Goal: Task Accomplishment & Management: Manage account settings

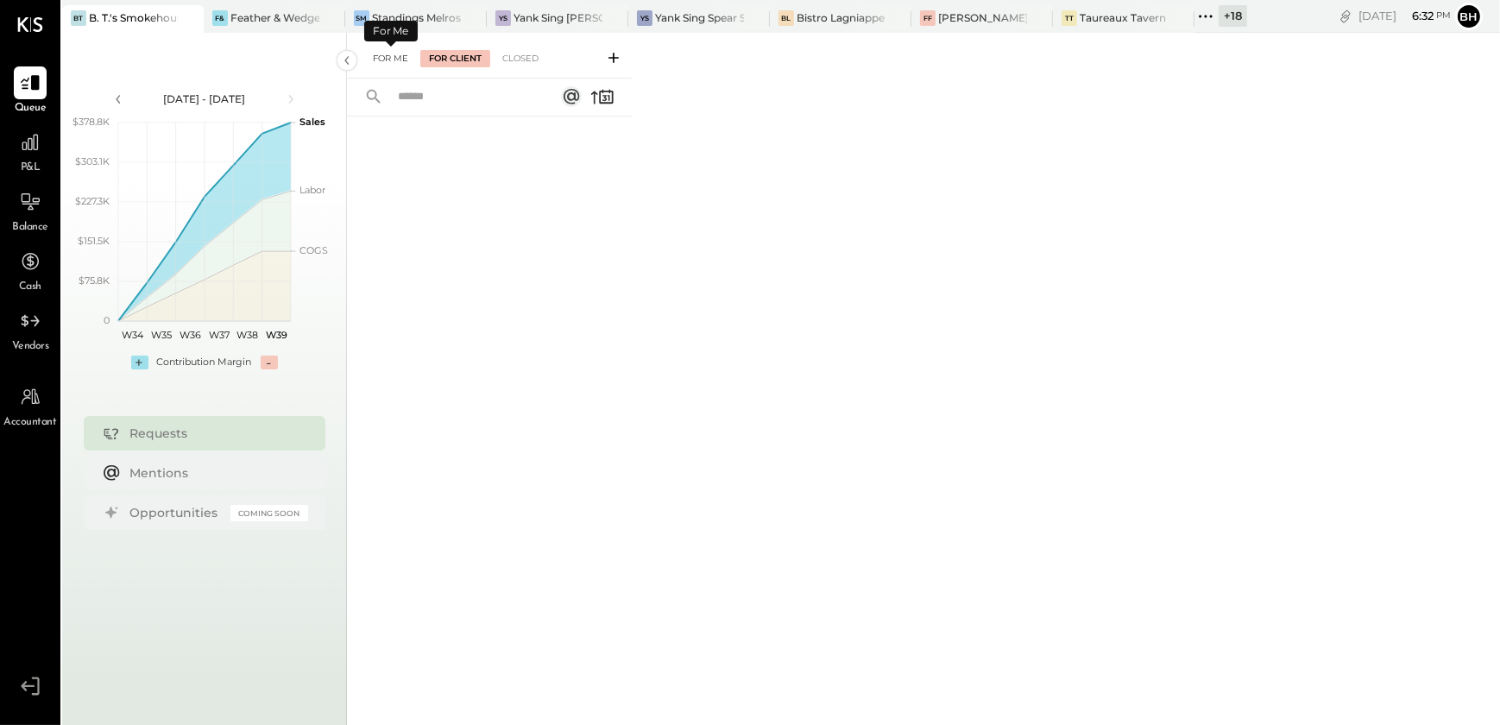
click at [395, 60] on div "For Me" at bounding box center [390, 58] width 53 height 17
click at [457, 58] on div "For Client" at bounding box center [455, 58] width 70 height 17
click at [527, 54] on div "Closed" at bounding box center [521, 58] width 54 height 17
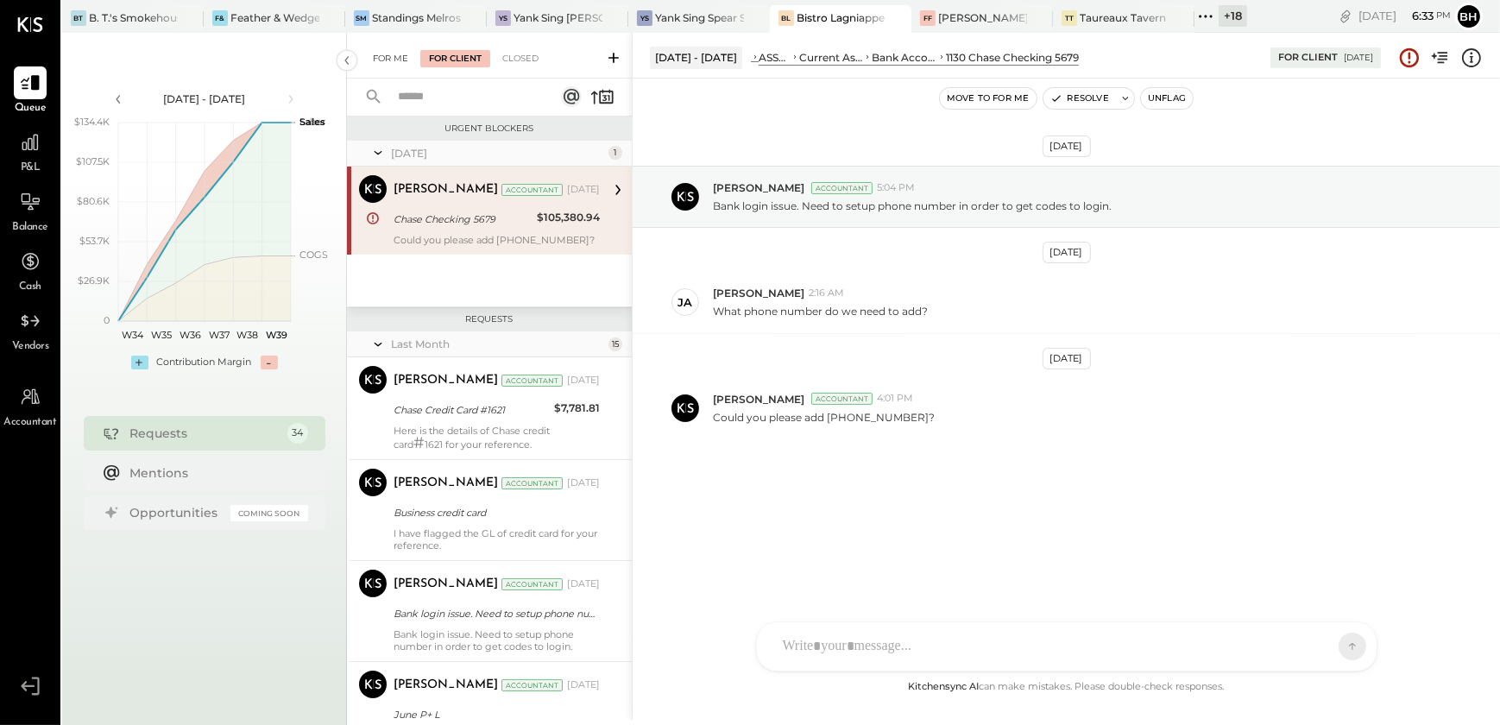
click at [380, 56] on div "For Me" at bounding box center [390, 58] width 53 height 17
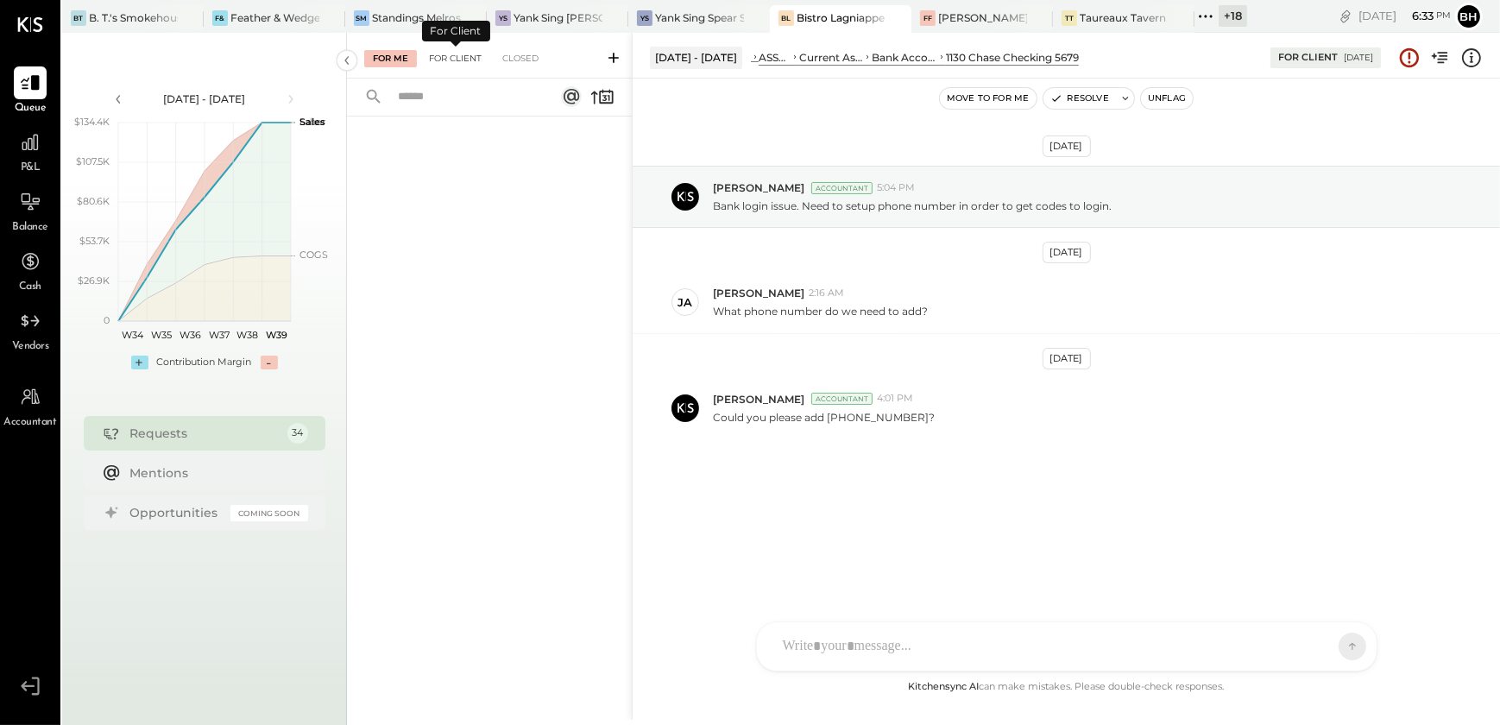
click at [446, 55] on div "For Client" at bounding box center [455, 58] width 70 height 17
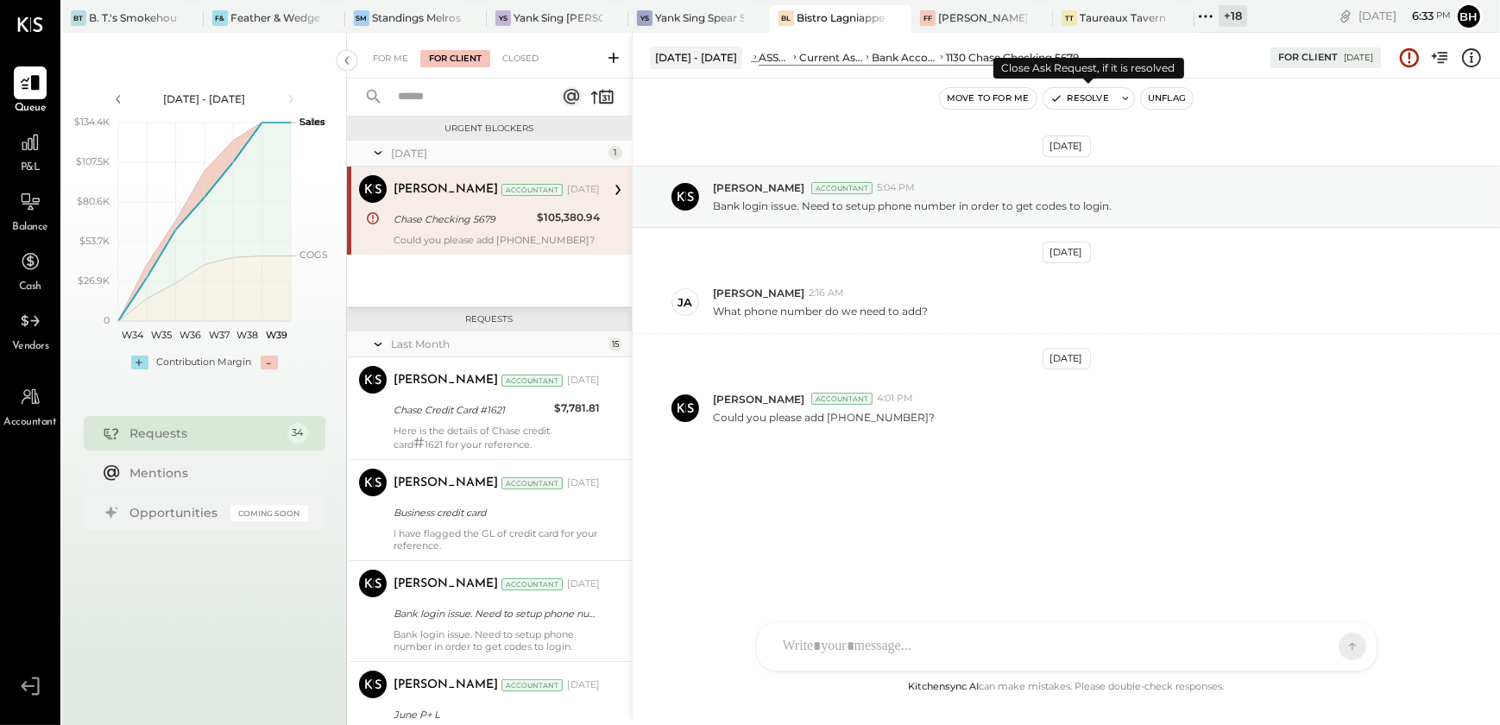
click at [1108, 93] on button "Resolve" at bounding box center [1080, 98] width 73 height 21
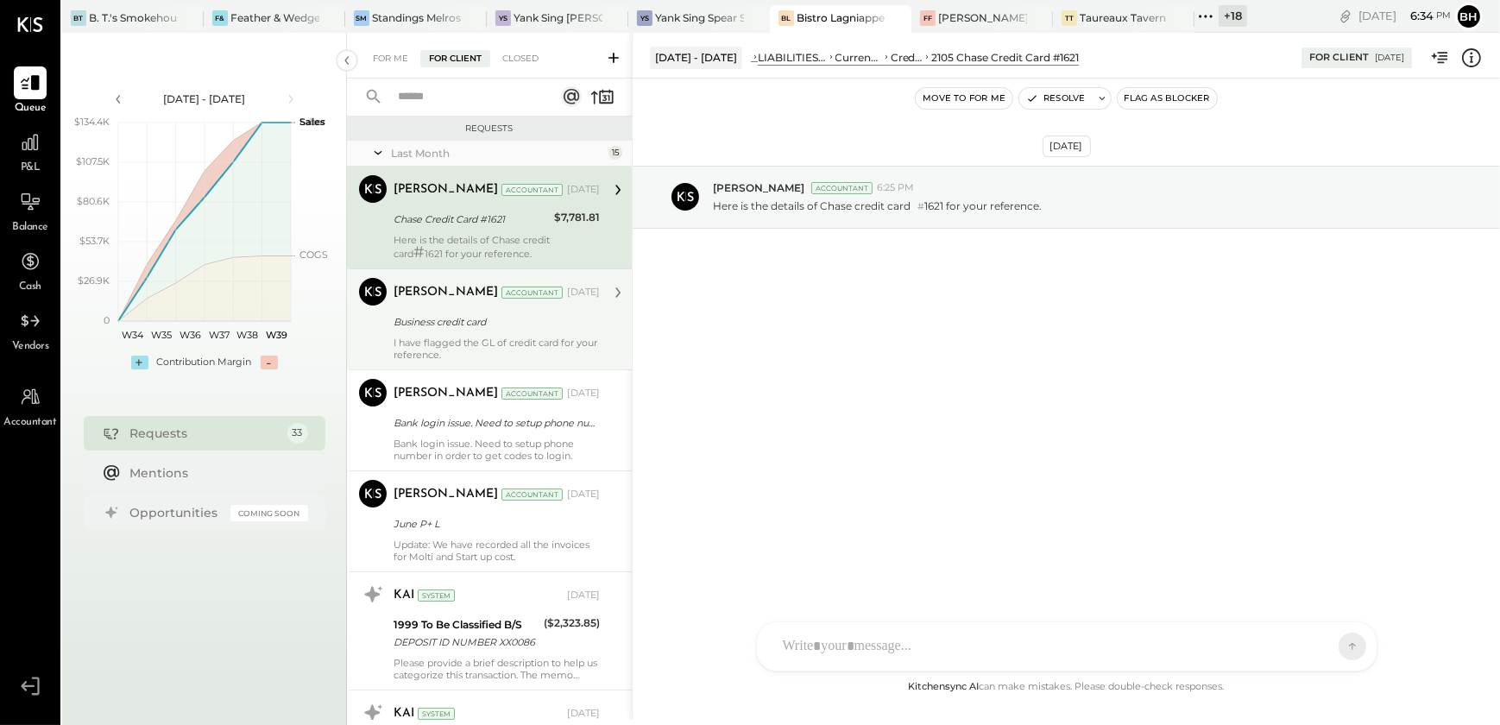
click at [458, 339] on div "I have flagged the GL of credit card for your reference." at bounding box center [497, 349] width 206 height 24
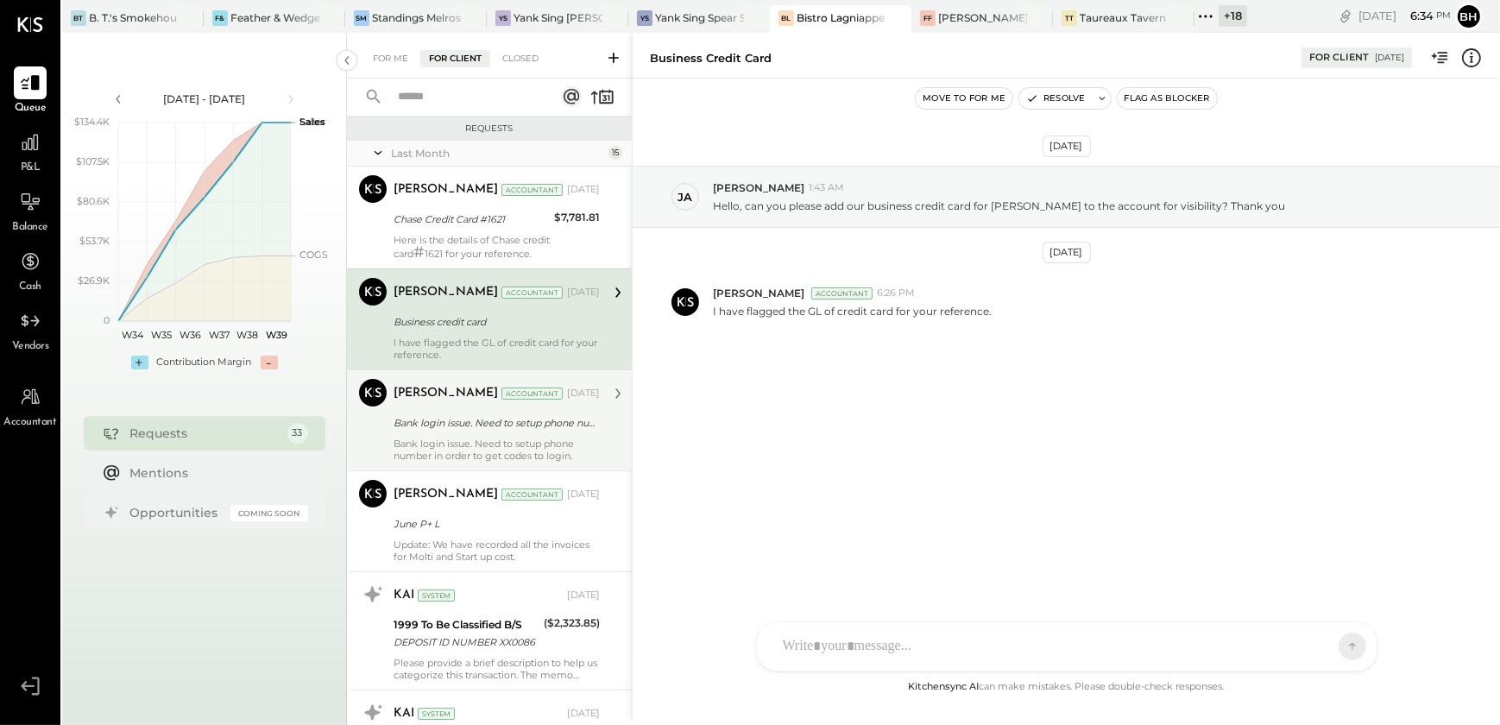
click at [459, 440] on div "Bank login issue. Need to setup phone number in order to get codes to login." at bounding box center [497, 450] width 206 height 24
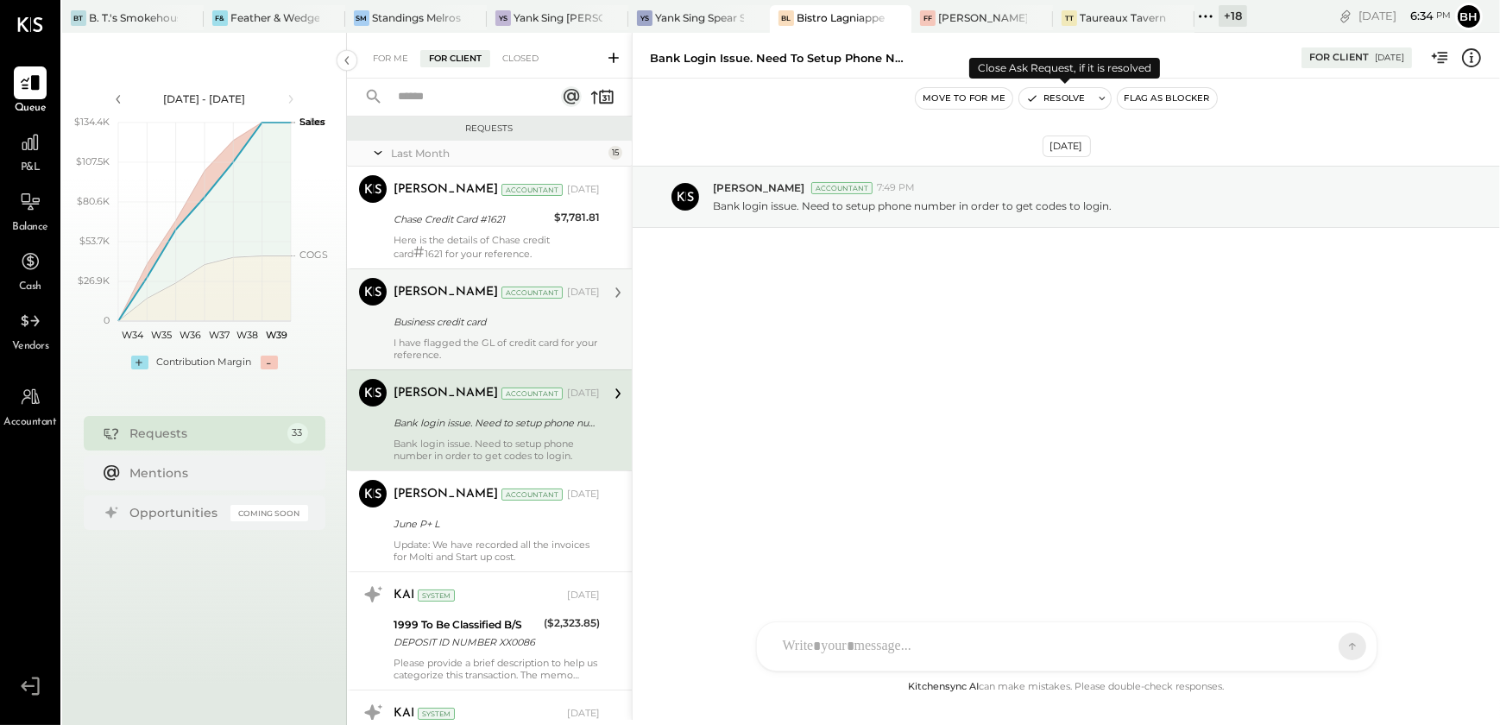
click at [1071, 101] on button "Resolve" at bounding box center [1055, 98] width 73 height 21
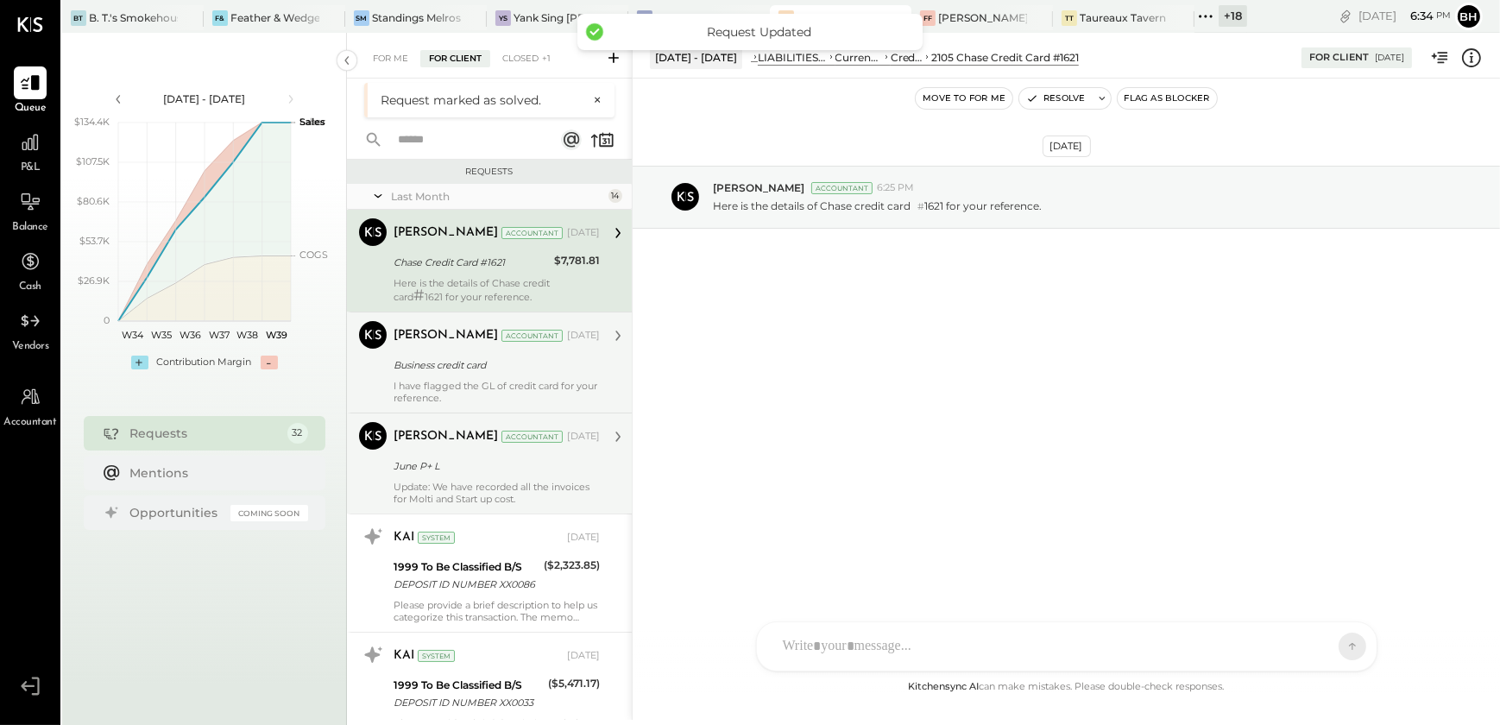
click at [439, 457] on div "June P+ L" at bounding box center [494, 465] width 201 height 17
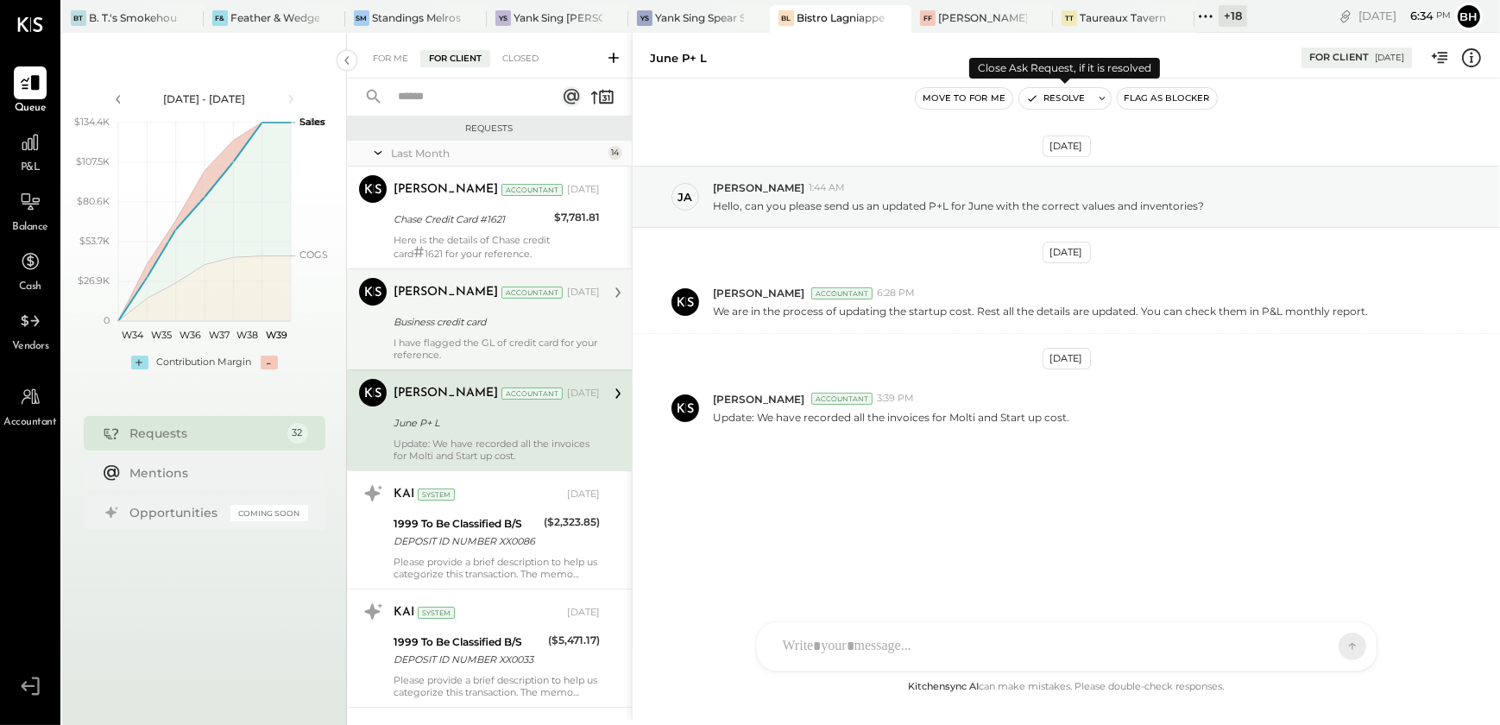
click at [1065, 101] on button "Resolve" at bounding box center [1055, 98] width 73 height 21
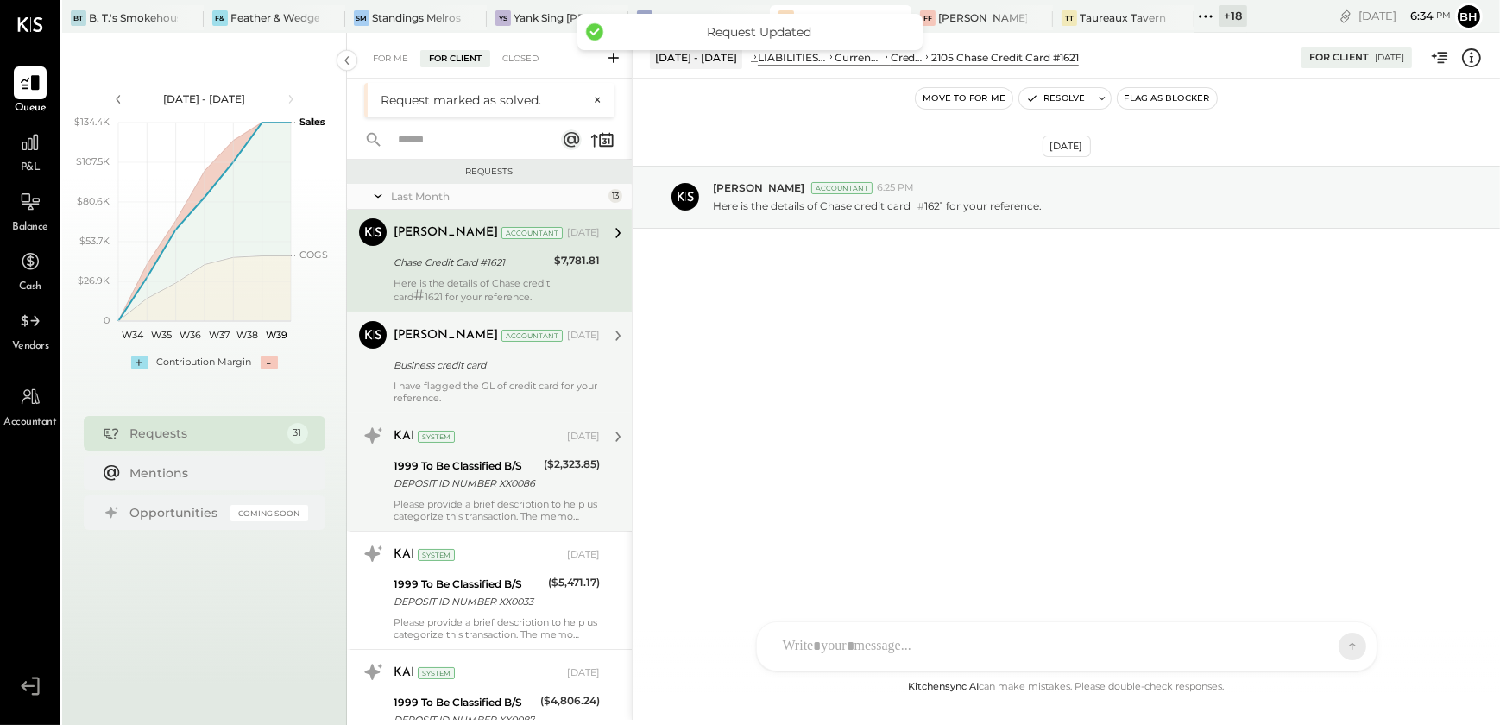
click at [494, 505] on div "Please provide a brief description to help us categorize this transaction. The …" at bounding box center [497, 510] width 206 height 24
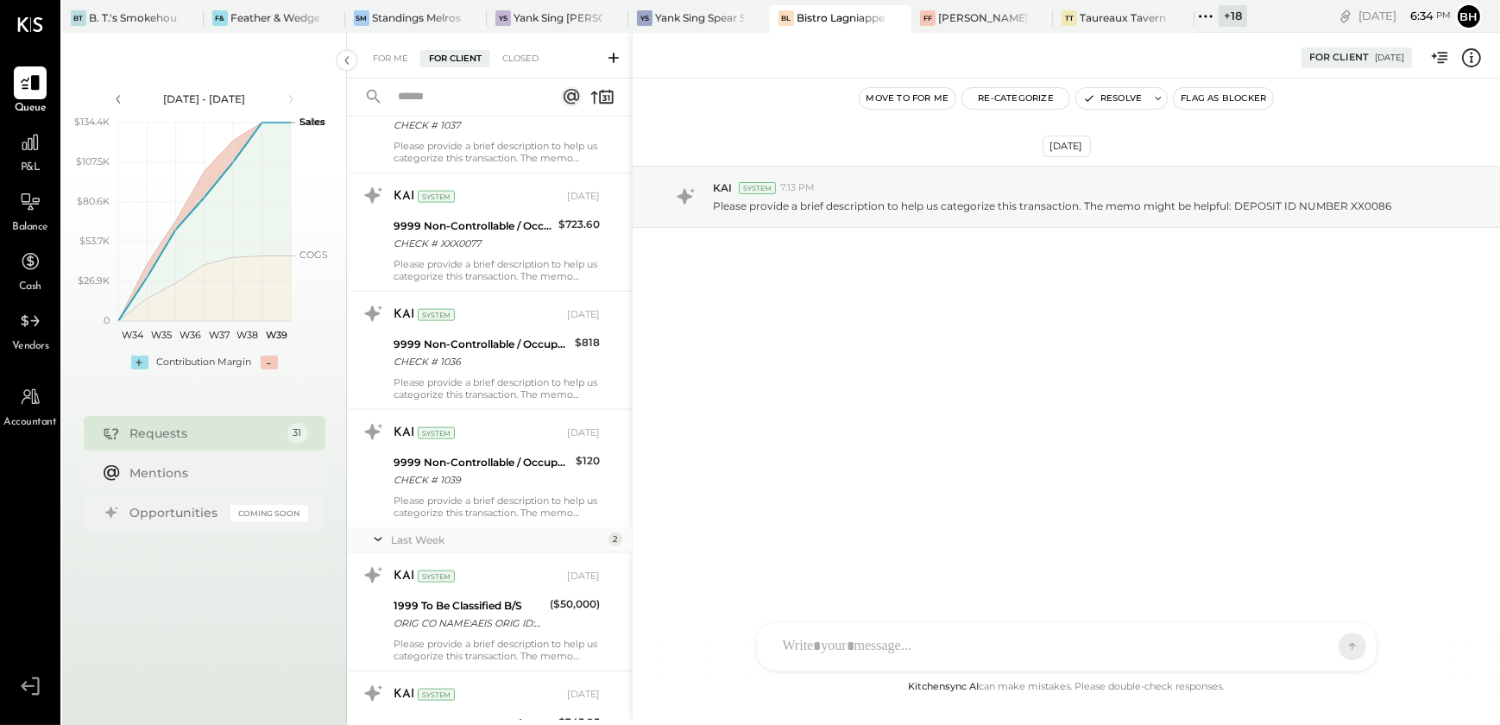
scroll to position [2930, 0]
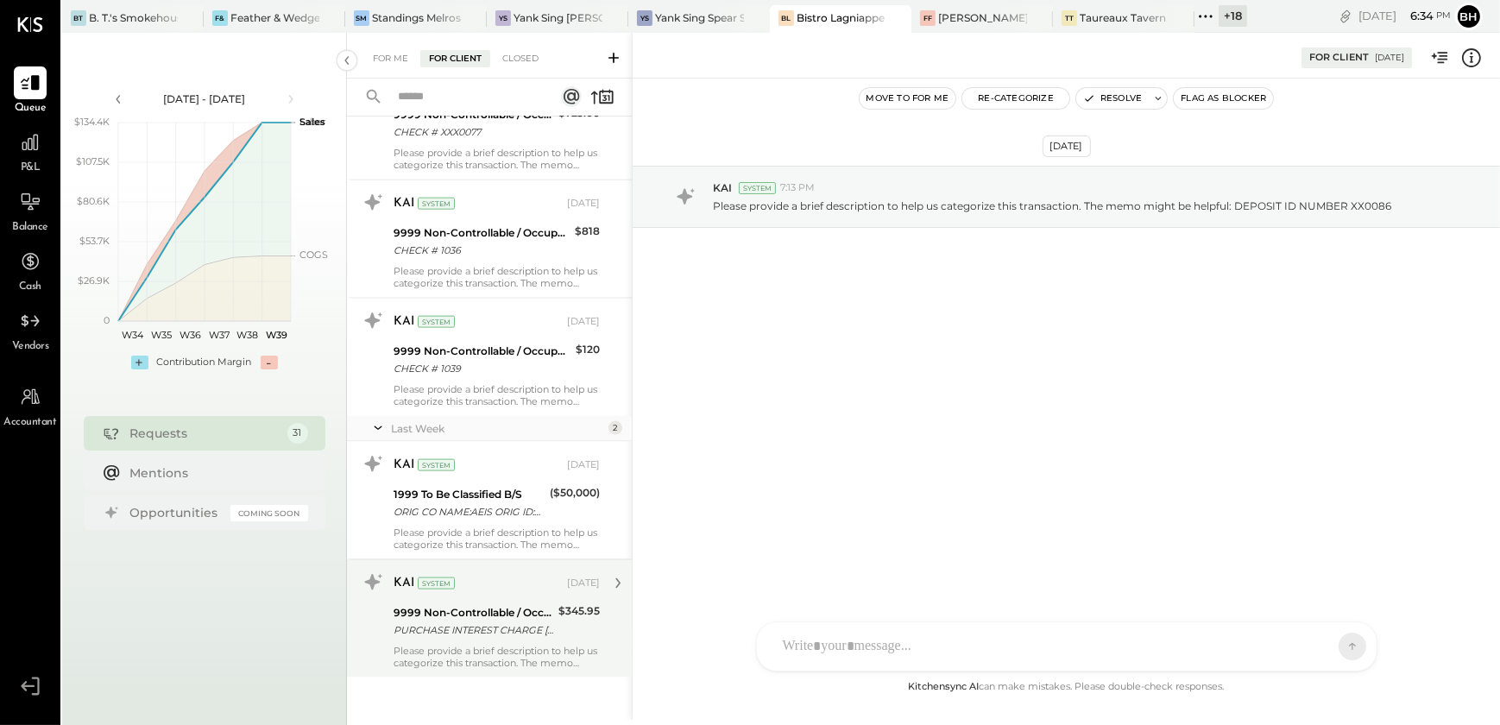
click at [519, 651] on div "Please provide a brief description to help us categorize this transaction. The …" at bounding box center [497, 657] width 206 height 24
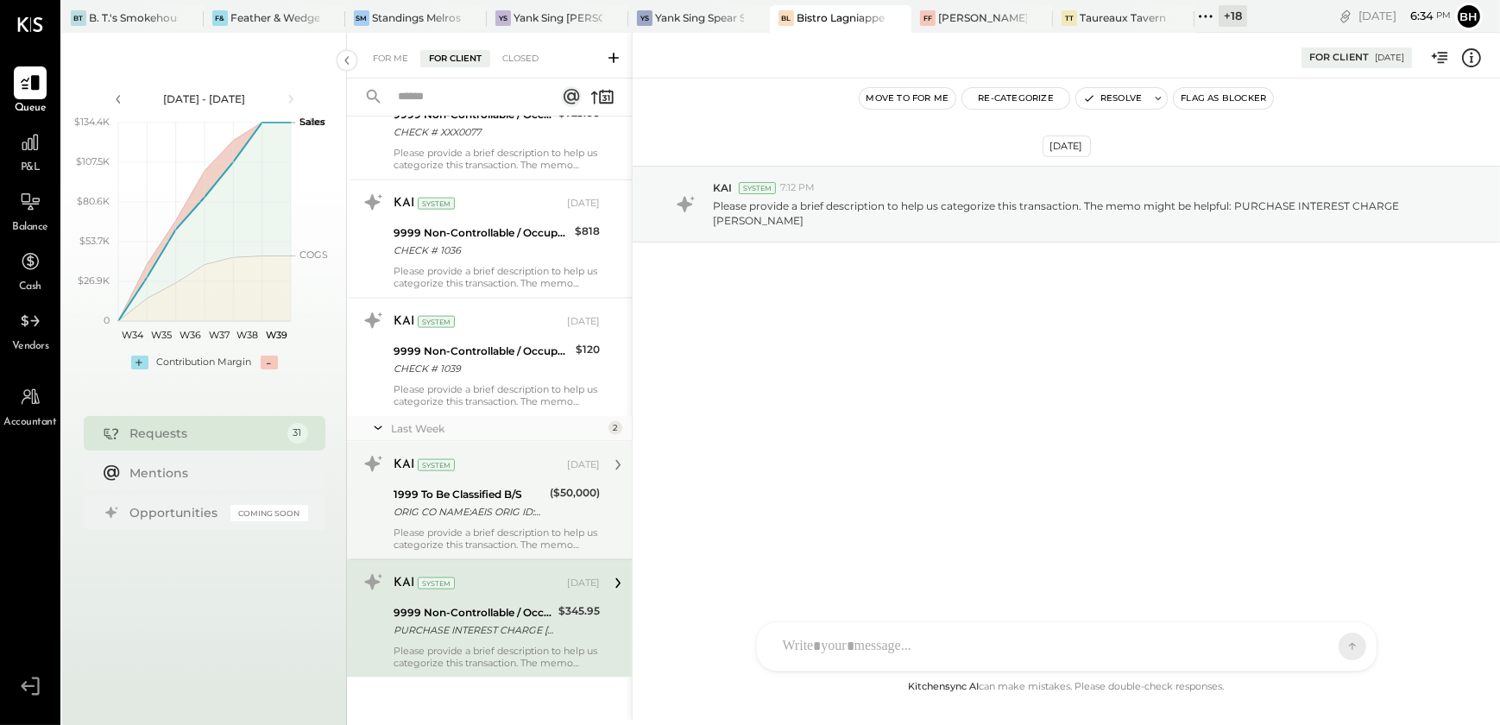
click at [497, 541] on div "Please provide a brief description to help us categorize this transaction. The …" at bounding box center [497, 539] width 206 height 24
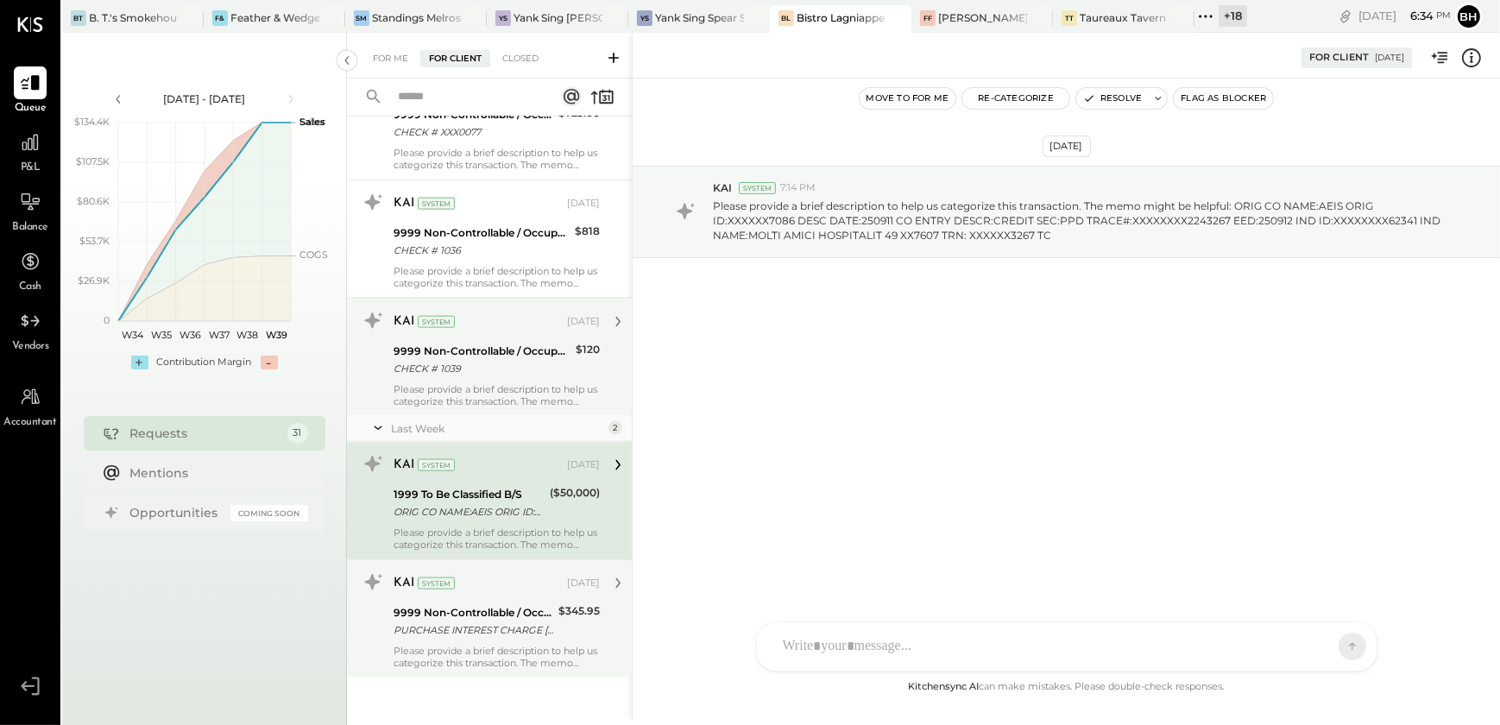
click at [491, 383] on div "Please provide a brief description to help us categorize this transaction. The …" at bounding box center [497, 395] width 206 height 24
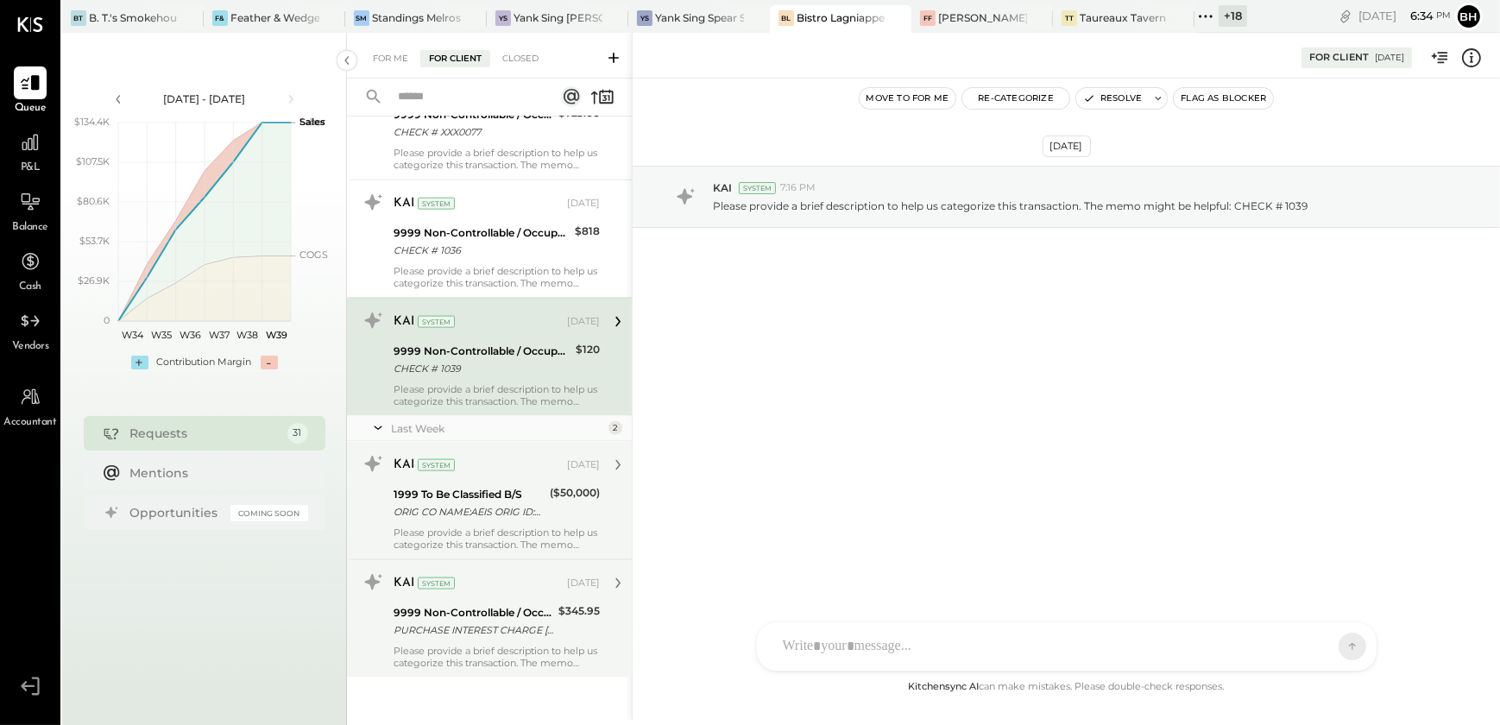
scroll to position [2694, 0]
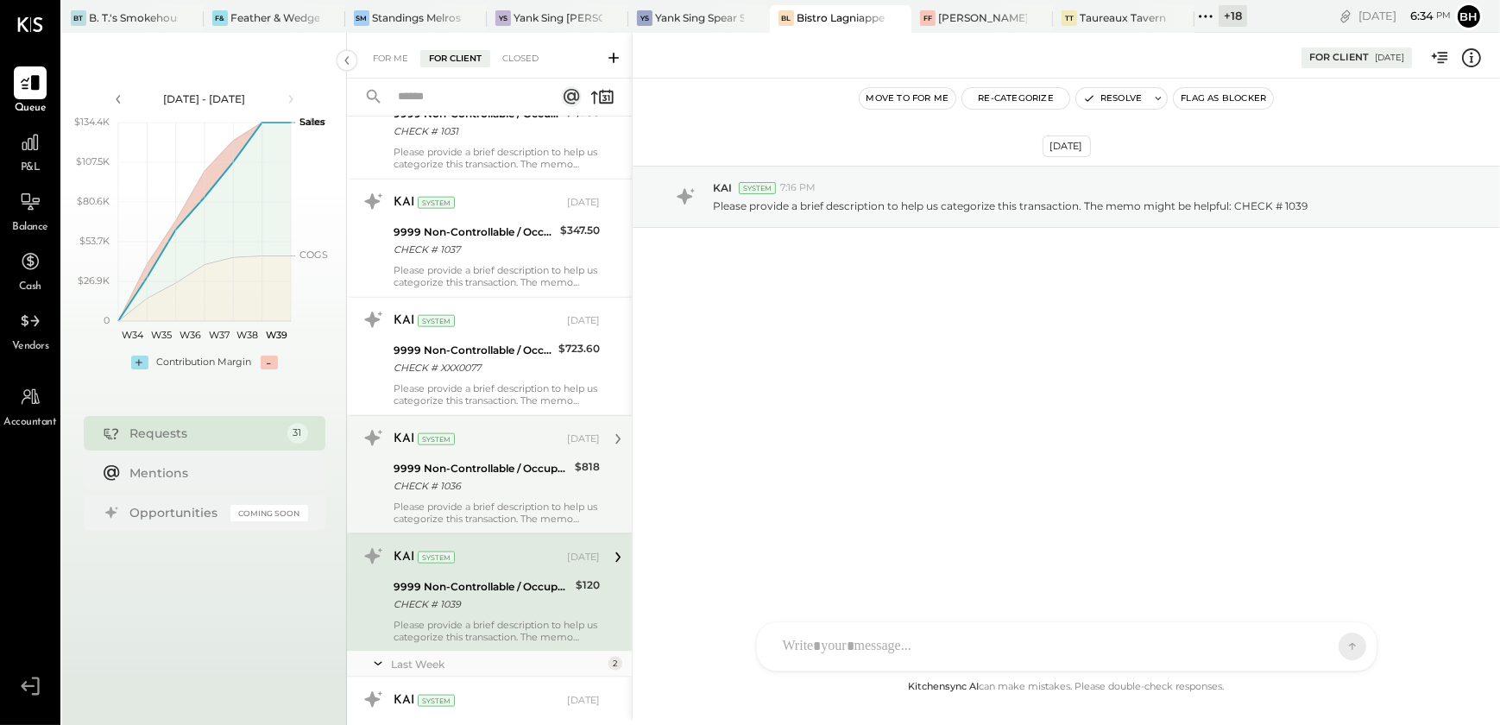
click at [483, 477] on div "CHECK # 1036" at bounding box center [482, 485] width 176 height 17
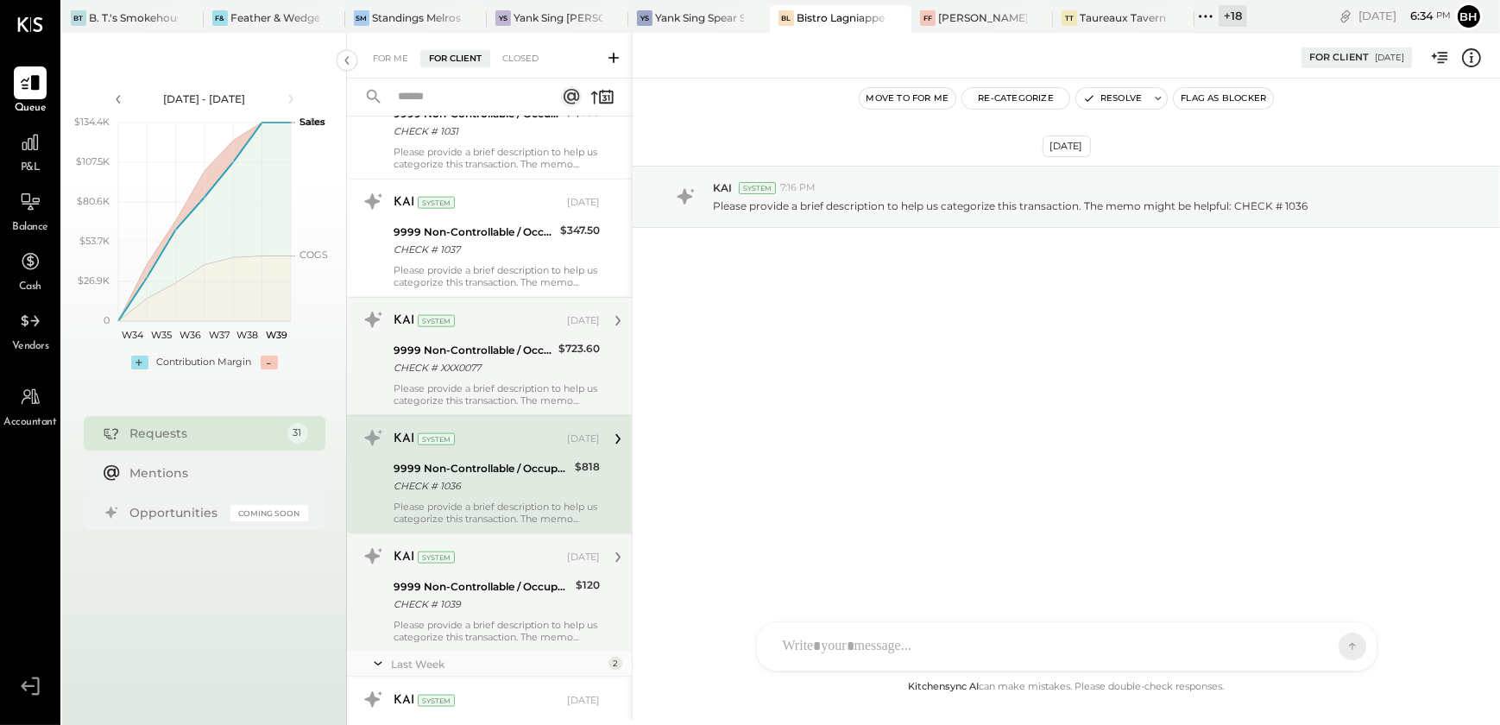
click at [482, 364] on div "CHECK # XXX0077" at bounding box center [474, 367] width 160 height 17
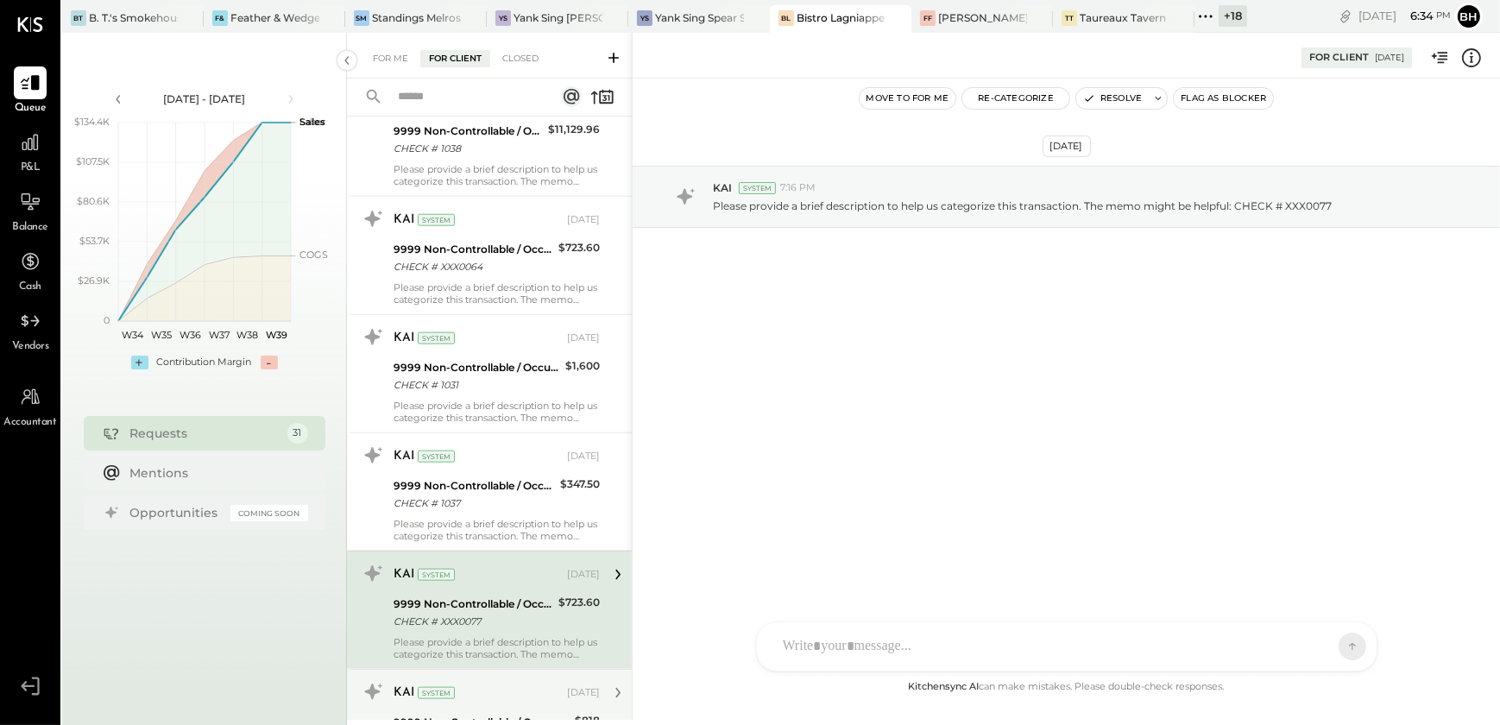
scroll to position [2381, 0]
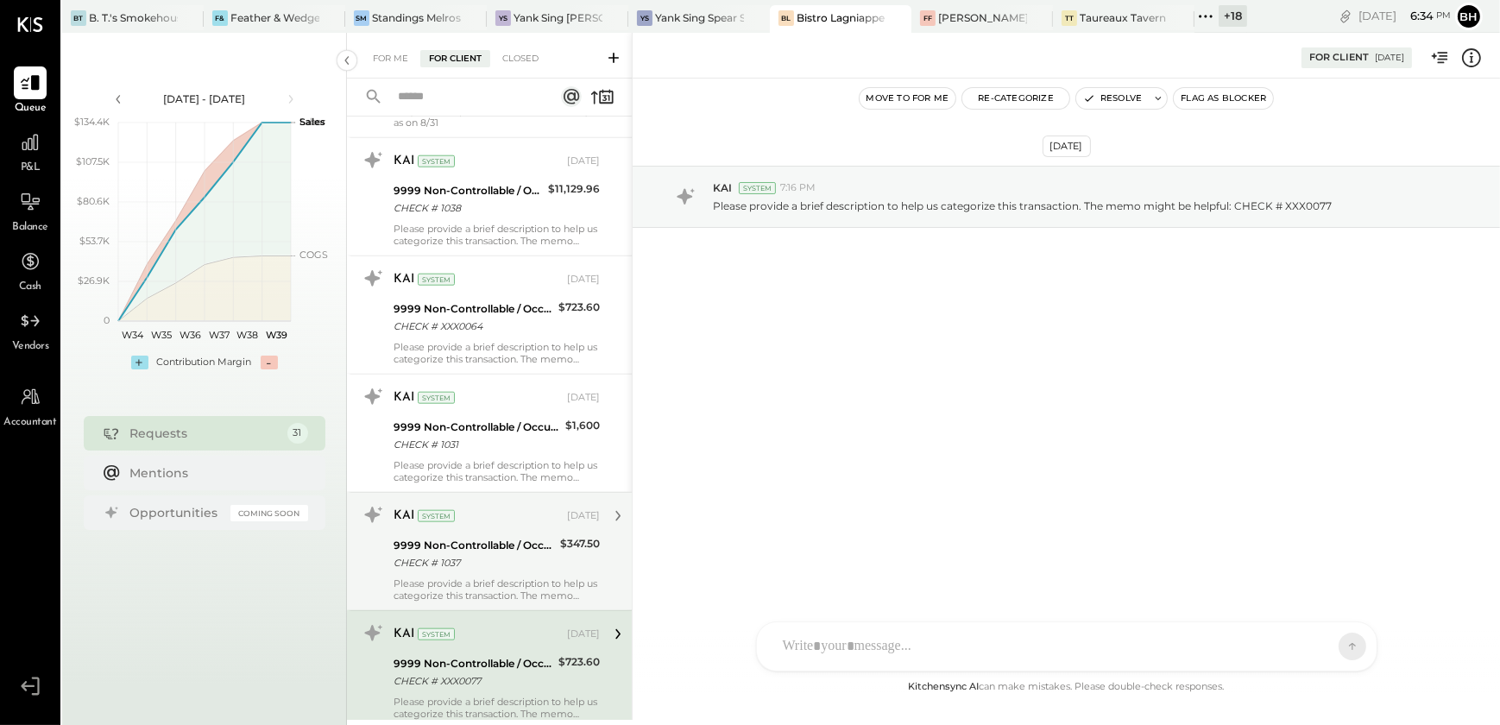
click at [491, 546] on div "9999 Non-Controllable / Occupancy:To Be Classified P&L" at bounding box center [474, 545] width 161 height 17
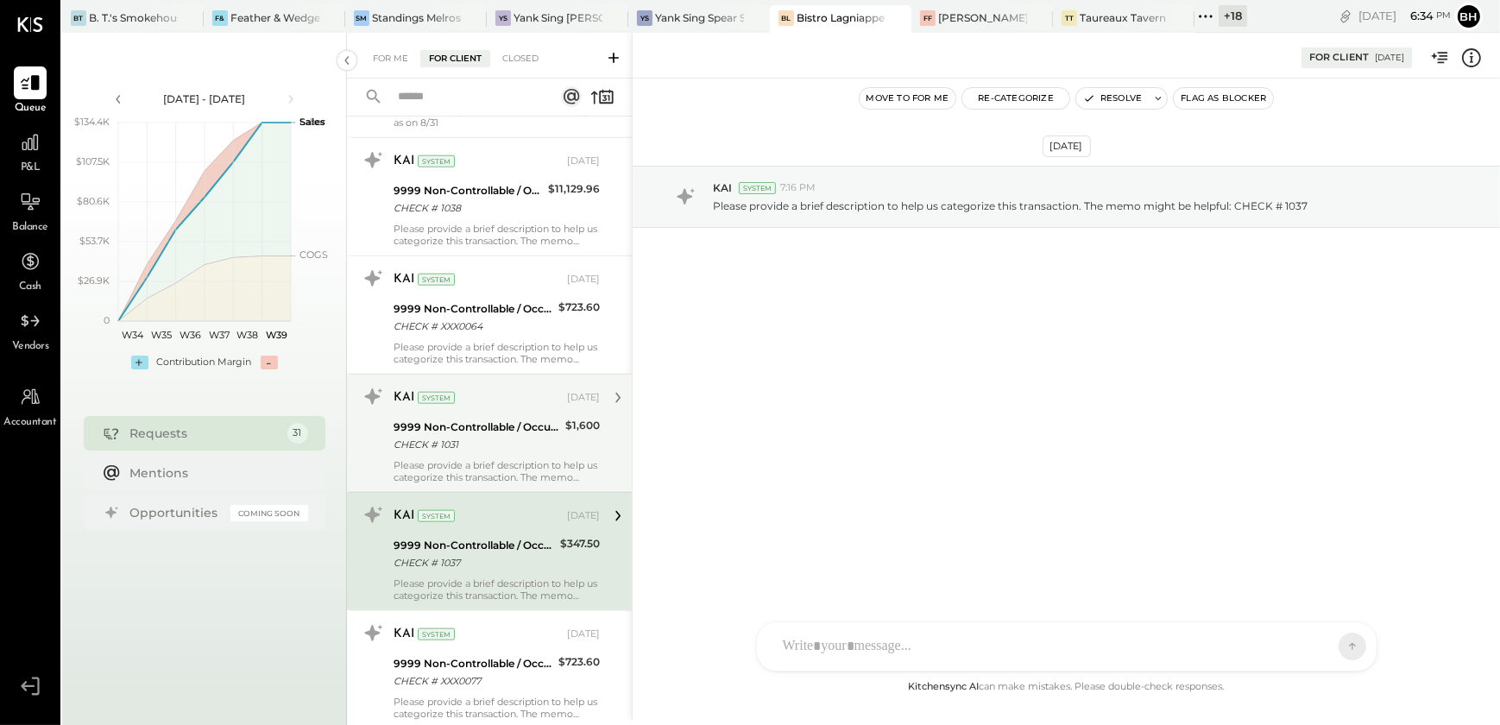
click at [495, 436] on div "CHECK # 1031" at bounding box center [477, 444] width 167 height 17
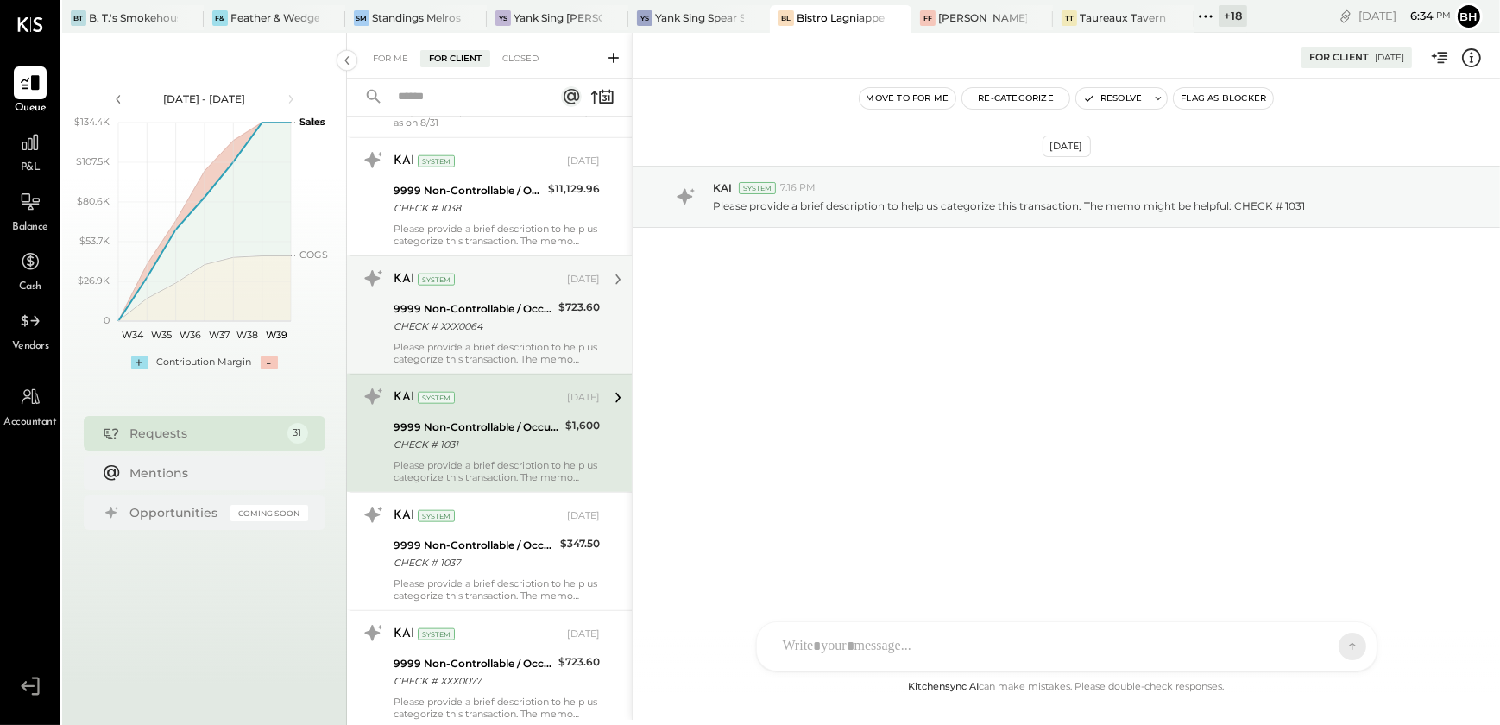
click at [493, 321] on div "CHECK # XXX0064" at bounding box center [474, 326] width 160 height 17
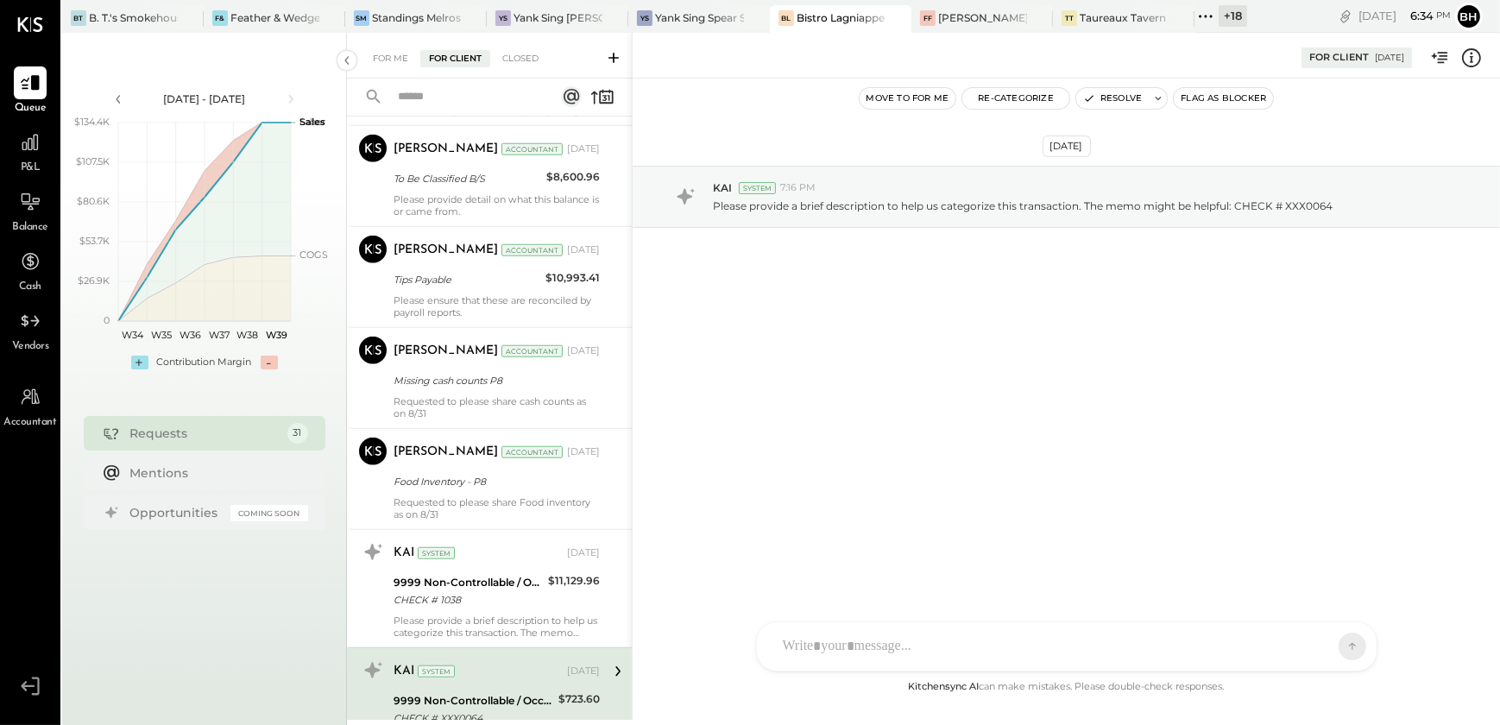
scroll to position [1988, 0]
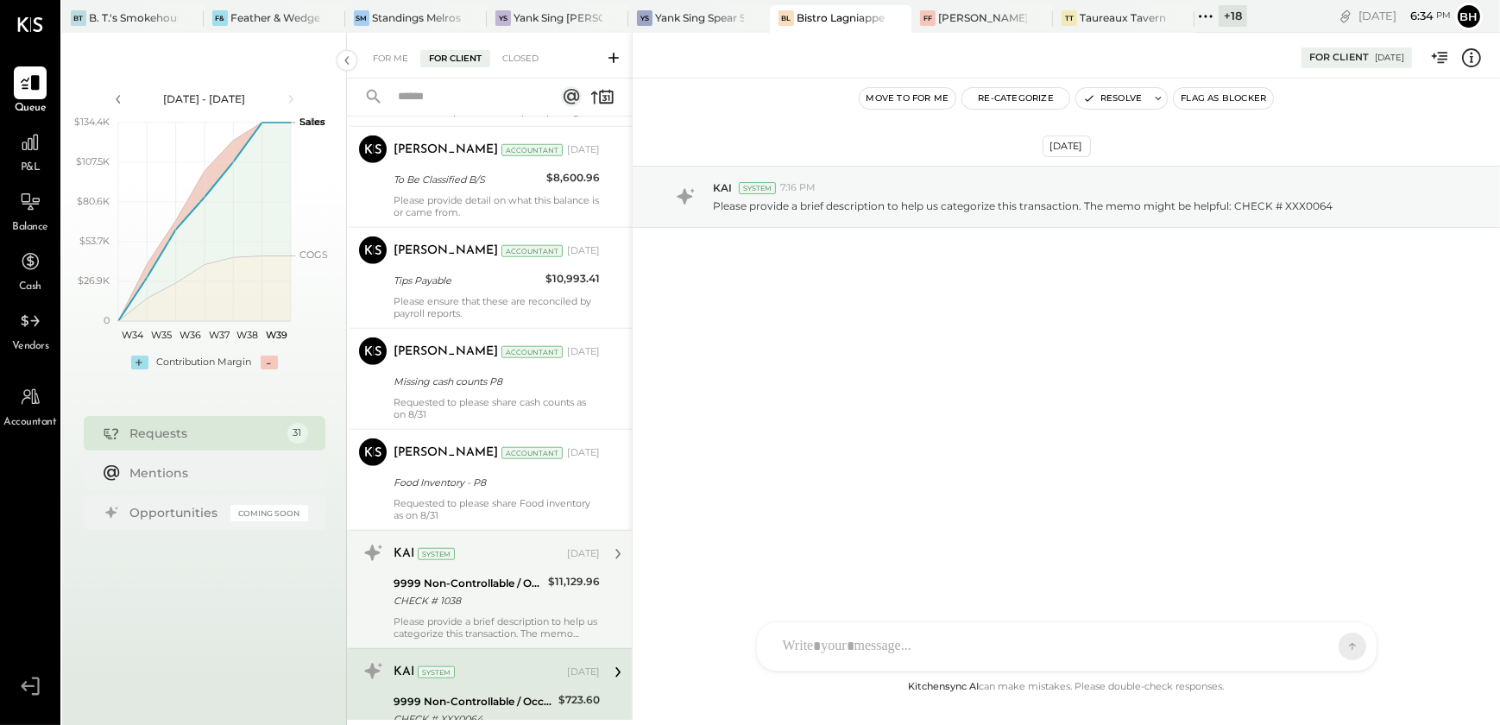
click at [470, 582] on div "9999 Non-Controllable / Occupancy:To Be Classified P&L" at bounding box center [468, 583] width 149 height 17
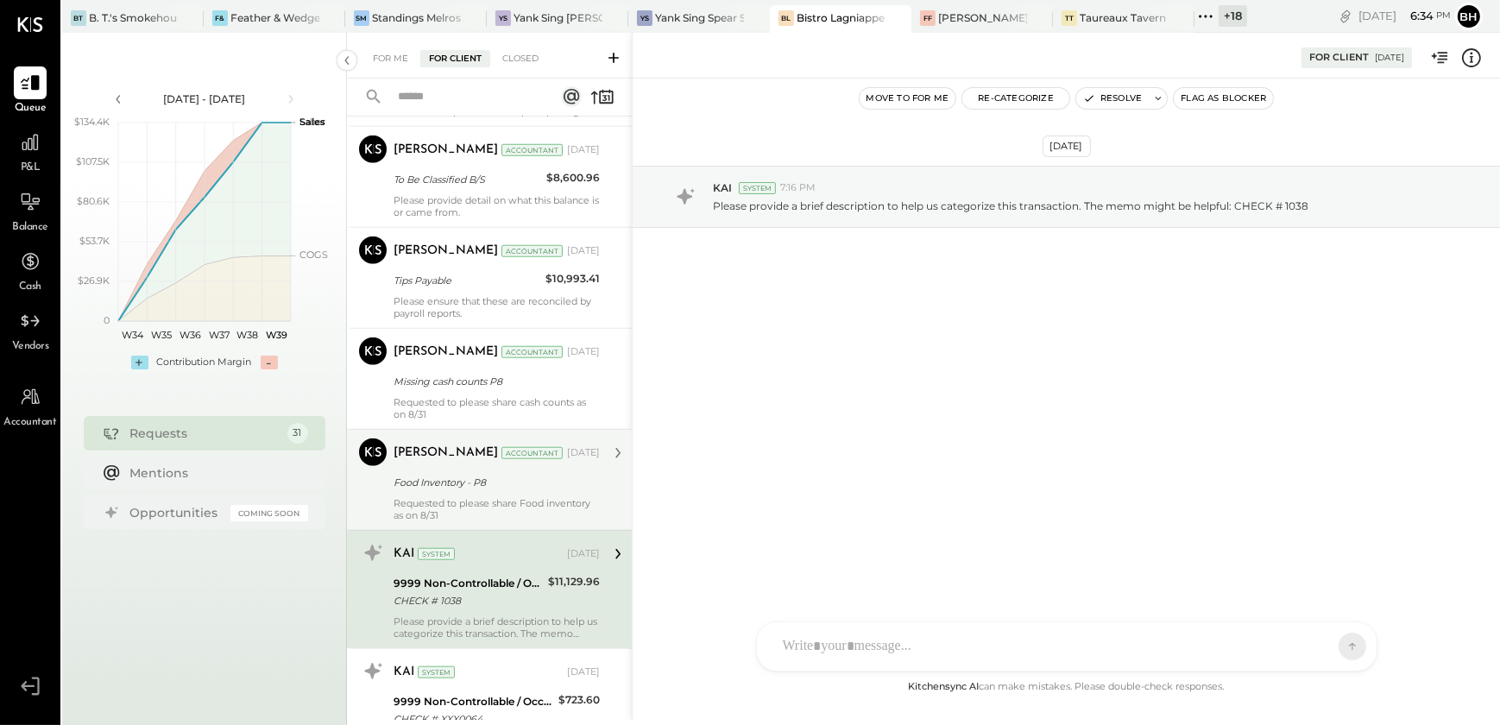
click at [487, 465] on div "[PERSON_NAME] Accountant [DATE] Food Inventory - P8 Requested to please share F…" at bounding box center [497, 479] width 206 height 83
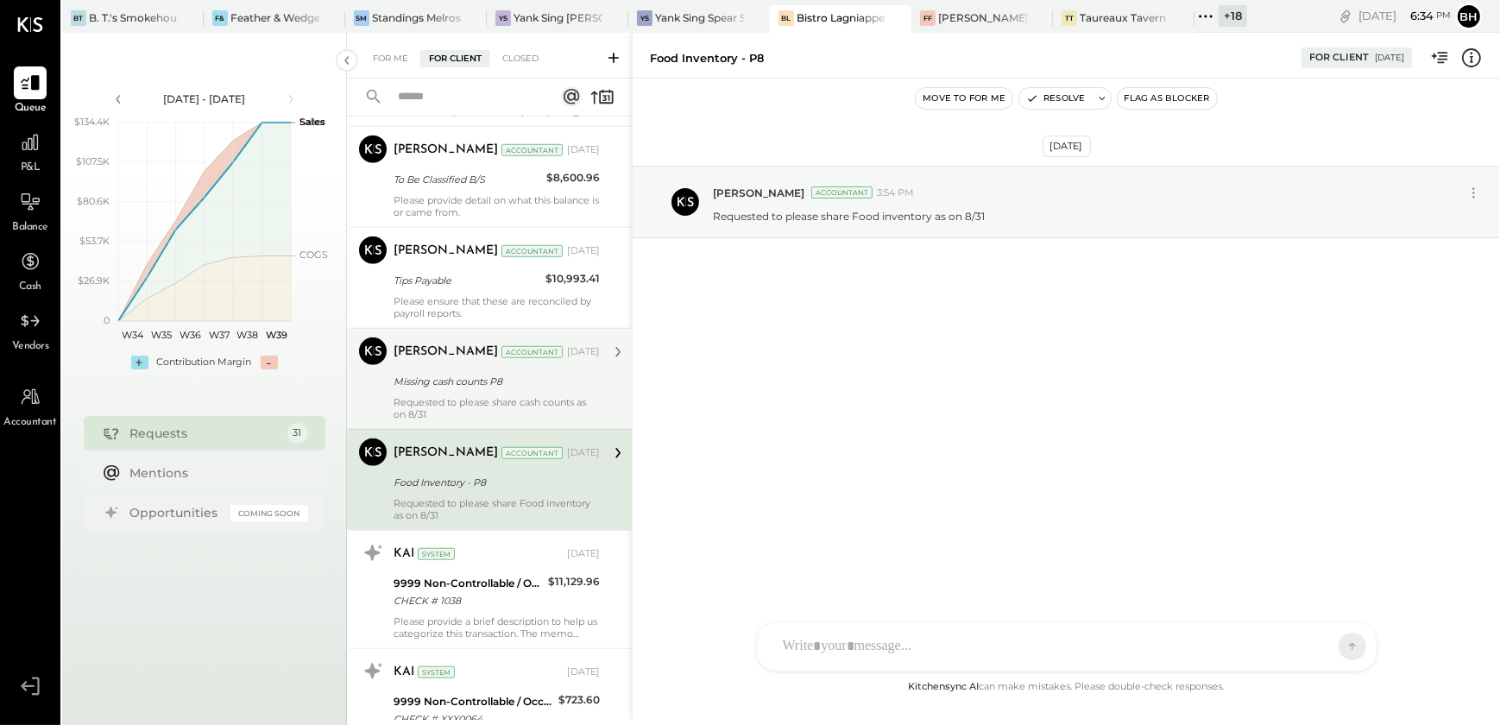
click at [478, 389] on div "[PERSON_NAME] Accountant [DATE] Missing cash counts P8 Requested to please shar…" at bounding box center [497, 379] width 206 height 83
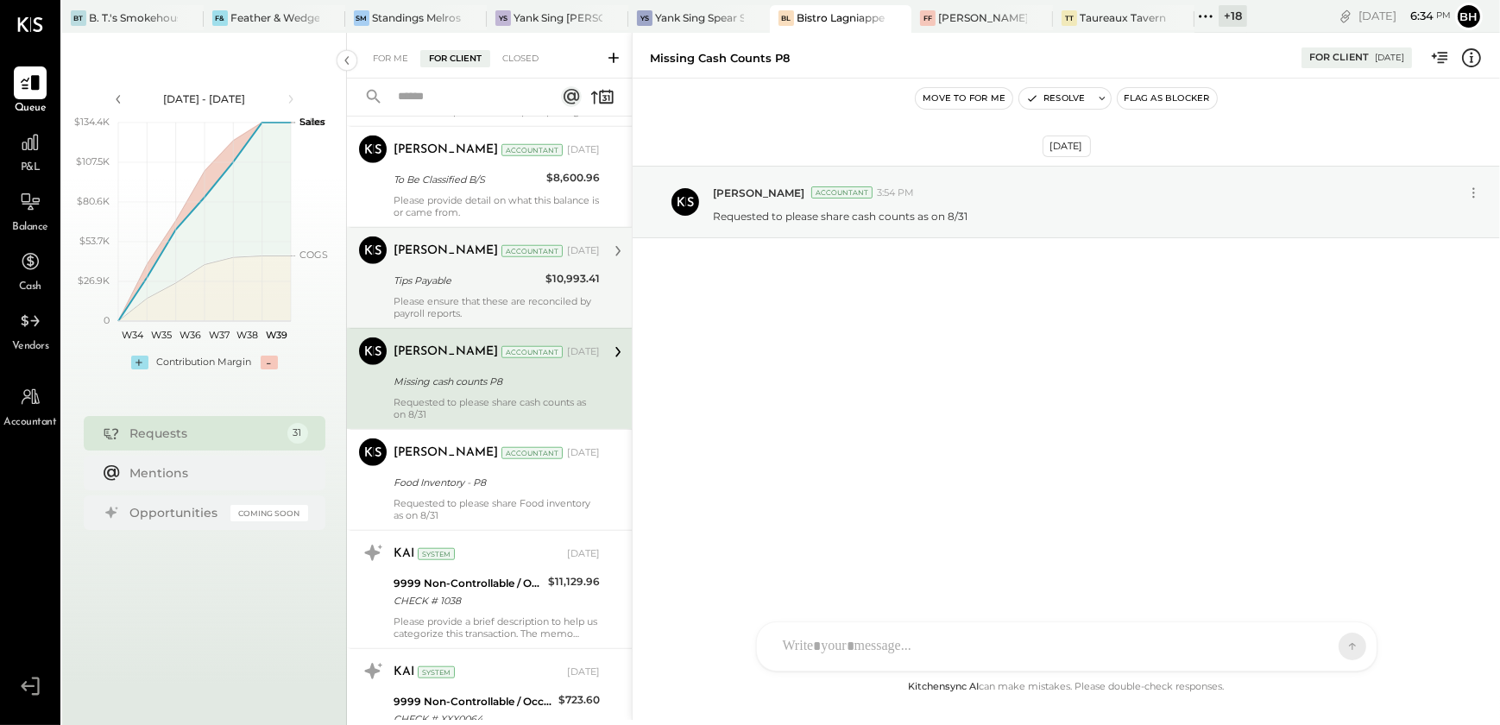
click at [469, 290] on div "[PERSON_NAME] Accountant [DATE] Tips Payable $10,993.41 Please ensure that thes…" at bounding box center [497, 278] width 206 height 83
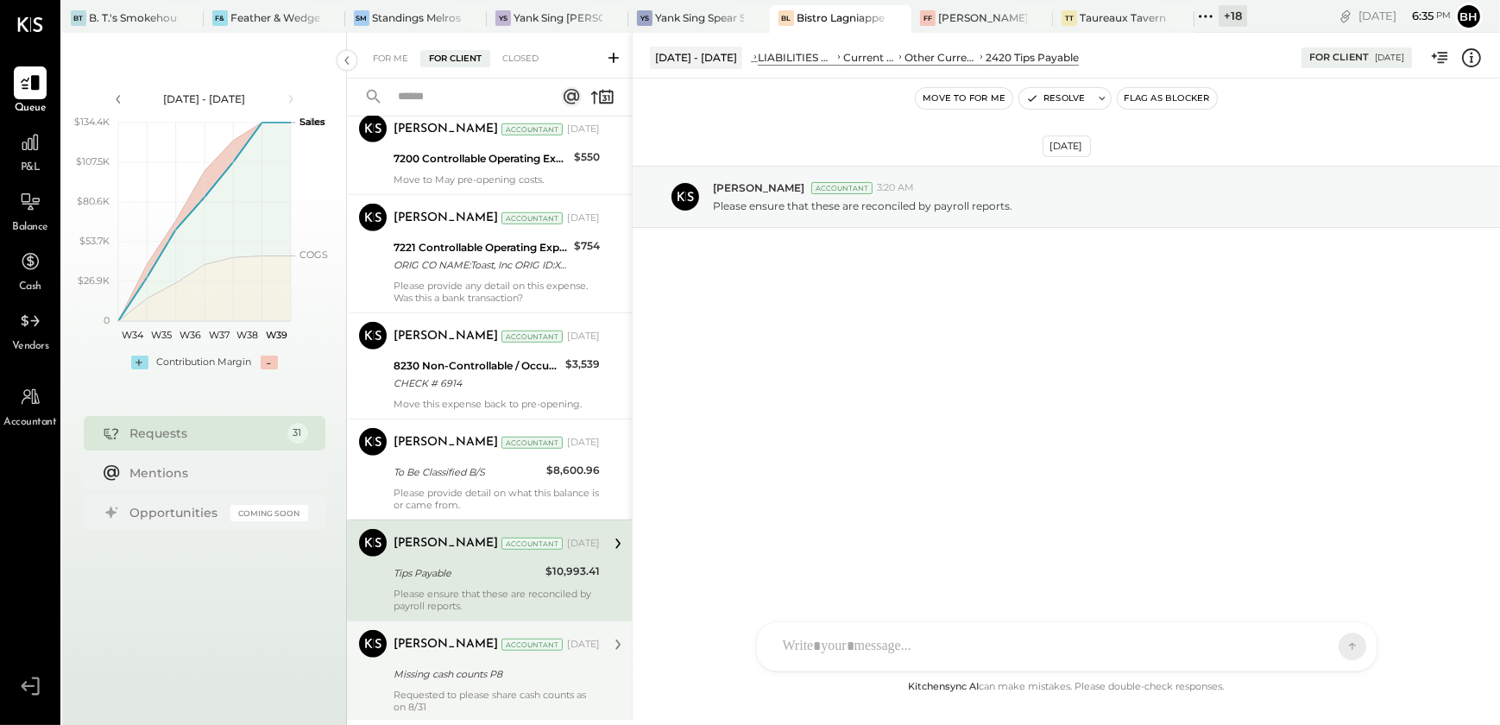
scroll to position [1675, 0]
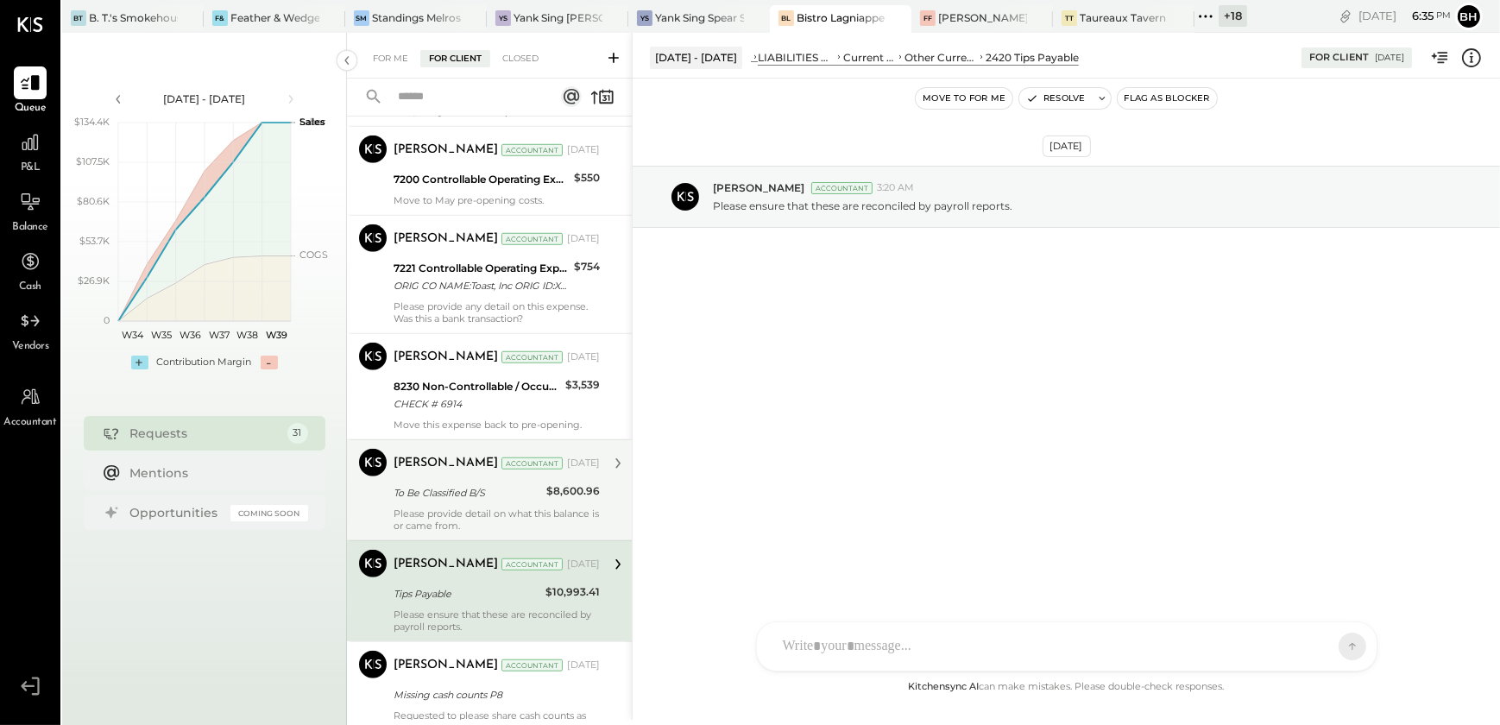
click at [455, 484] on div "To Be Classified B/S" at bounding box center [468, 492] width 148 height 17
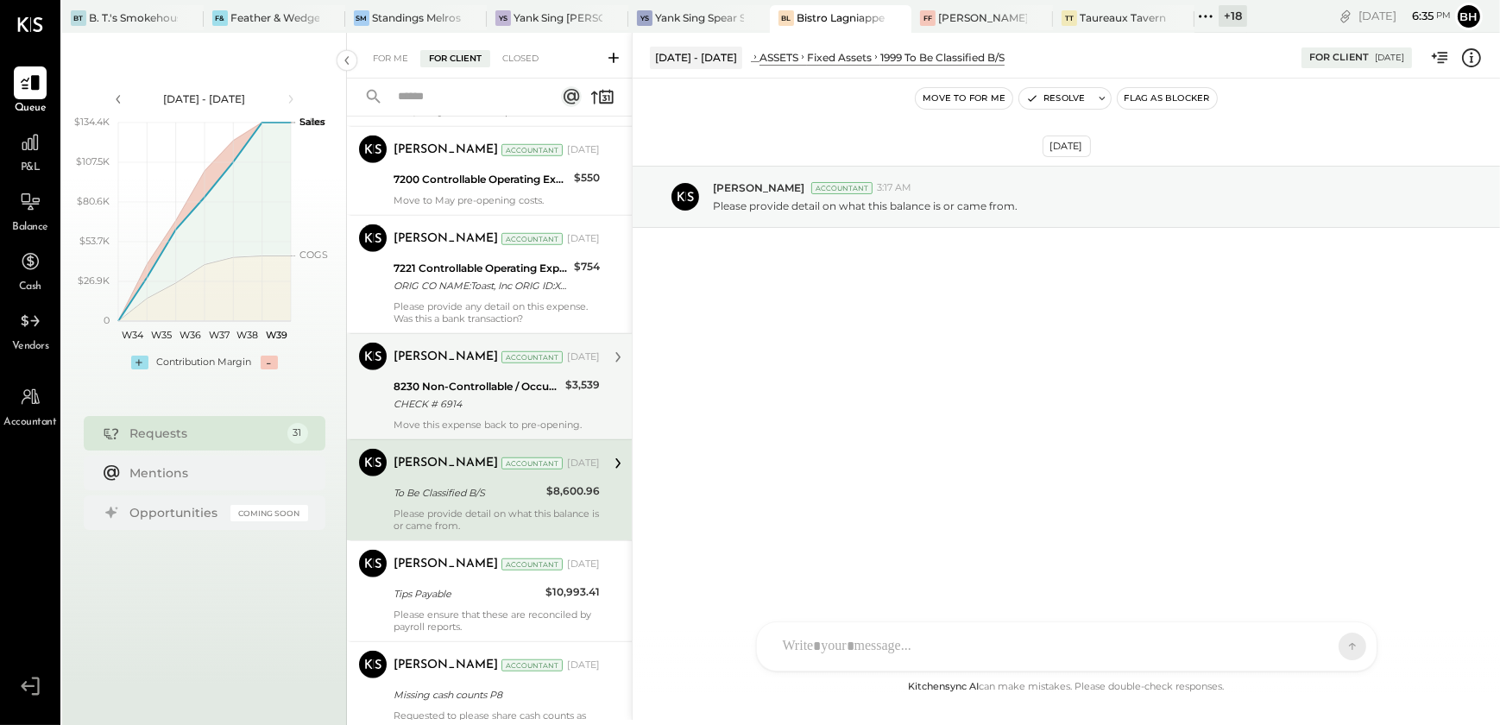
click at [475, 395] on div "CHECK # 6914" at bounding box center [477, 403] width 167 height 17
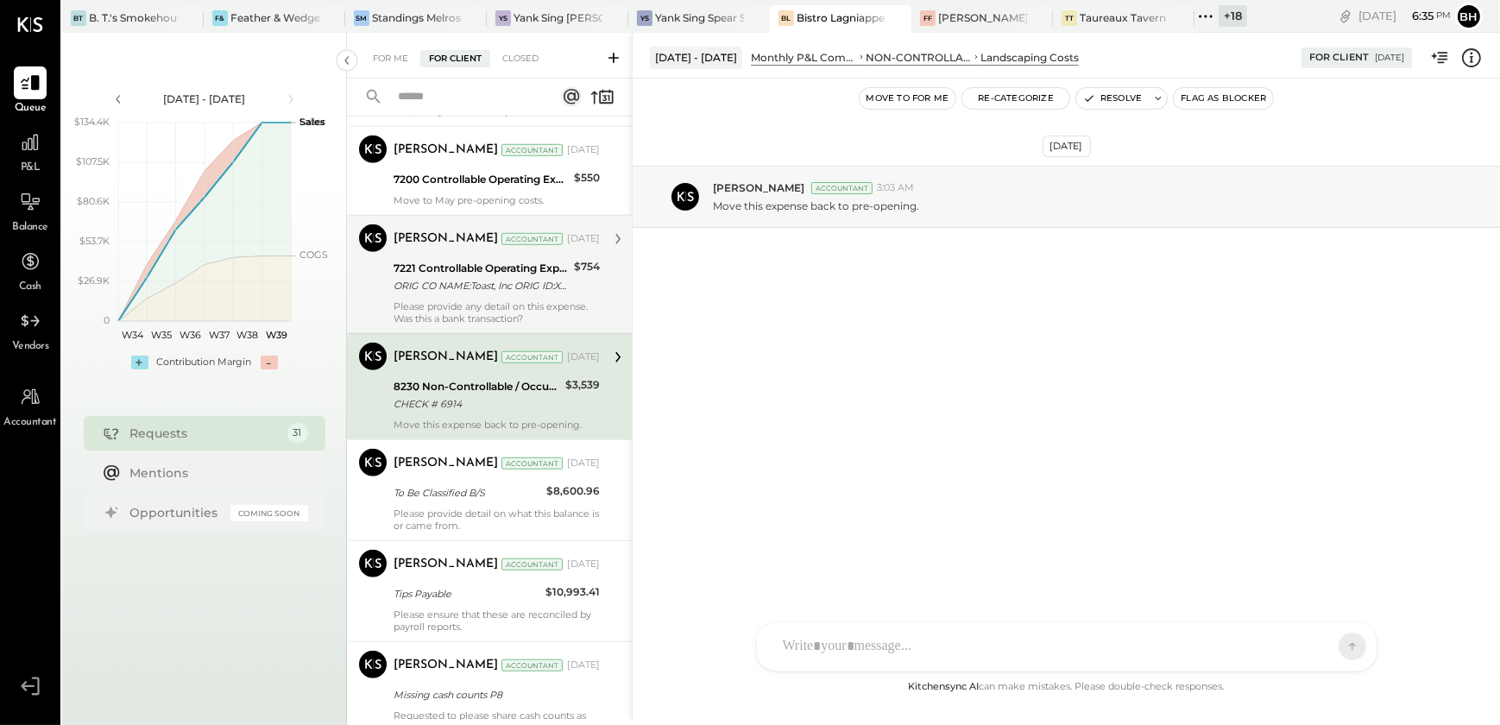
click at [478, 305] on div "Please provide any detail on this expense. Was this a bank transaction?" at bounding box center [497, 312] width 206 height 24
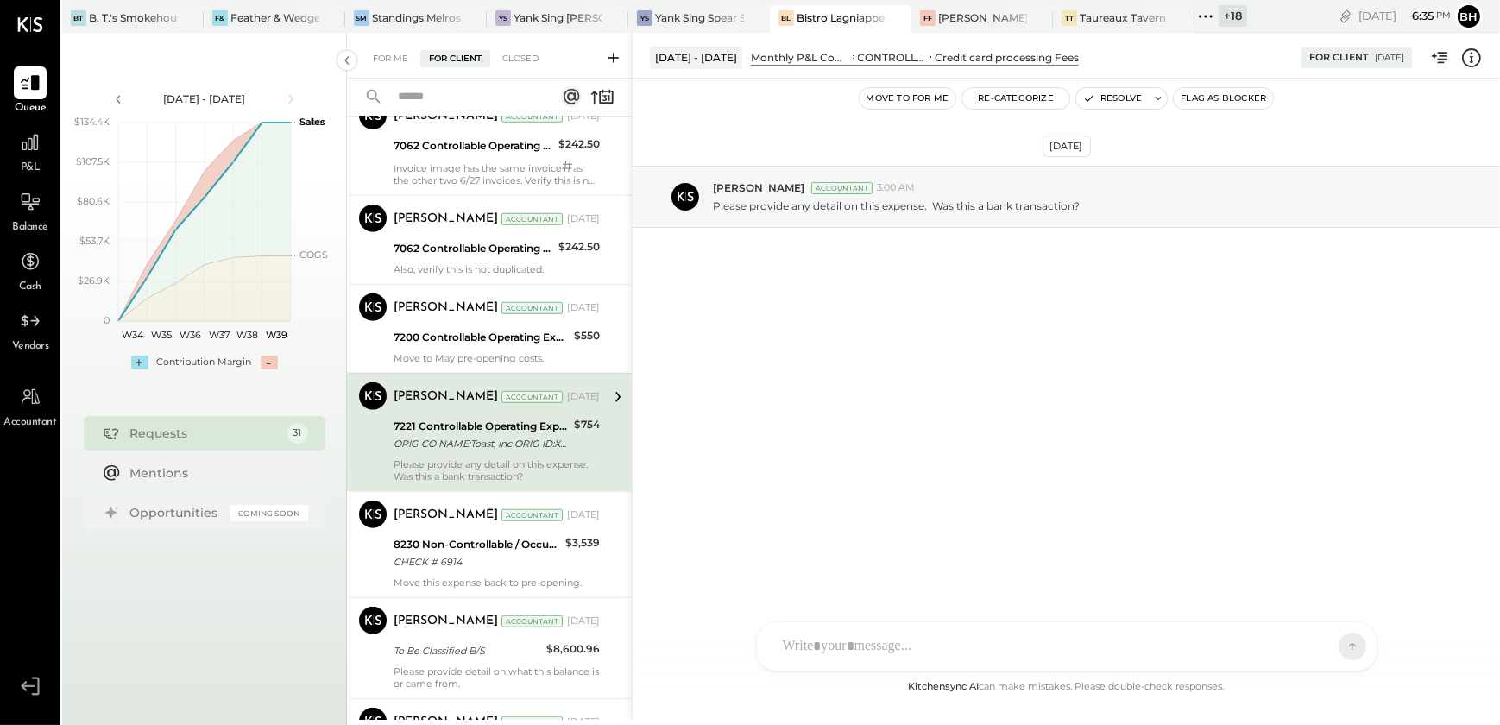
scroll to position [1439, 0]
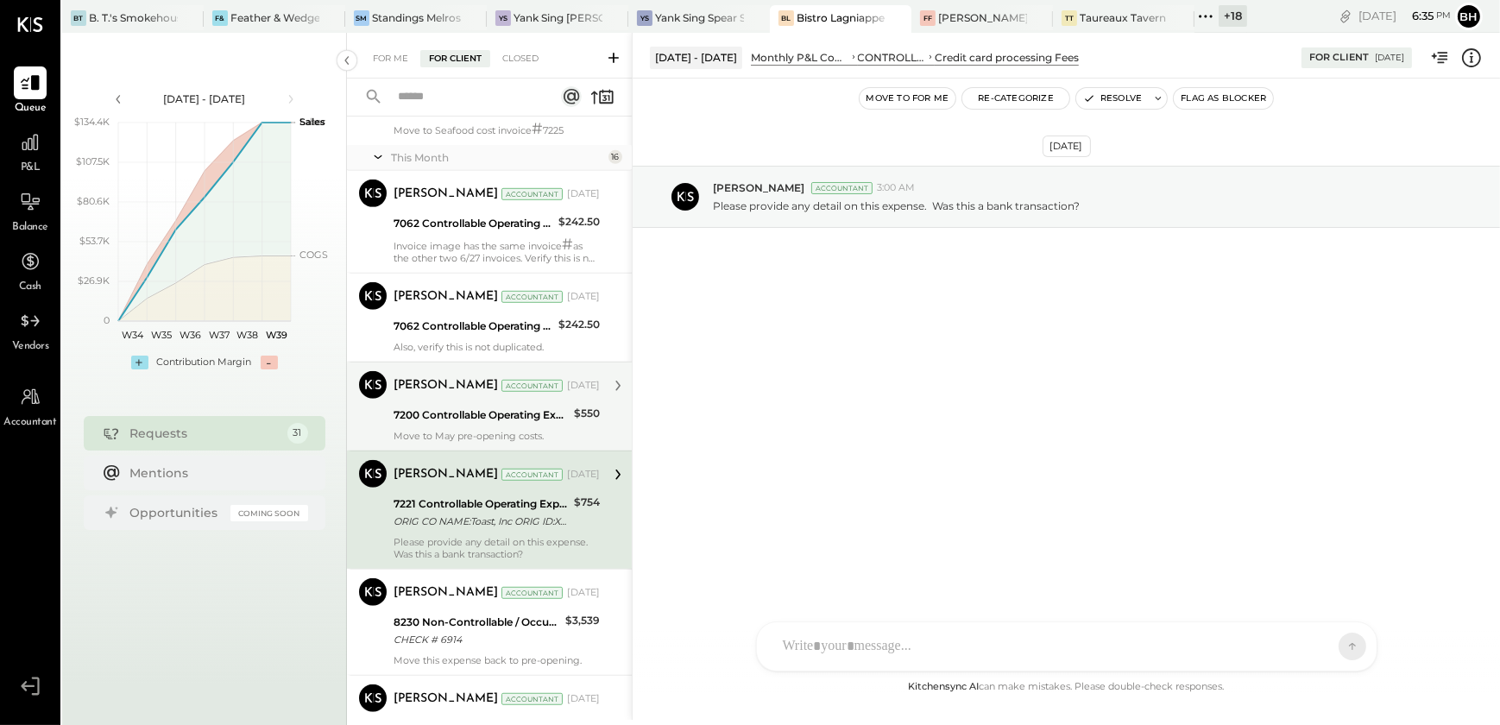
click at [480, 414] on div "7200 Controllable Operating Expenses:Dues & Subscriptions" at bounding box center [481, 415] width 175 height 17
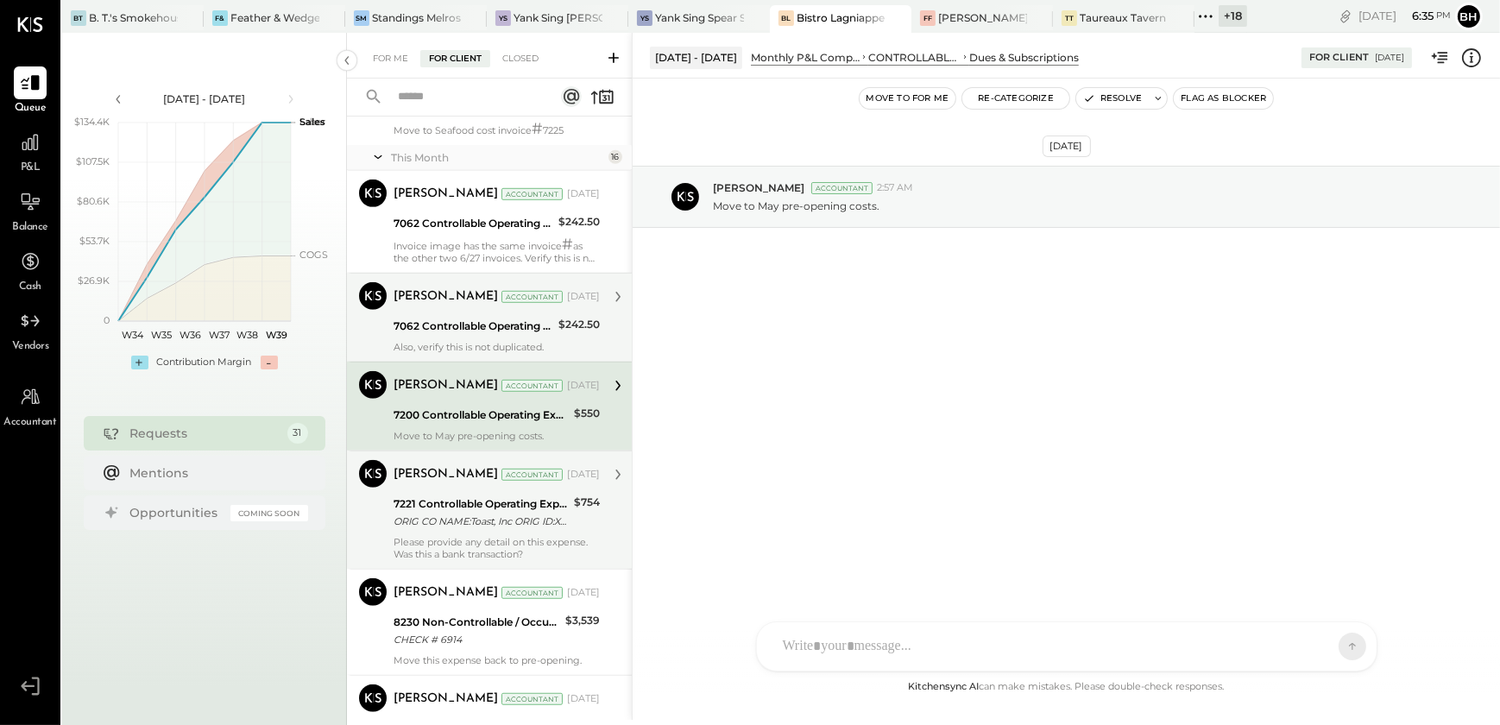
click at [481, 333] on div "7062 Controllable Operating Expenses:Linens & Uniforms" at bounding box center [474, 326] width 160 height 21
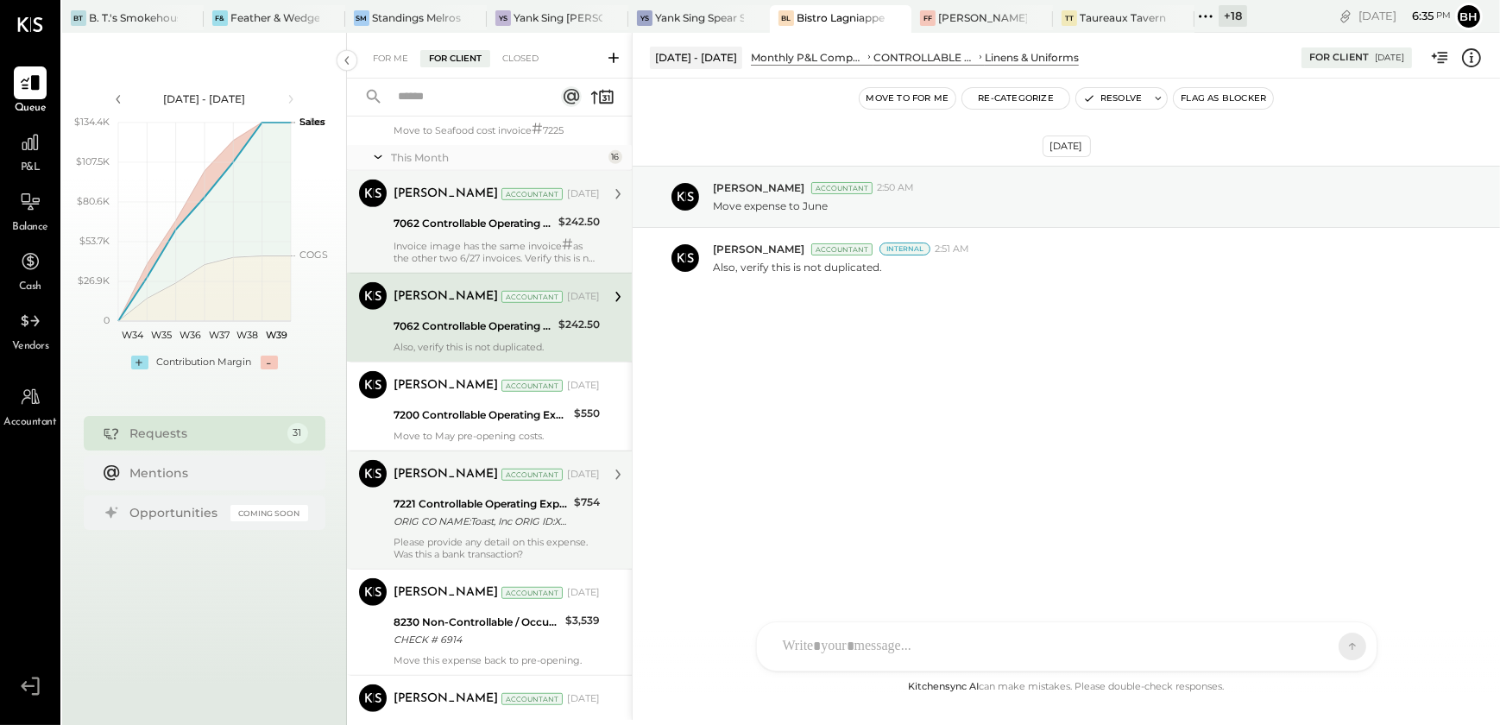
click at [492, 243] on div "Invoice image has the same invoice # as the other two 6/27 invoices. Verify thi…" at bounding box center [497, 251] width 206 height 26
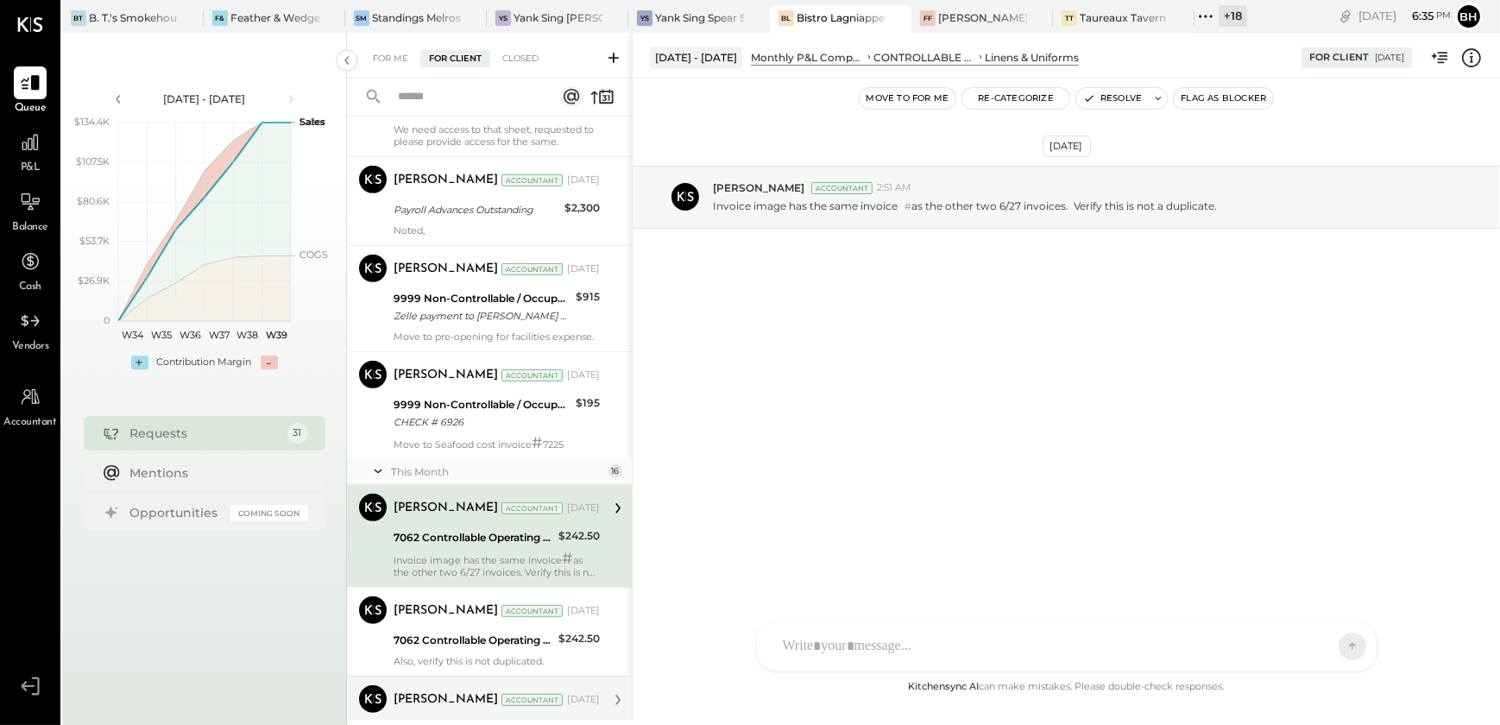
scroll to position [1046, 0]
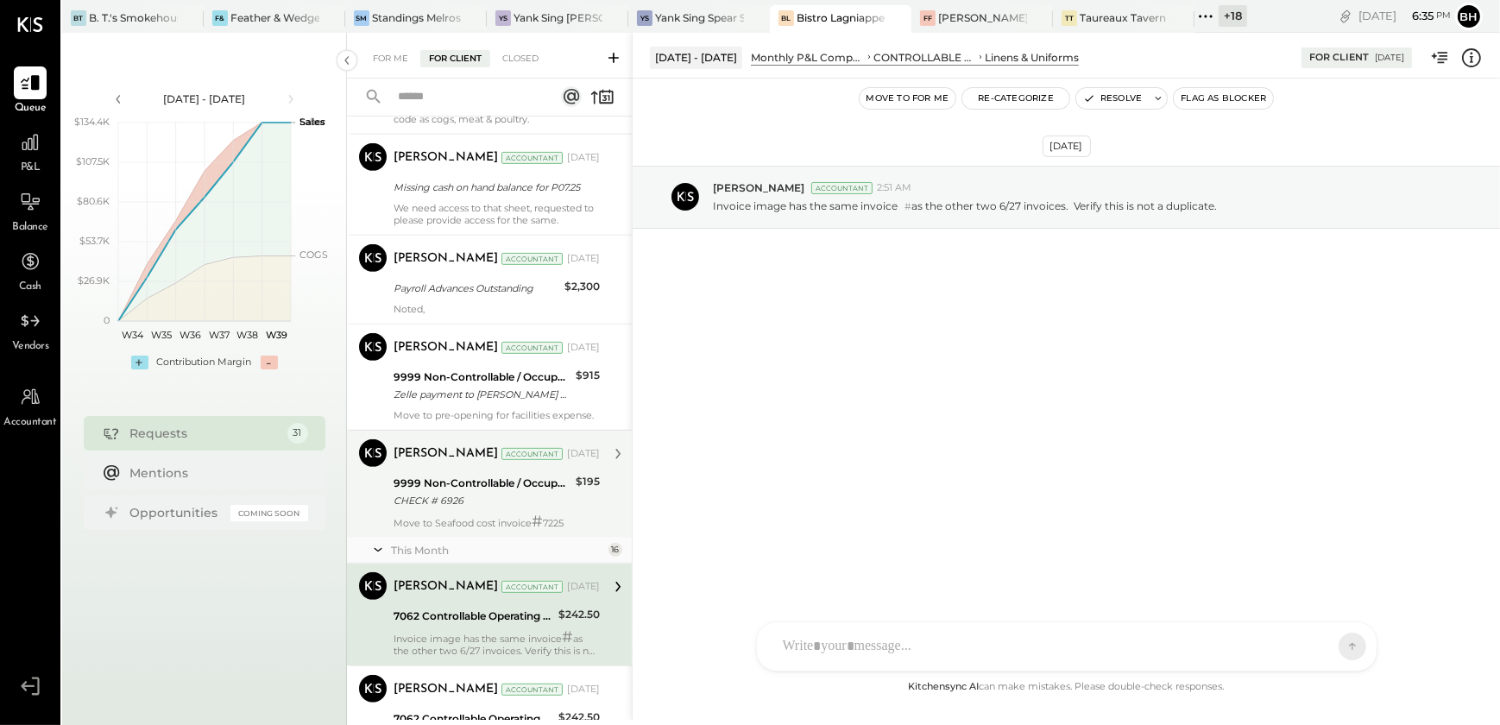
click at [491, 495] on div "CHECK # 6926" at bounding box center [482, 500] width 177 height 17
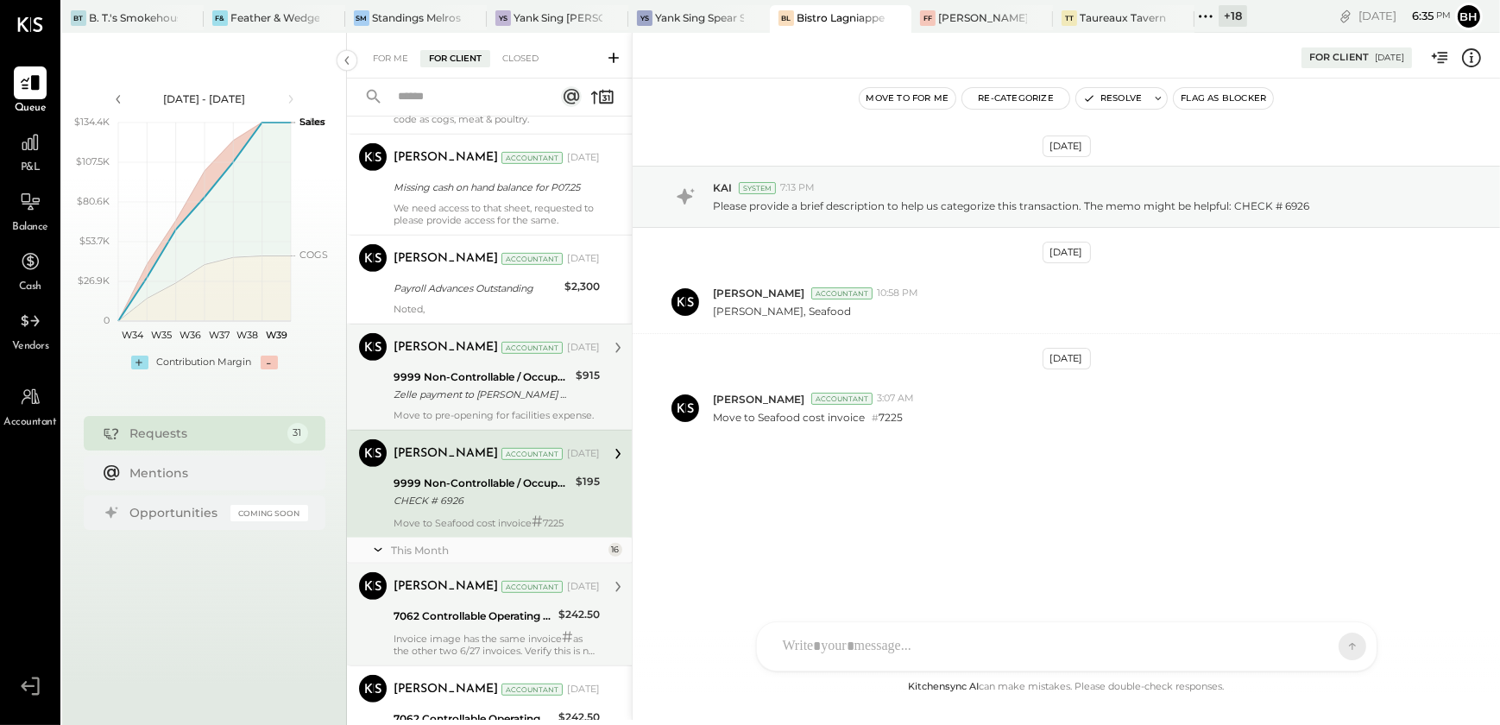
click at [483, 394] on div "Zelle payment to [PERSON_NAME] JPM99bg2in6f" at bounding box center [482, 394] width 177 height 17
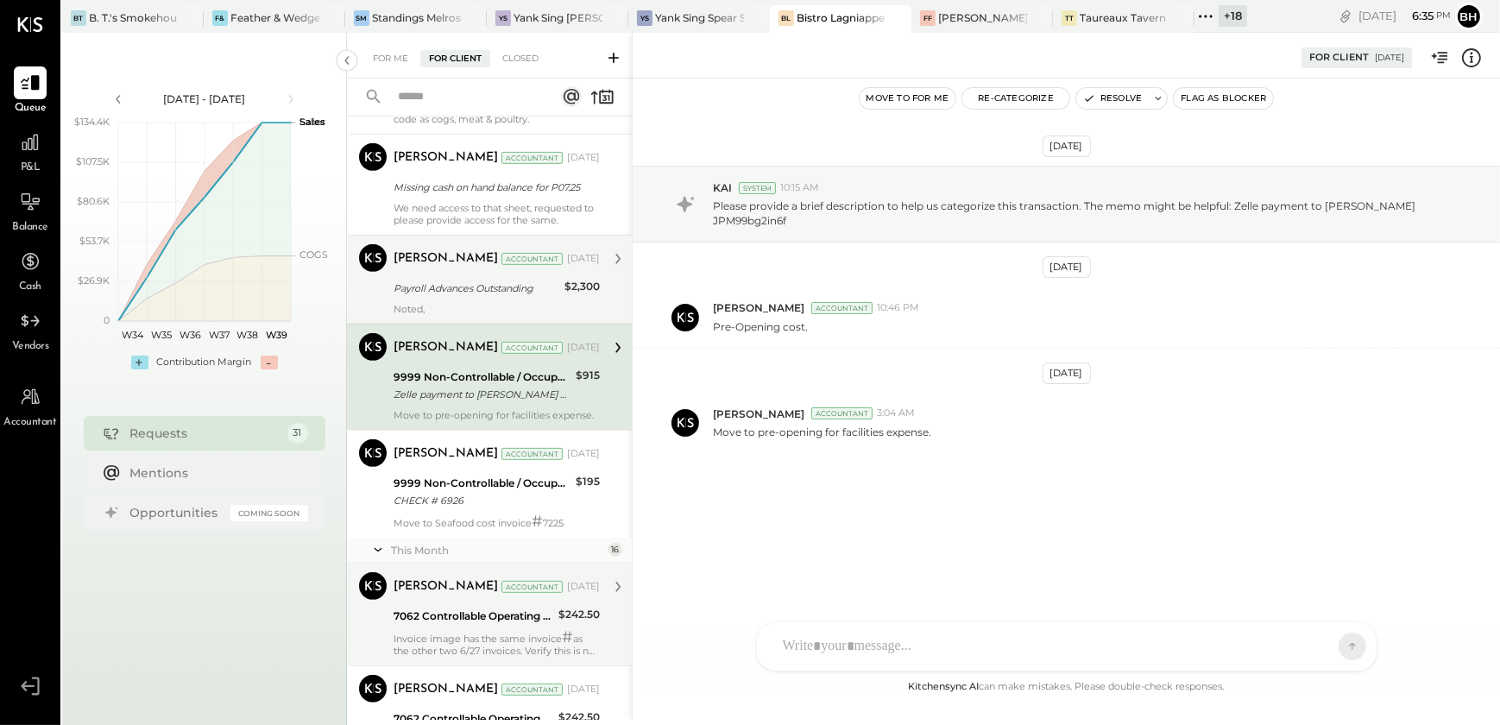
click at [465, 285] on div "Payroll Advances Outstanding" at bounding box center [477, 288] width 166 height 17
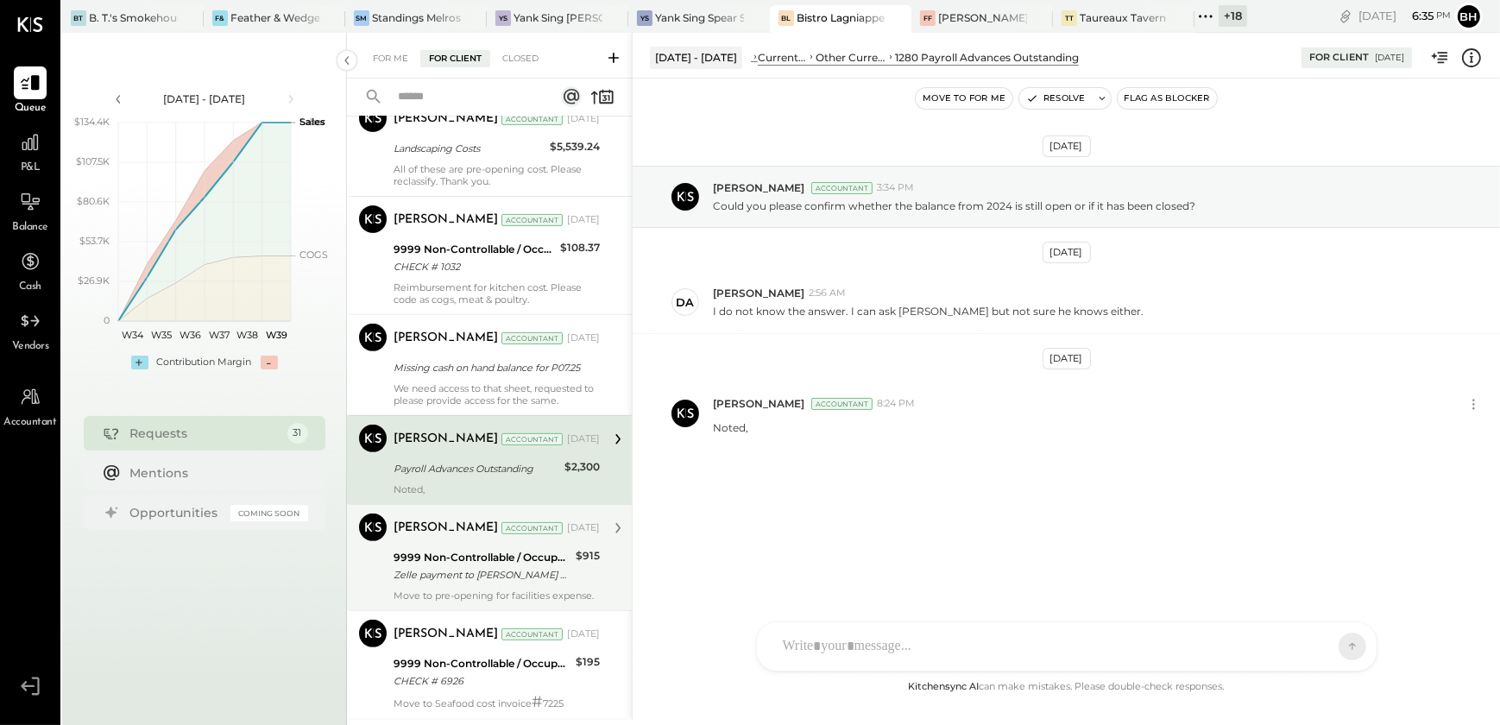
scroll to position [811, 0]
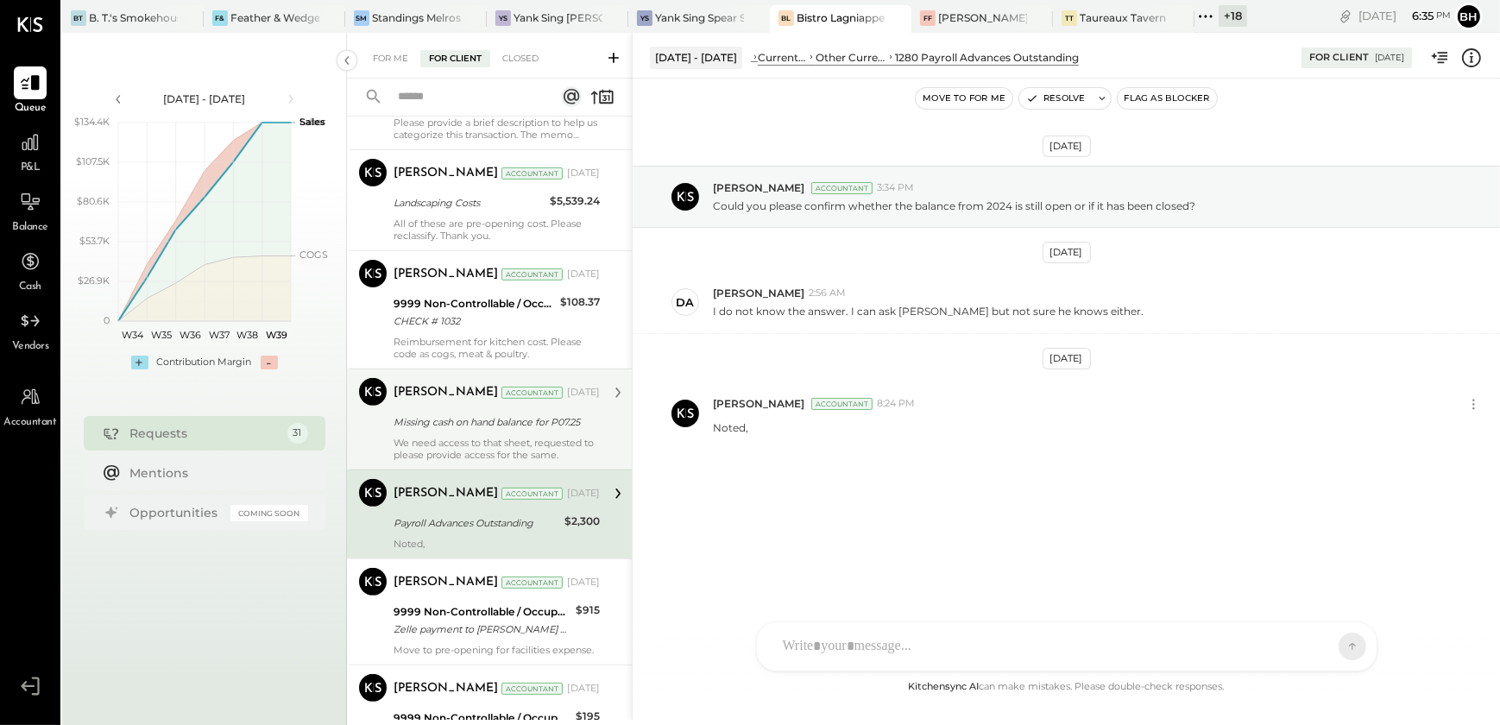
click at [465, 408] on div "[PERSON_NAME] Accountant [DATE] Missing cash on hand balance for P07.25 We need…" at bounding box center [497, 419] width 206 height 83
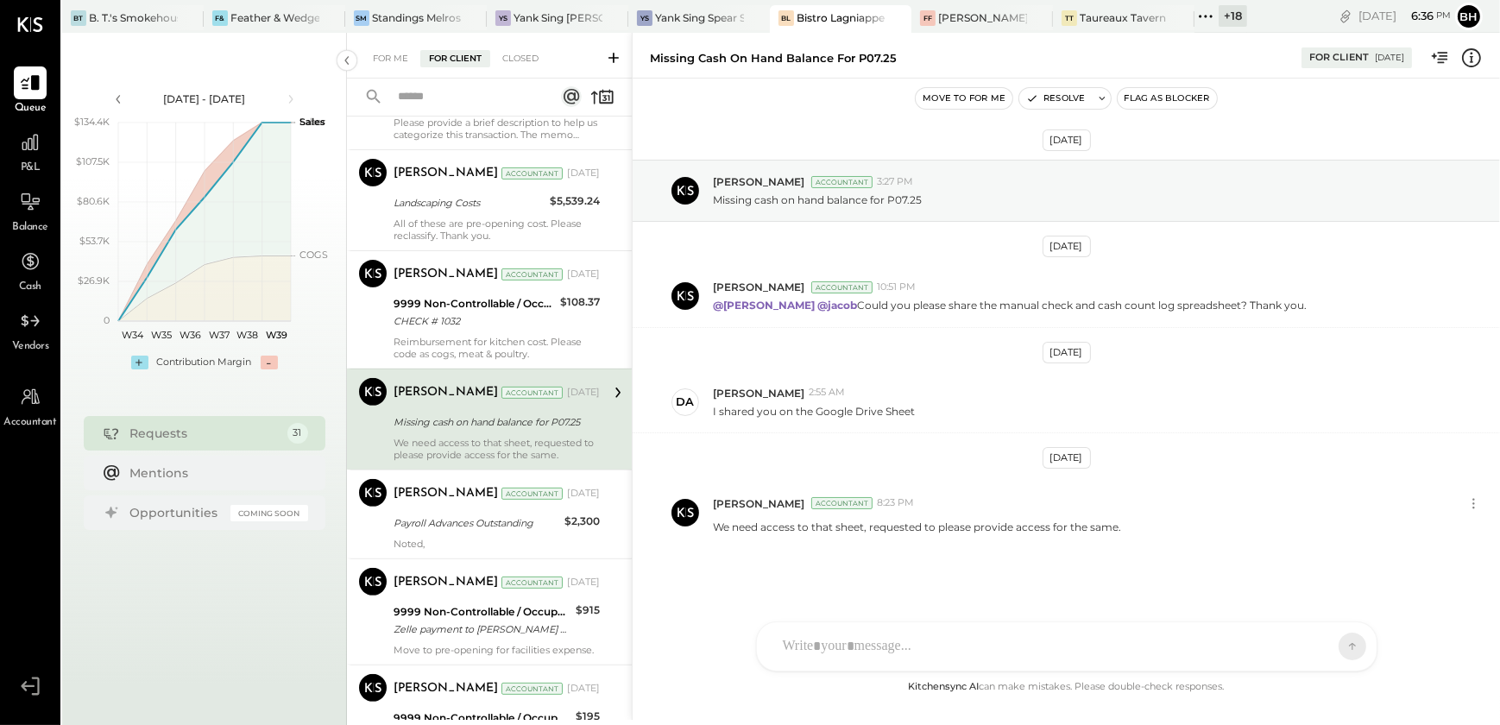
click at [692, 633] on div "[DATE] [PERSON_NAME] Accountant 3:27 PM Missing cash on hand balance for P07.25…" at bounding box center [1066, 399] width 867 height 555
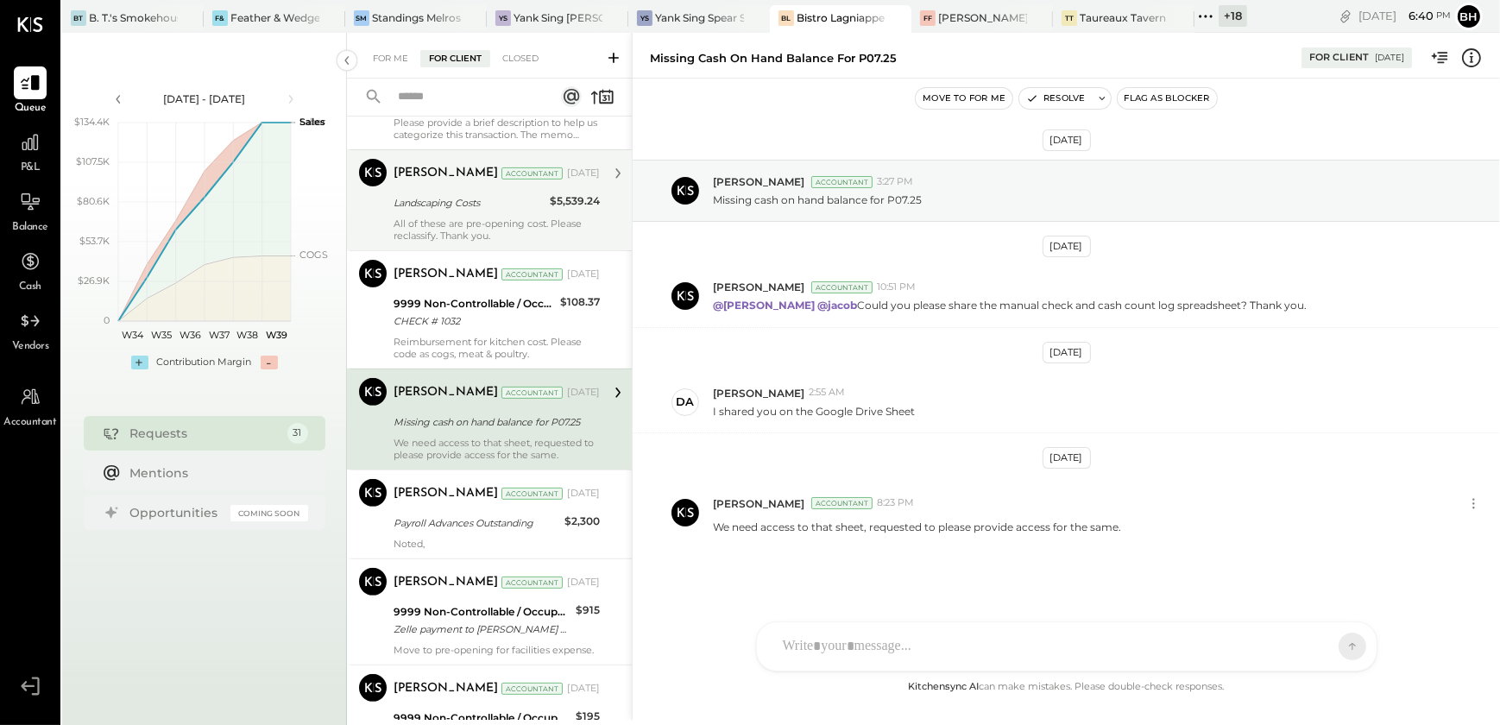
click at [494, 220] on div "All of these are pre-opening cost. Please reclassify. Thank you." at bounding box center [497, 230] width 206 height 24
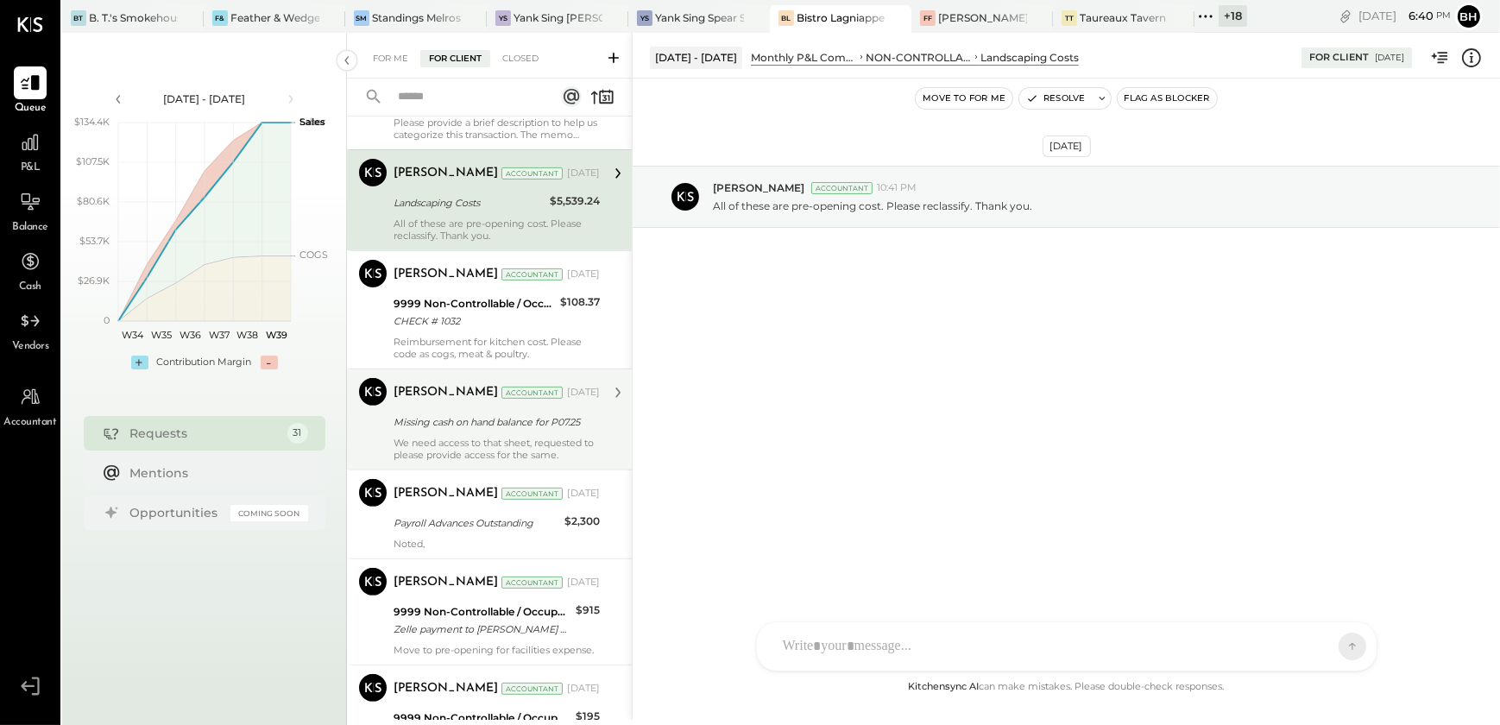
click at [478, 429] on div "Missing cash on hand balance for P07.25" at bounding box center [494, 421] width 201 height 17
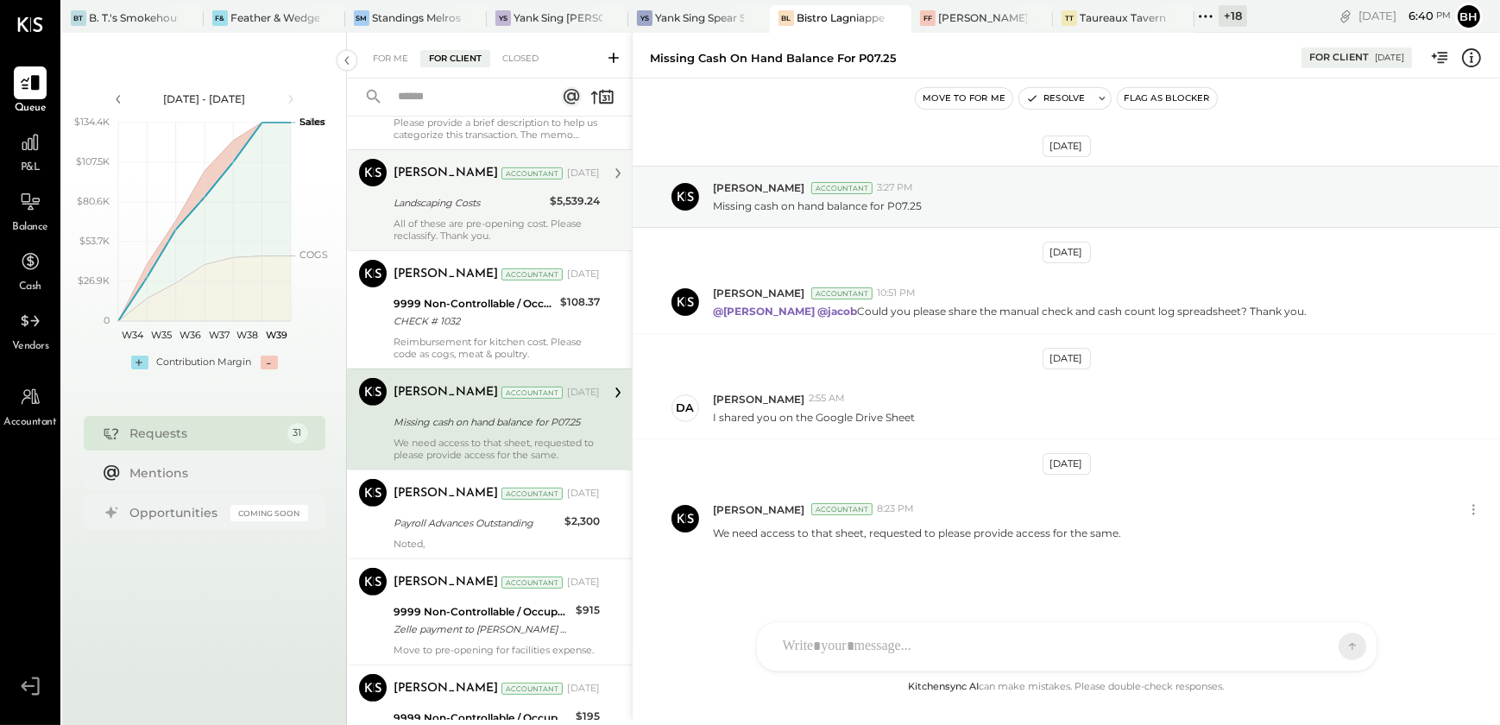
scroll to position [6, 0]
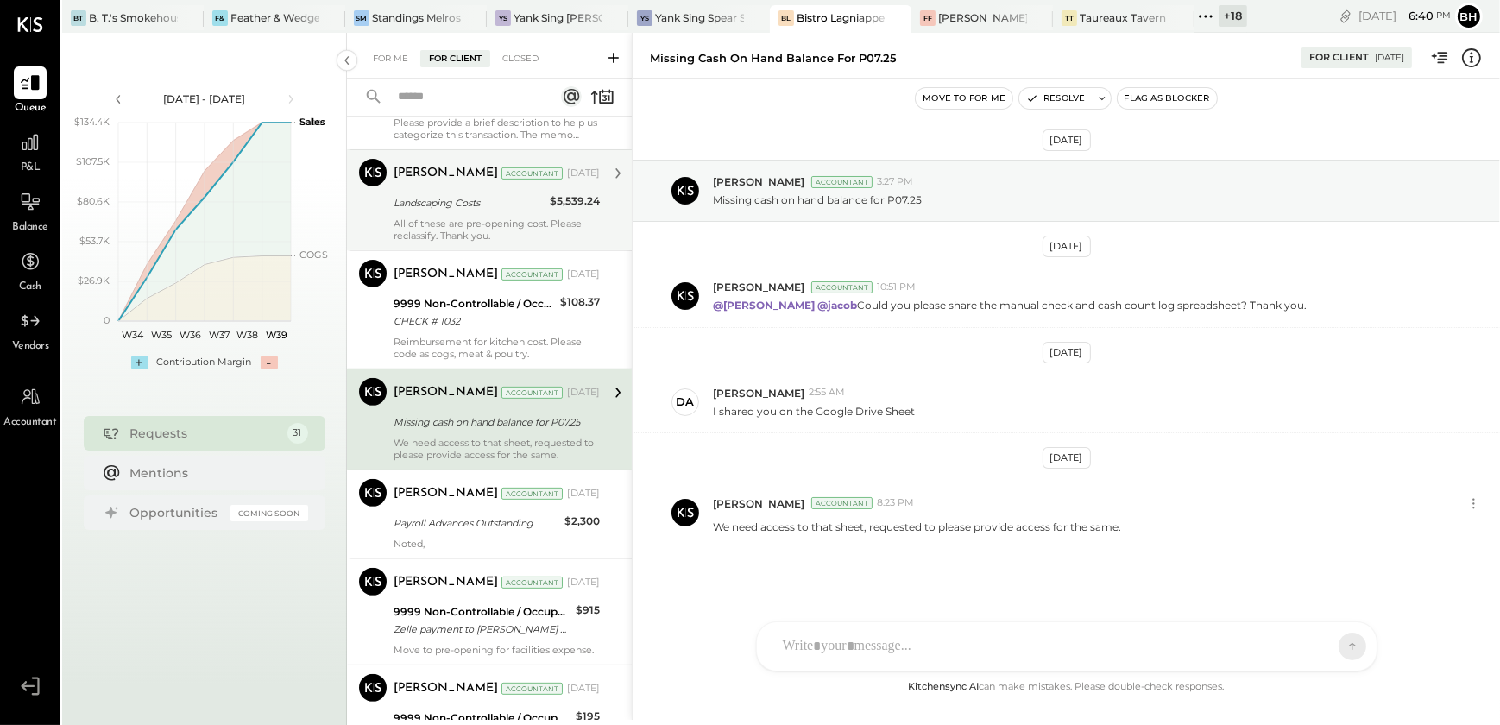
click at [1208, 15] on icon at bounding box center [1206, 16] width 22 height 22
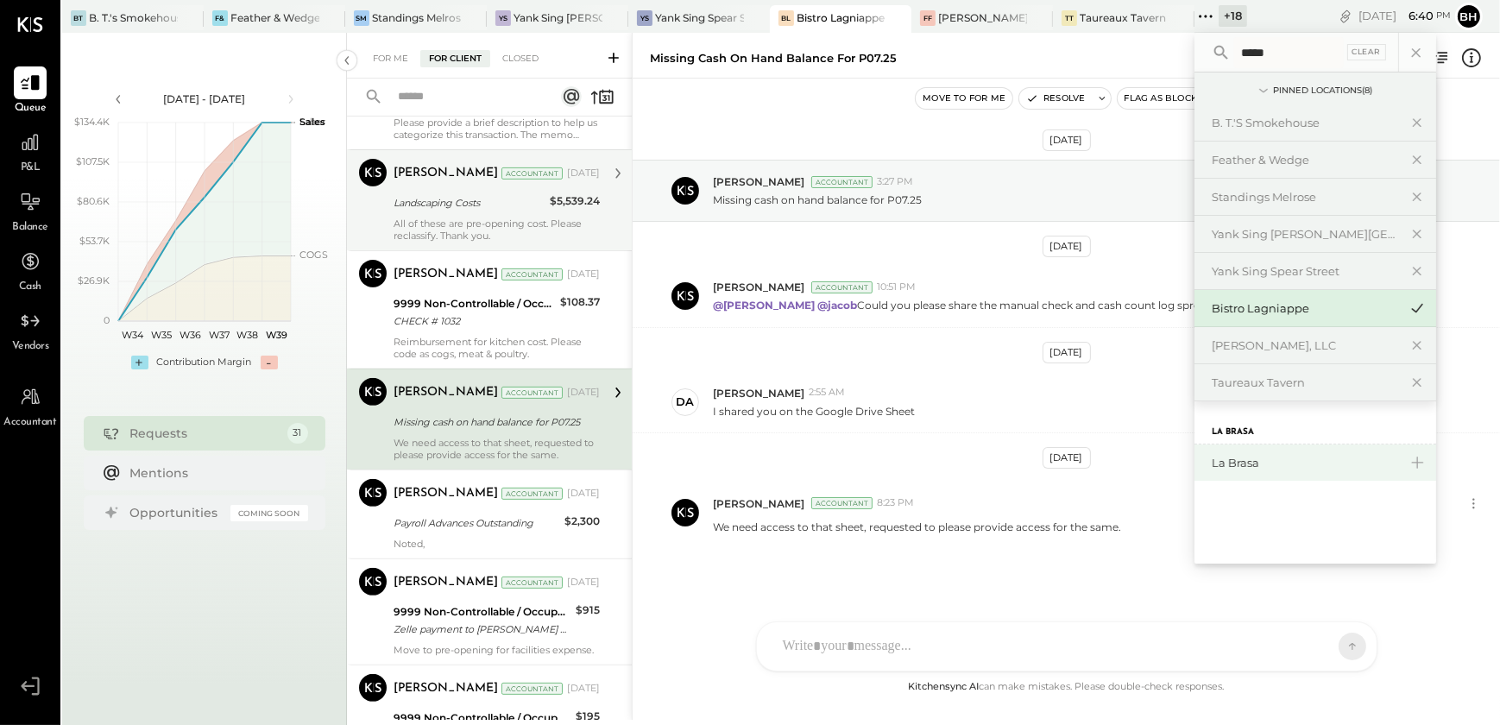
type input "*****"
click at [1259, 464] on div "La Brasa" at bounding box center [1305, 463] width 186 height 16
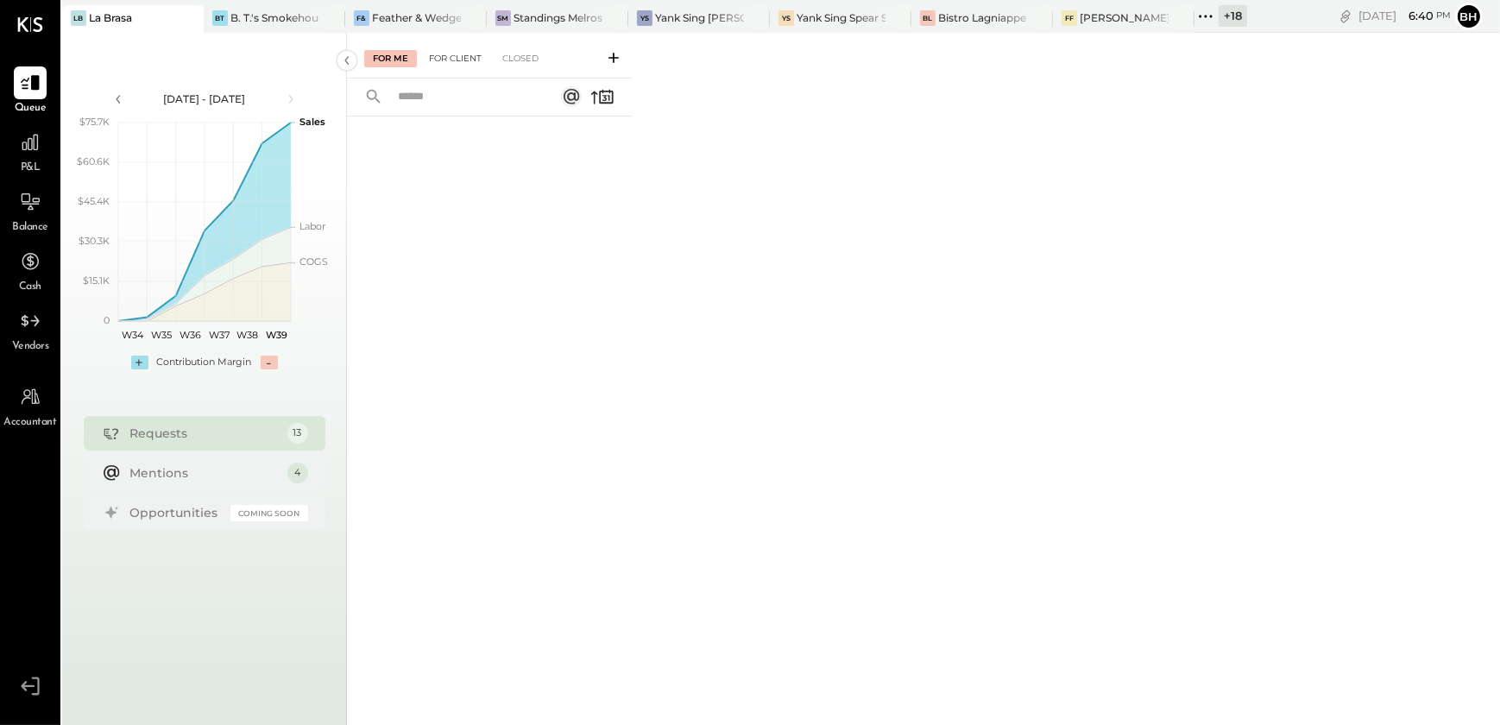
click at [452, 60] on div "For Client" at bounding box center [455, 58] width 70 height 17
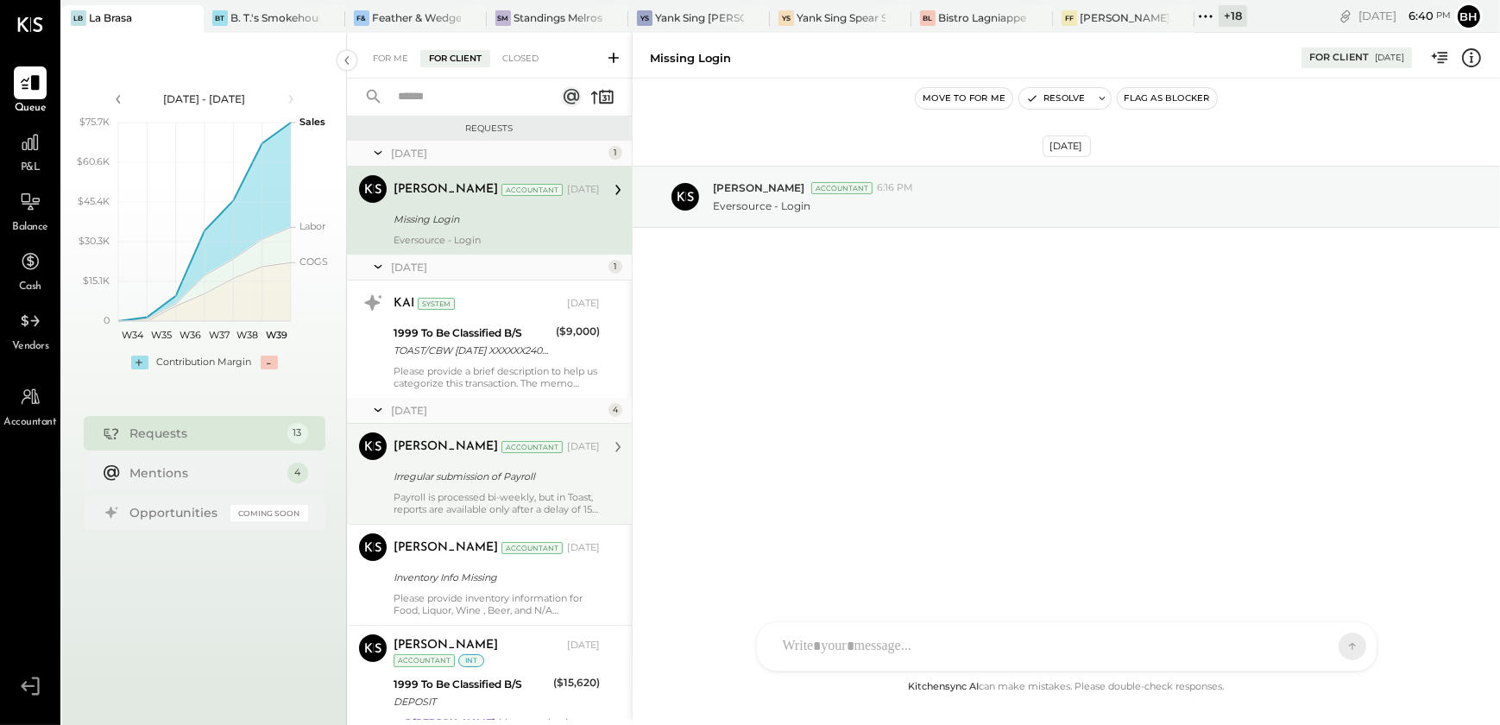
click at [476, 460] on div "[PERSON_NAME] Accountant [DATE]" at bounding box center [497, 446] width 206 height 29
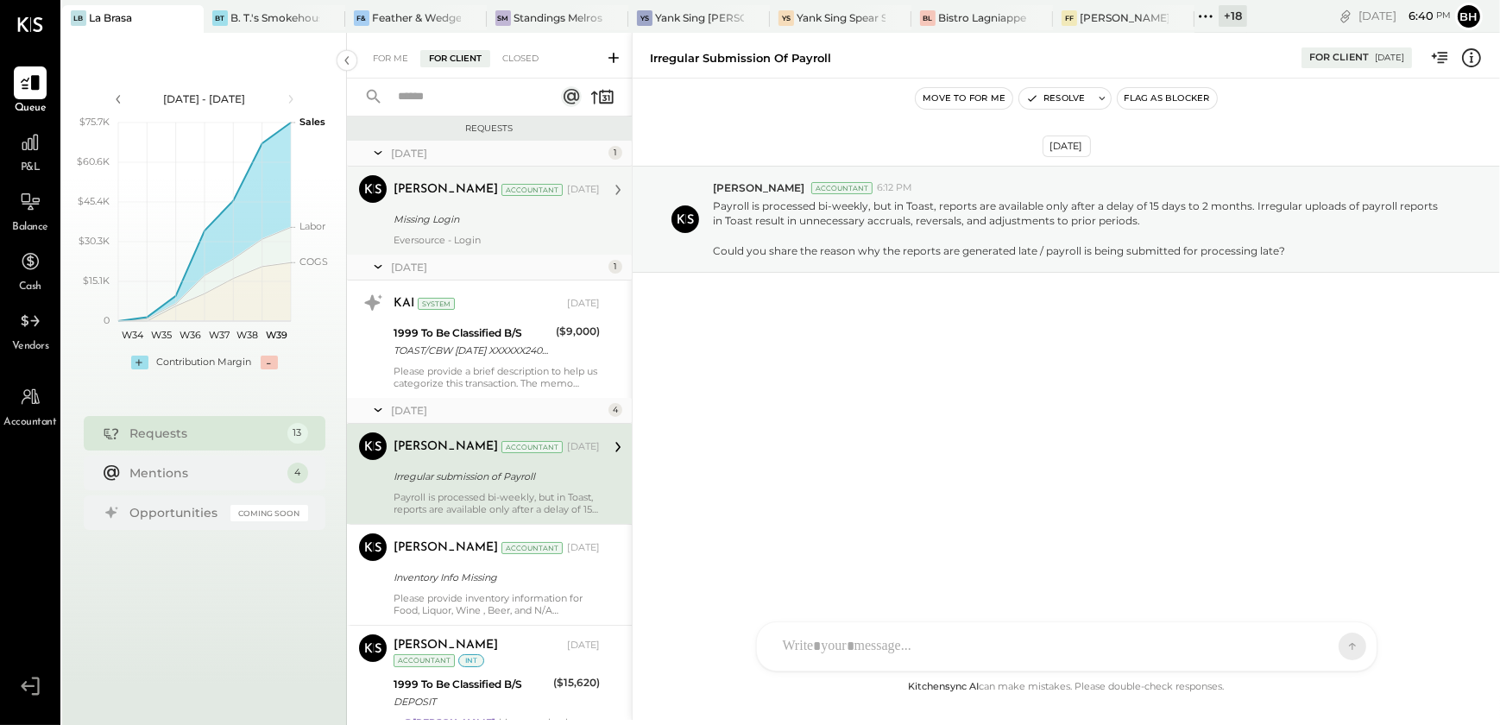
drag, startPoint x: 445, startPoint y: 215, endPoint x: 443, endPoint y: 249, distance: 34.6
click at [445, 215] on div "Missing Login" at bounding box center [494, 219] width 201 height 17
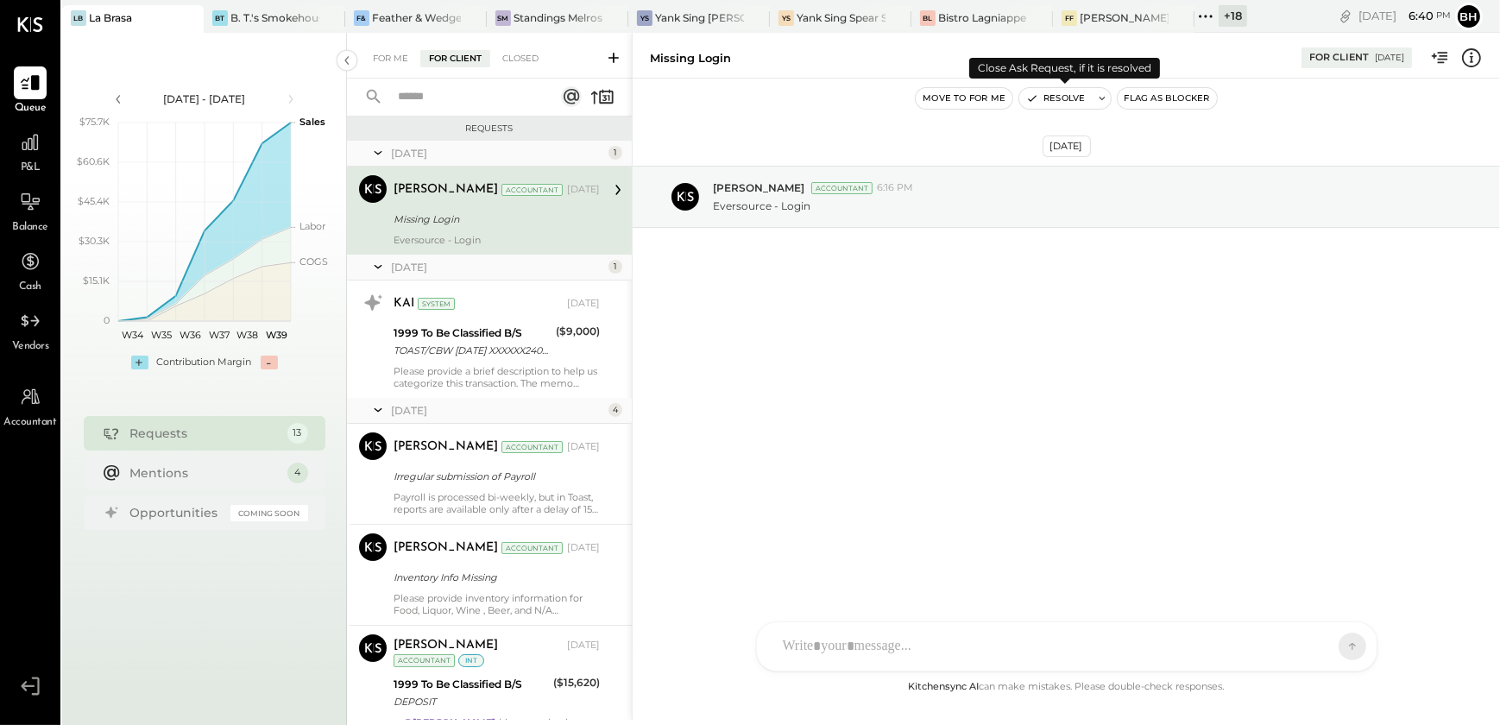
click at [1064, 99] on button "Resolve" at bounding box center [1055, 98] width 73 height 21
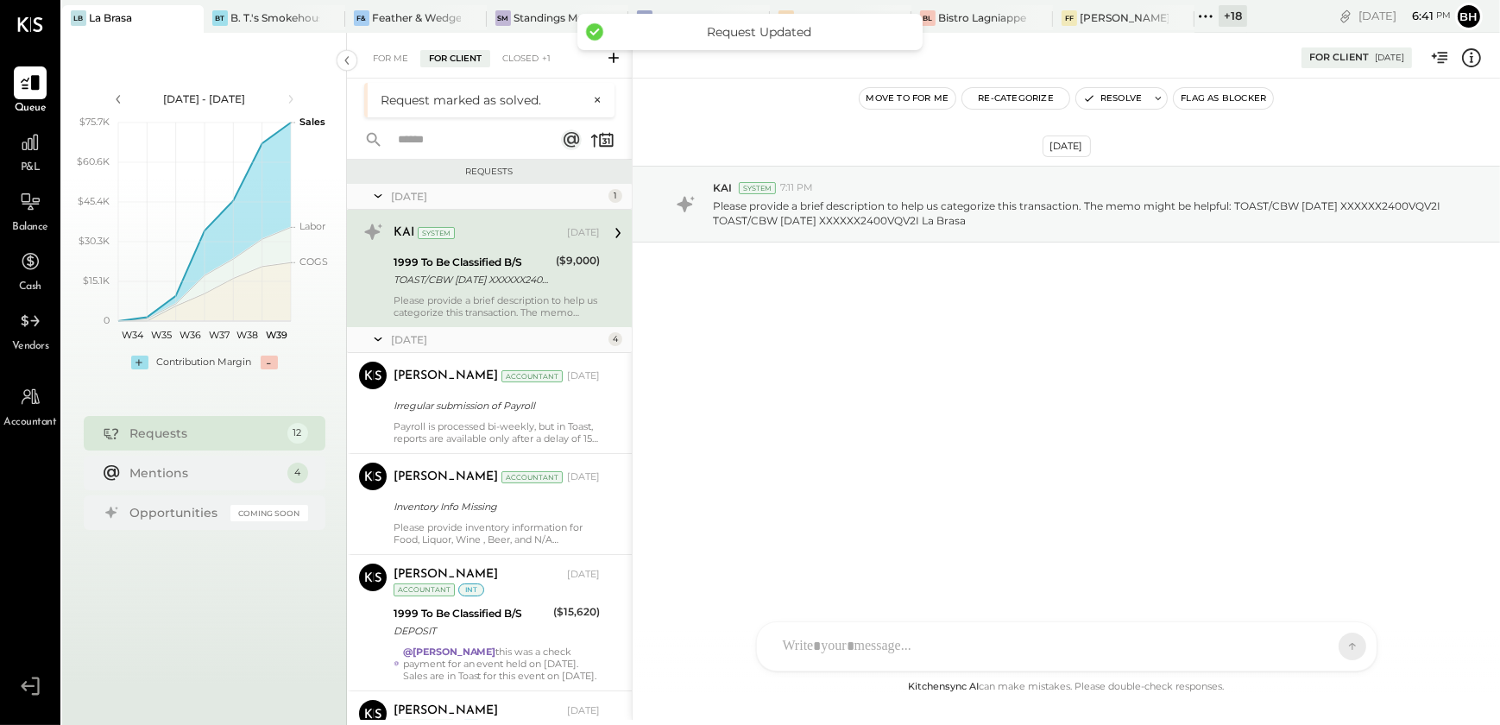
click at [509, 272] on div "TOAST/CBW [DATE] XXXXXX2400VQV2I TOAST/CBW [DATE] XXXXXX2400VQV2I La Brasa" at bounding box center [472, 279] width 157 height 17
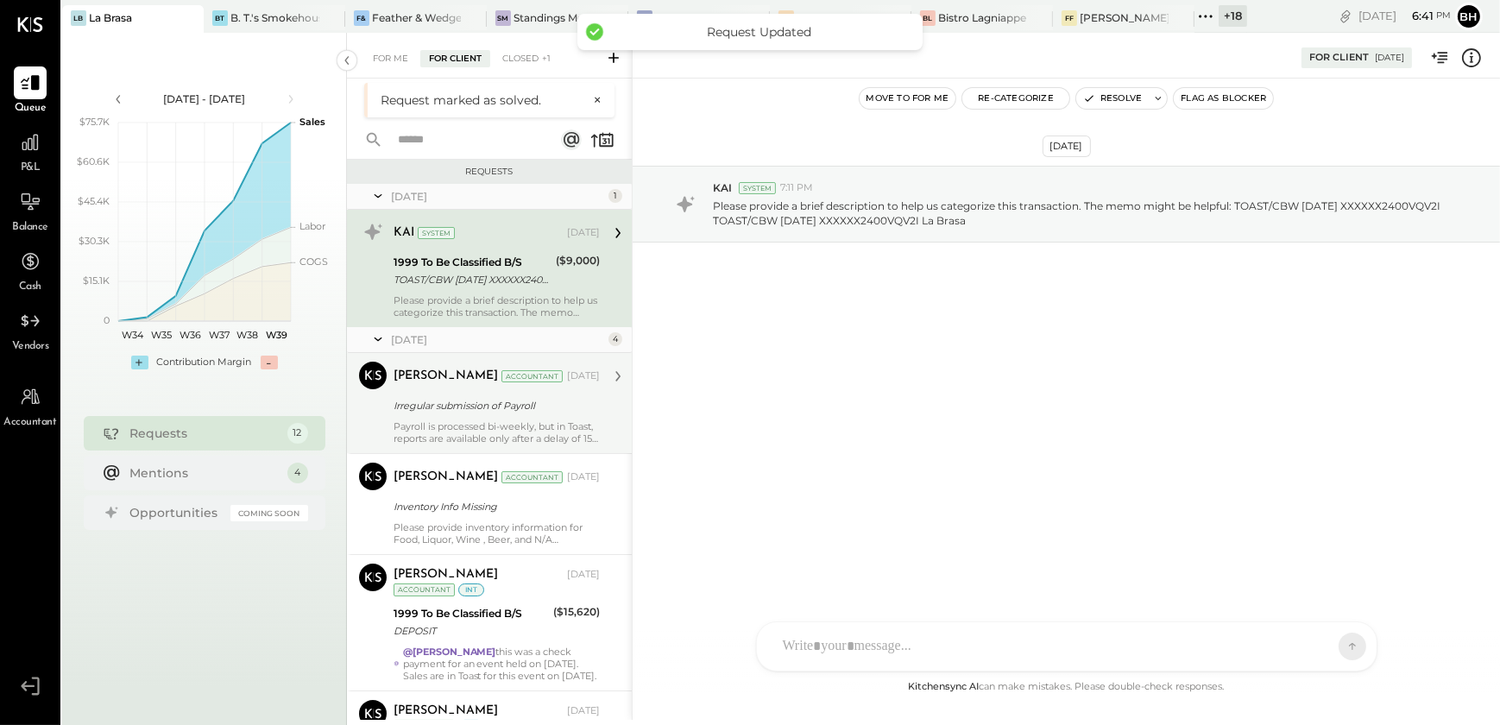
click at [468, 399] on div "Irregular submission of Payroll" at bounding box center [494, 405] width 201 height 17
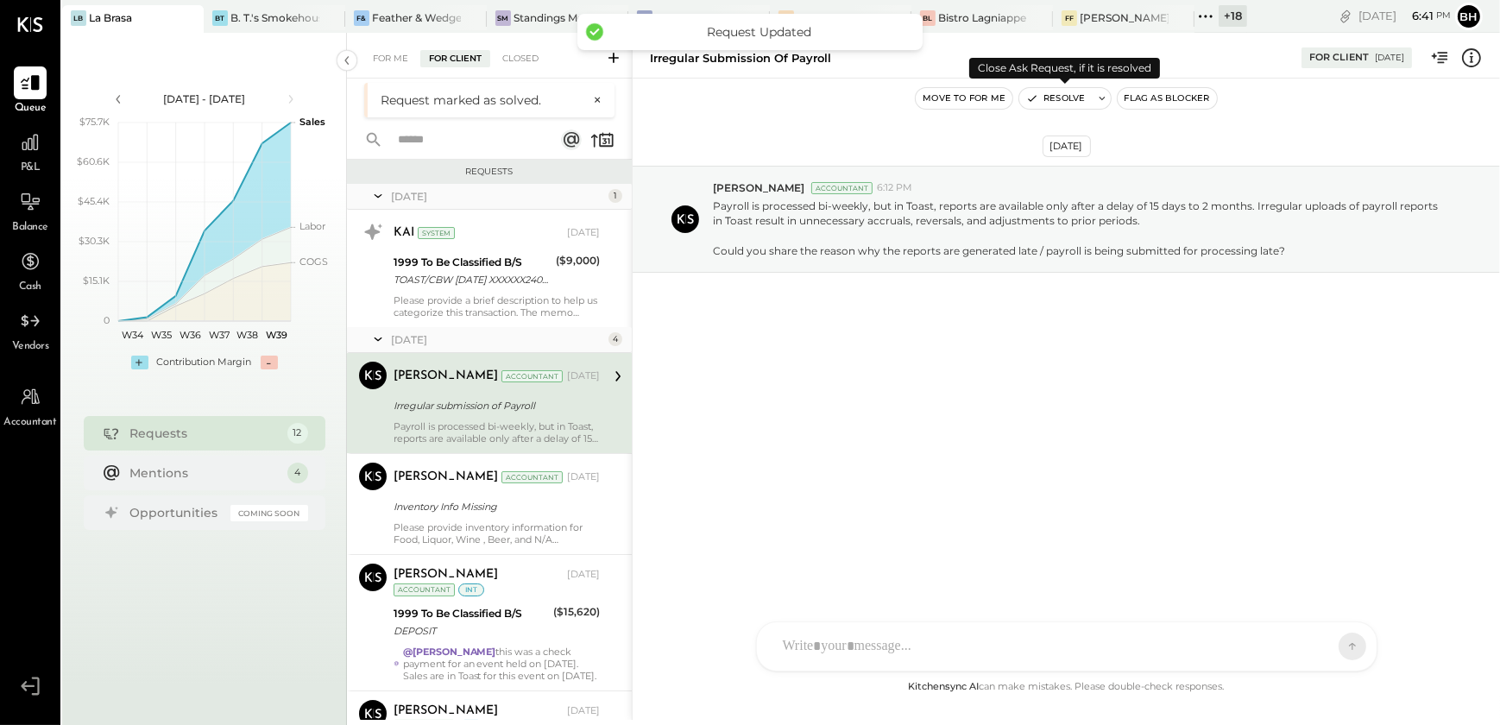
click at [1071, 94] on button "Resolve" at bounding box center [1055, 98] width 73 height 21
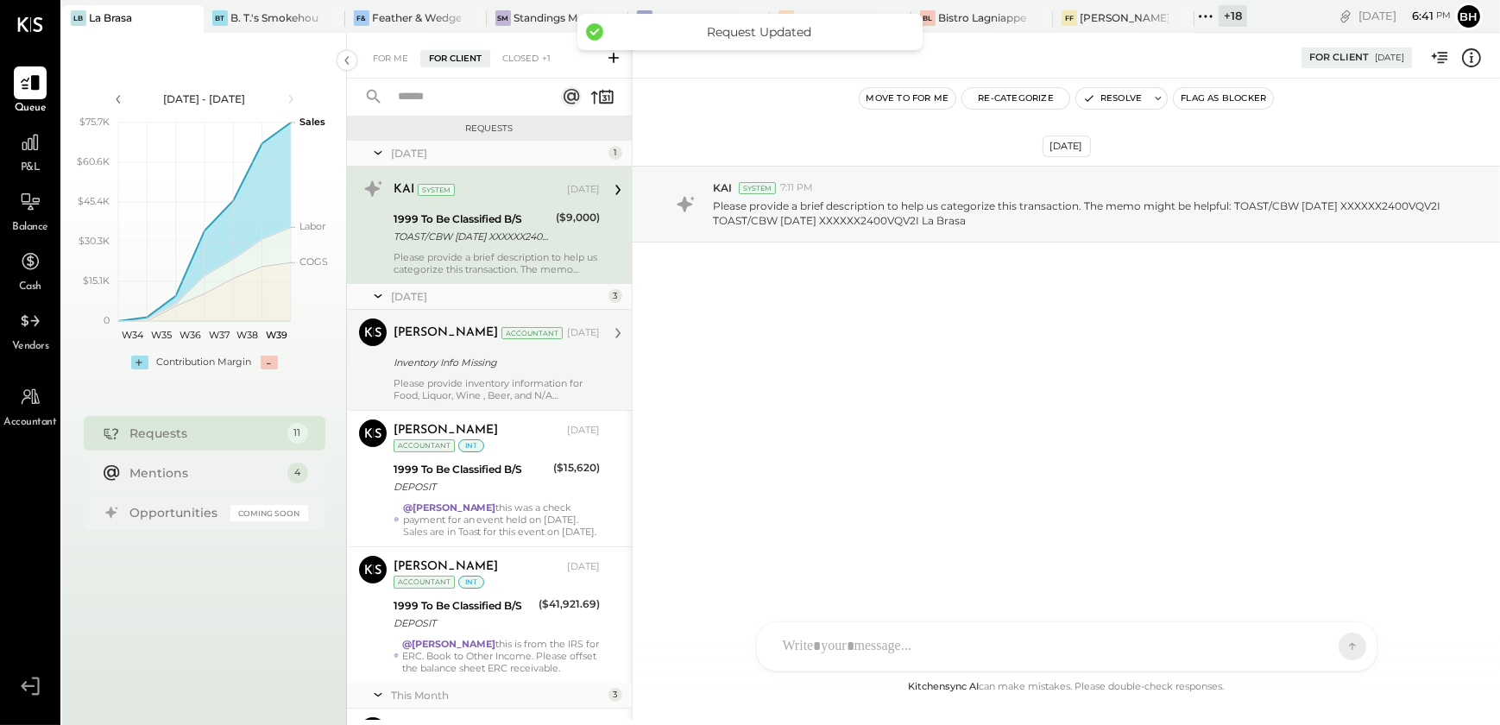
click at [535, 347] on div "[PERSON_NAME] Accountant [DATE] Inventory Info Missing Please provide inventory…" at bounding box center [497, 360] width 206 height 83
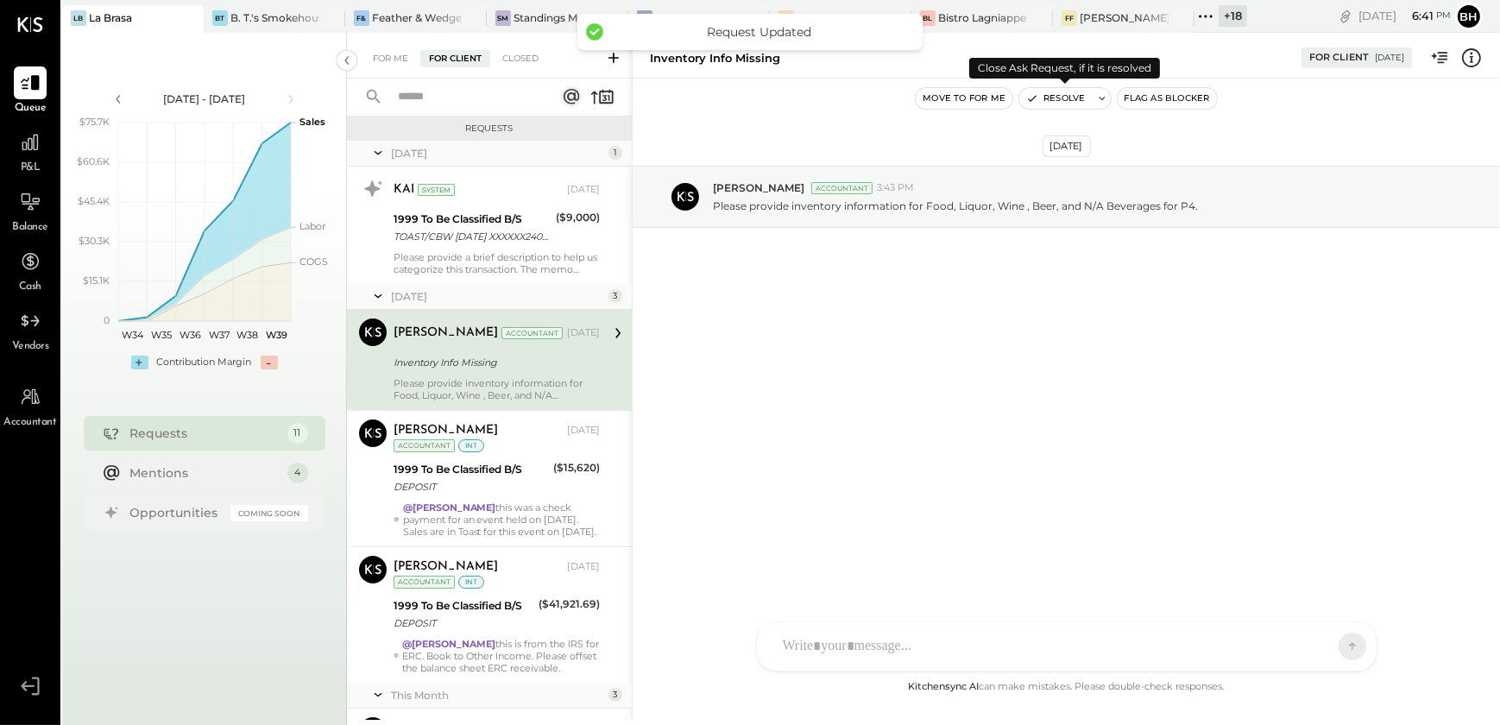
click at [1062, 97] on button "Resolve" at bounding box center [1055, 98] width 73 height 21
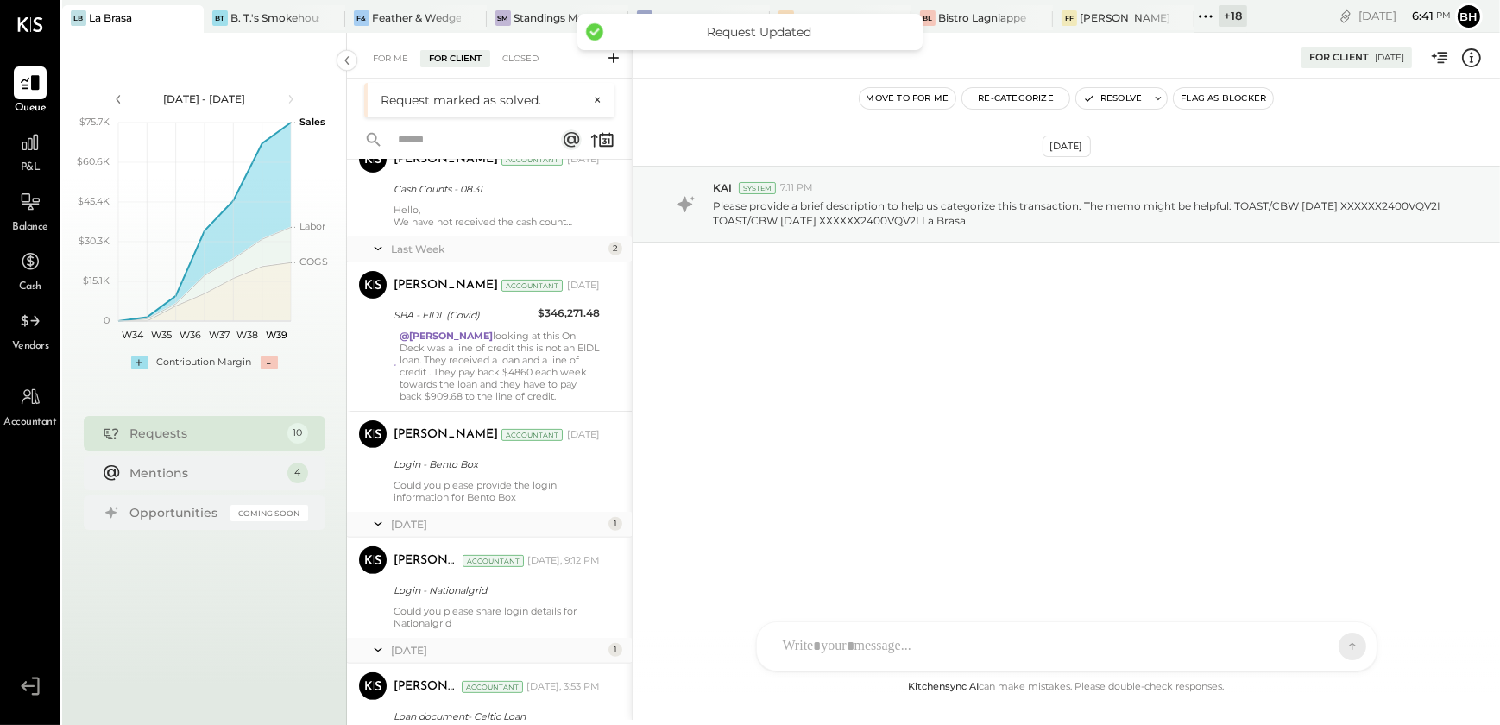
scroll to position [811, 0]
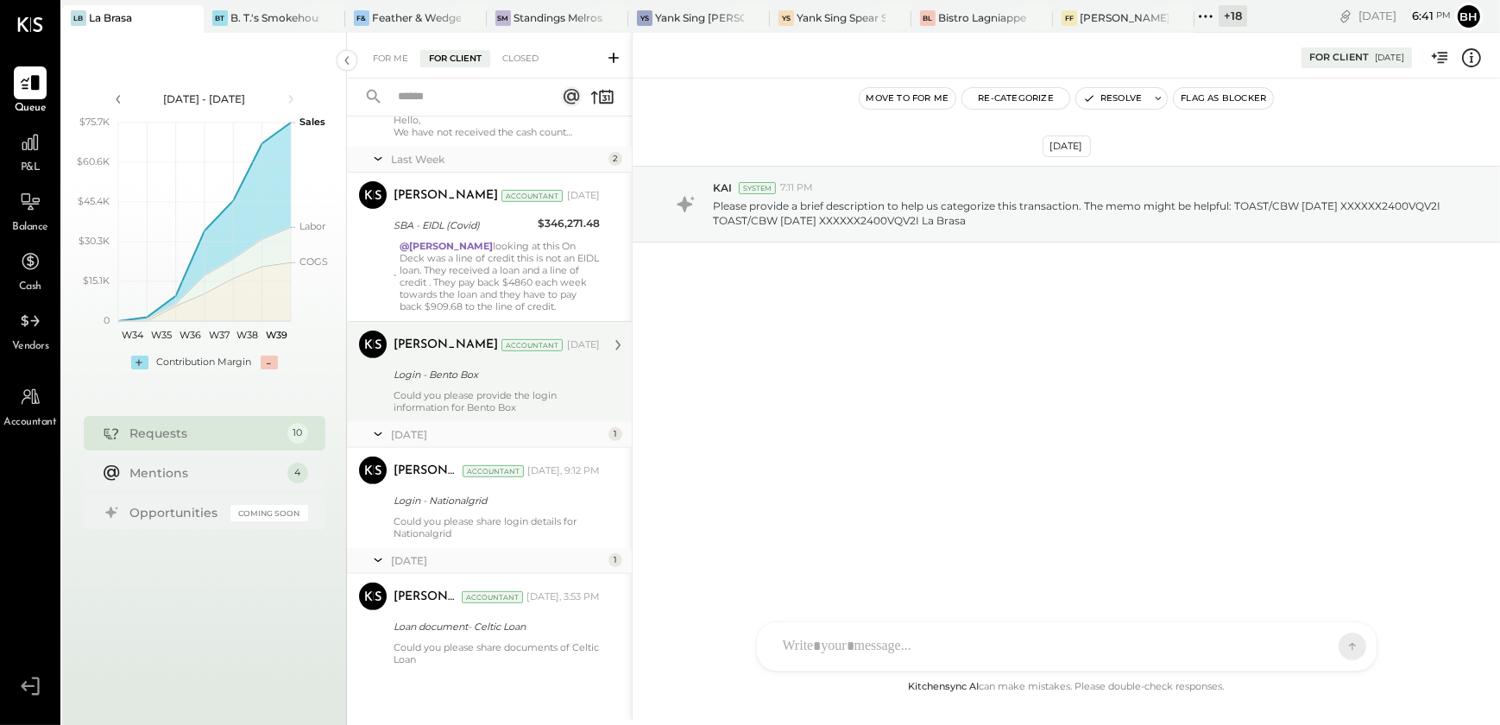
click at [512, 401] on div "Could you please provide the login information for Bento Box" at bounding box center [497, 401] width 206 height 24
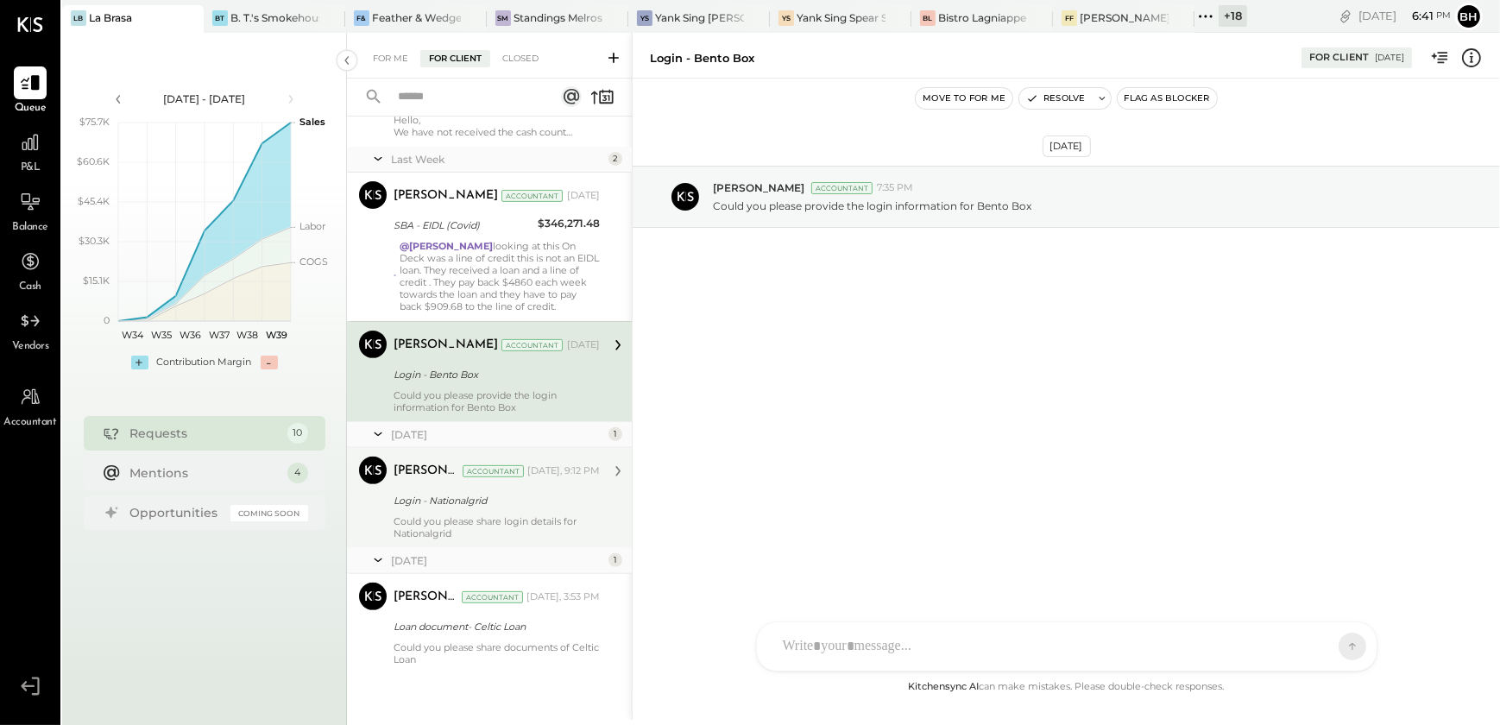
click at [502, 501] on div "Login - Nationalgrid" at bounding box center [494, 500] width 201 height 17
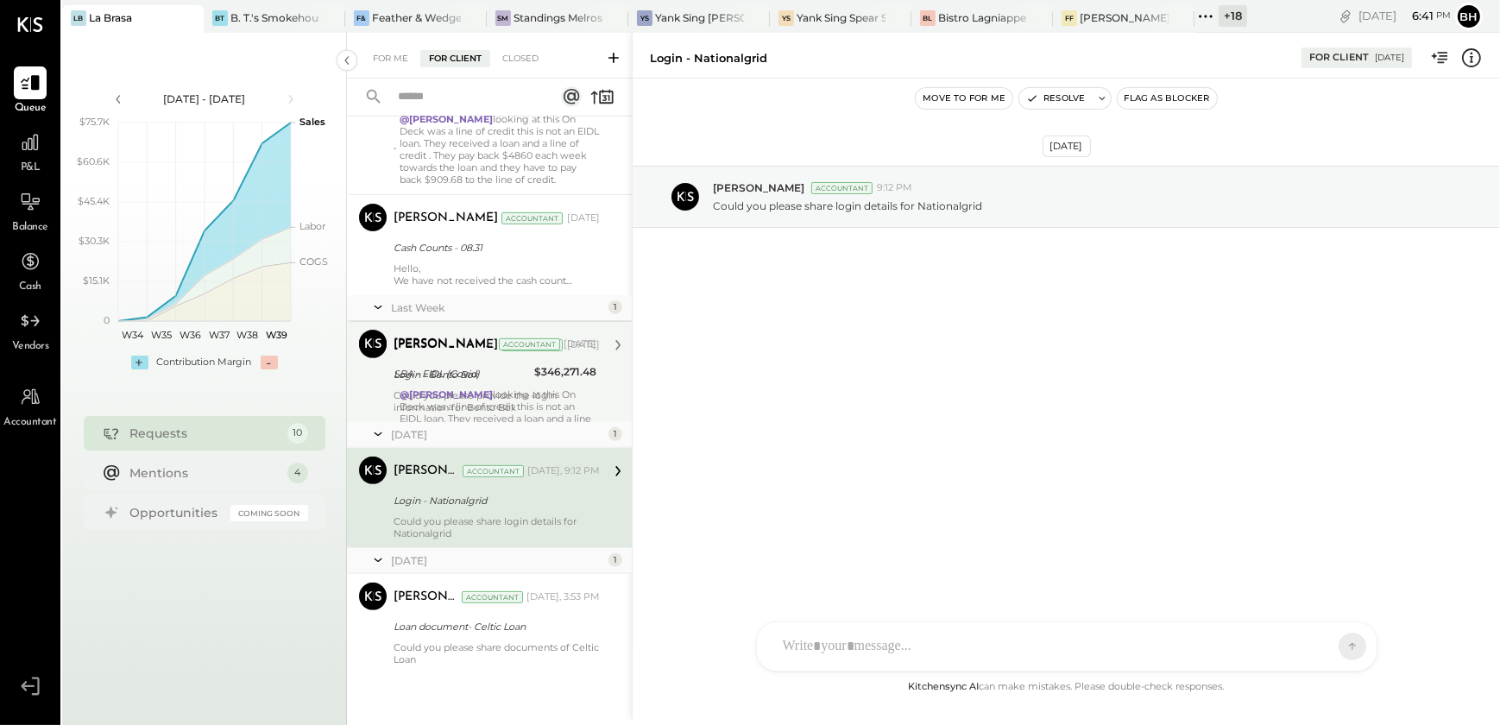
scroll to position [661, 0]
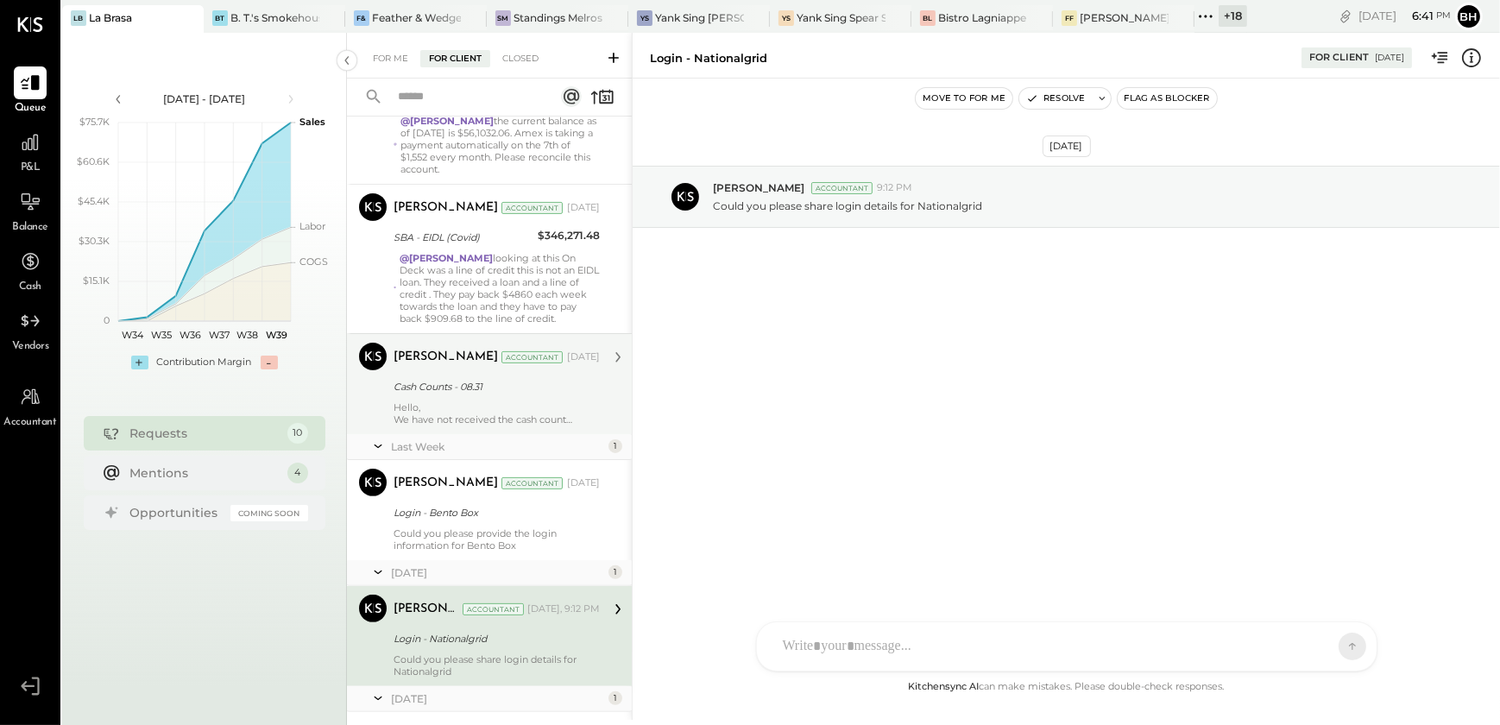
click at [527, 413] on div "Hello, We have not received the cash count reports recently, and the GL balance…" at bounding box center [497, 413] width 206 height 24
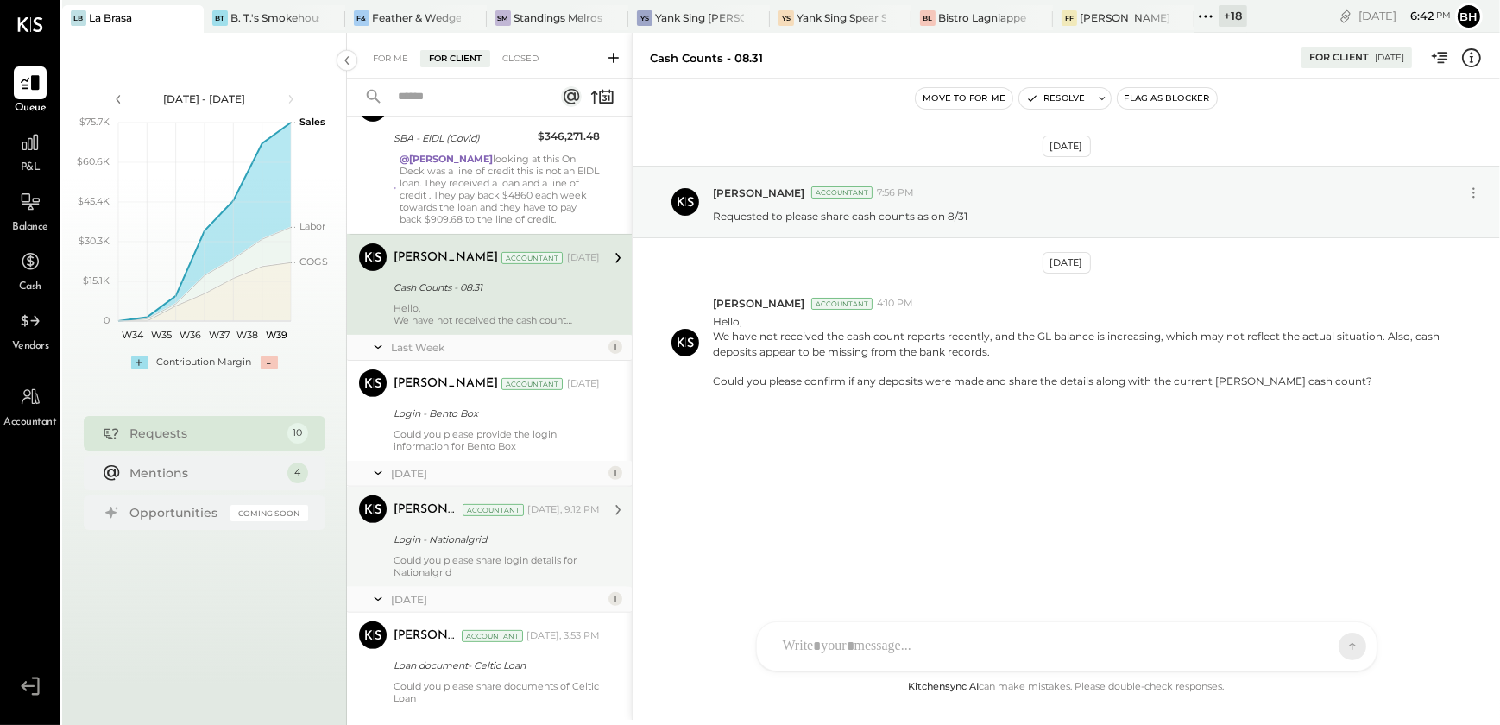
scroll to position [811, 0]
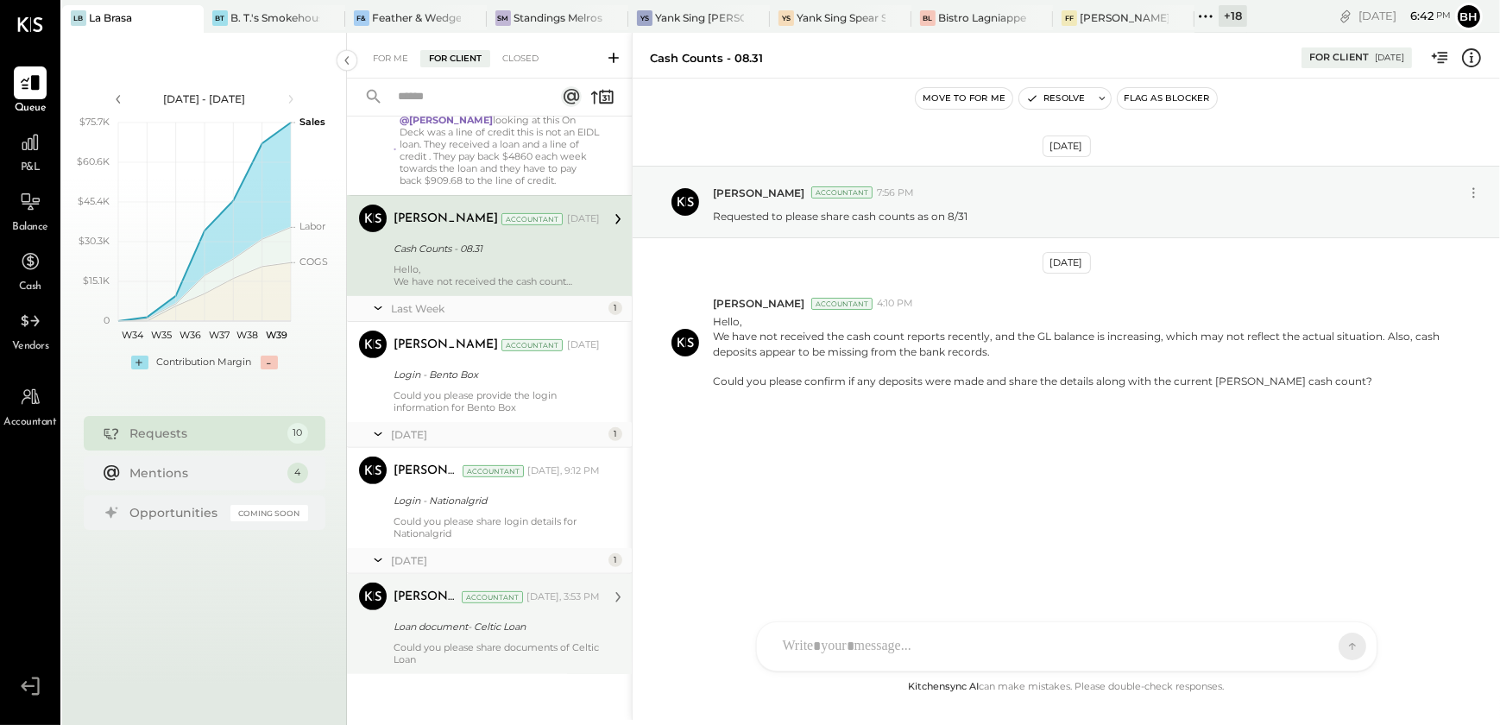
click at [518, 641] on div "Could you please share documents of Celtic Loan" at bounding box center [497, 653] width 206 height 24
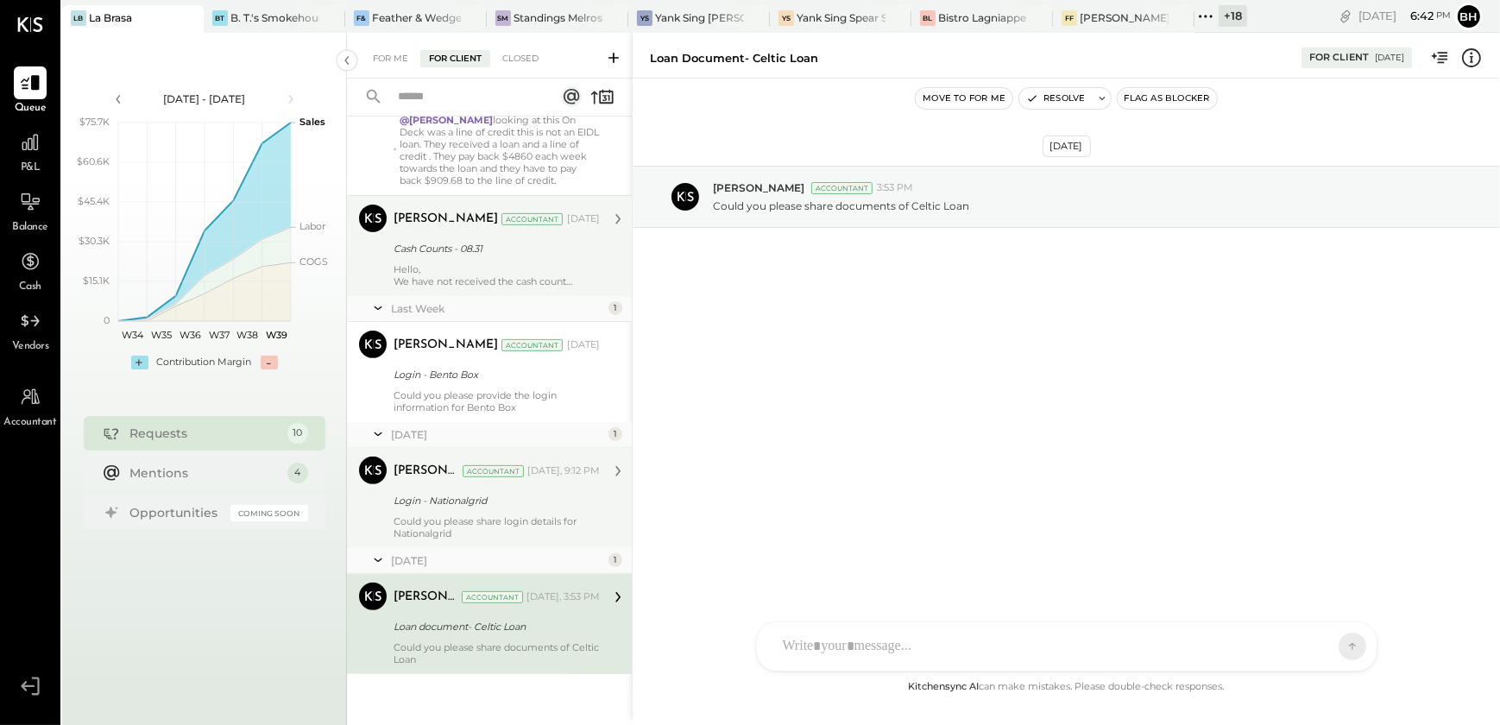
click at [492, 534] on div "Could you please share login details for Nationalgrid" at bounding box center [497, 527] width 206 height 24
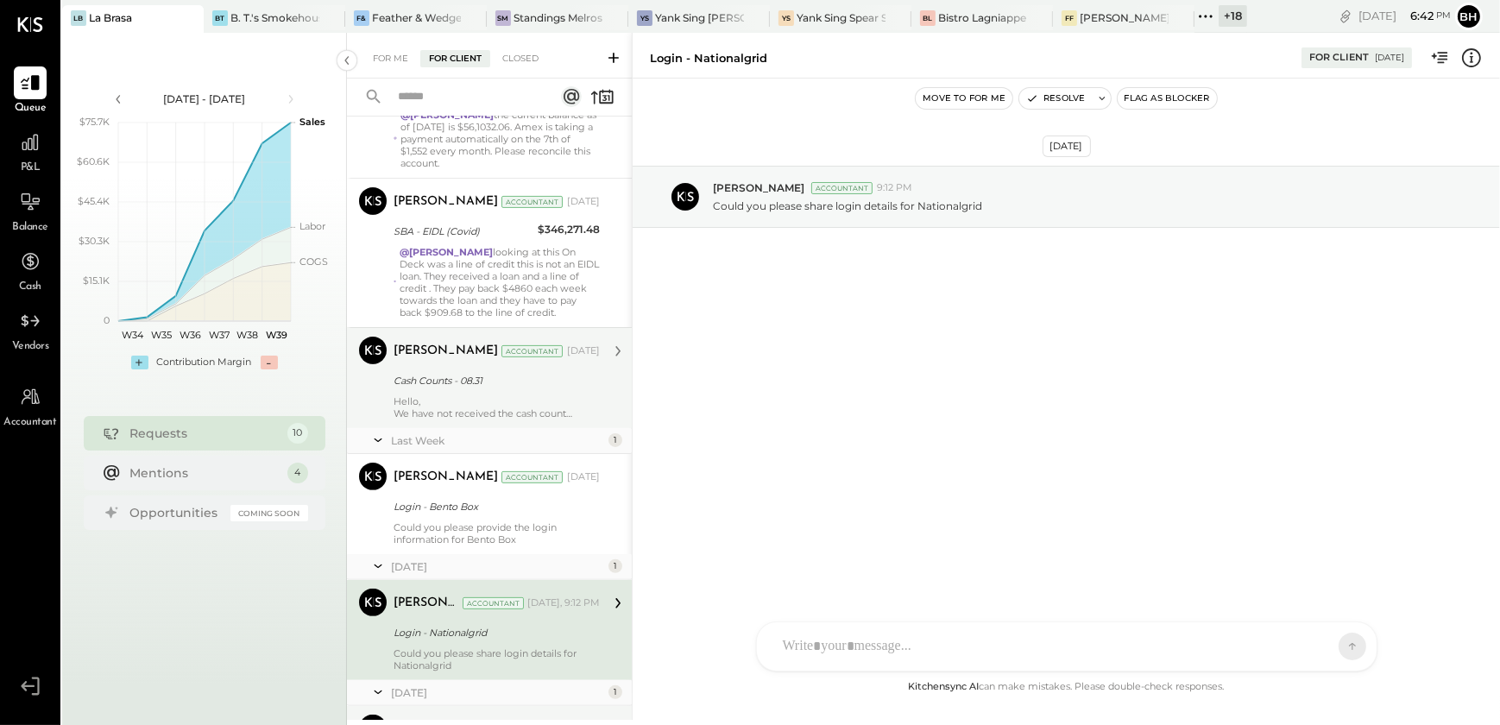
scroll to position [653, 0]
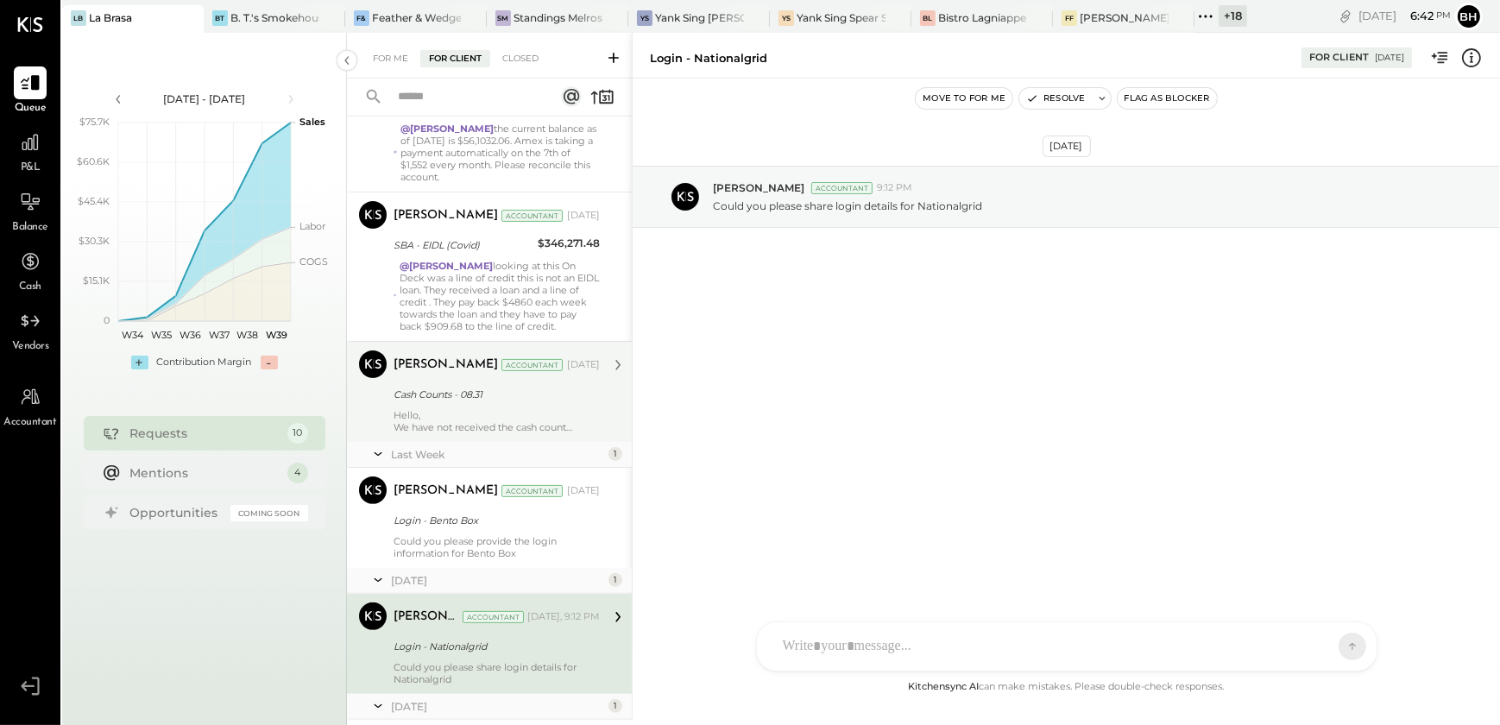
click at [492, 529] on div "Login - Bento Box" at bounding box center [494, 520] width 201 height 17
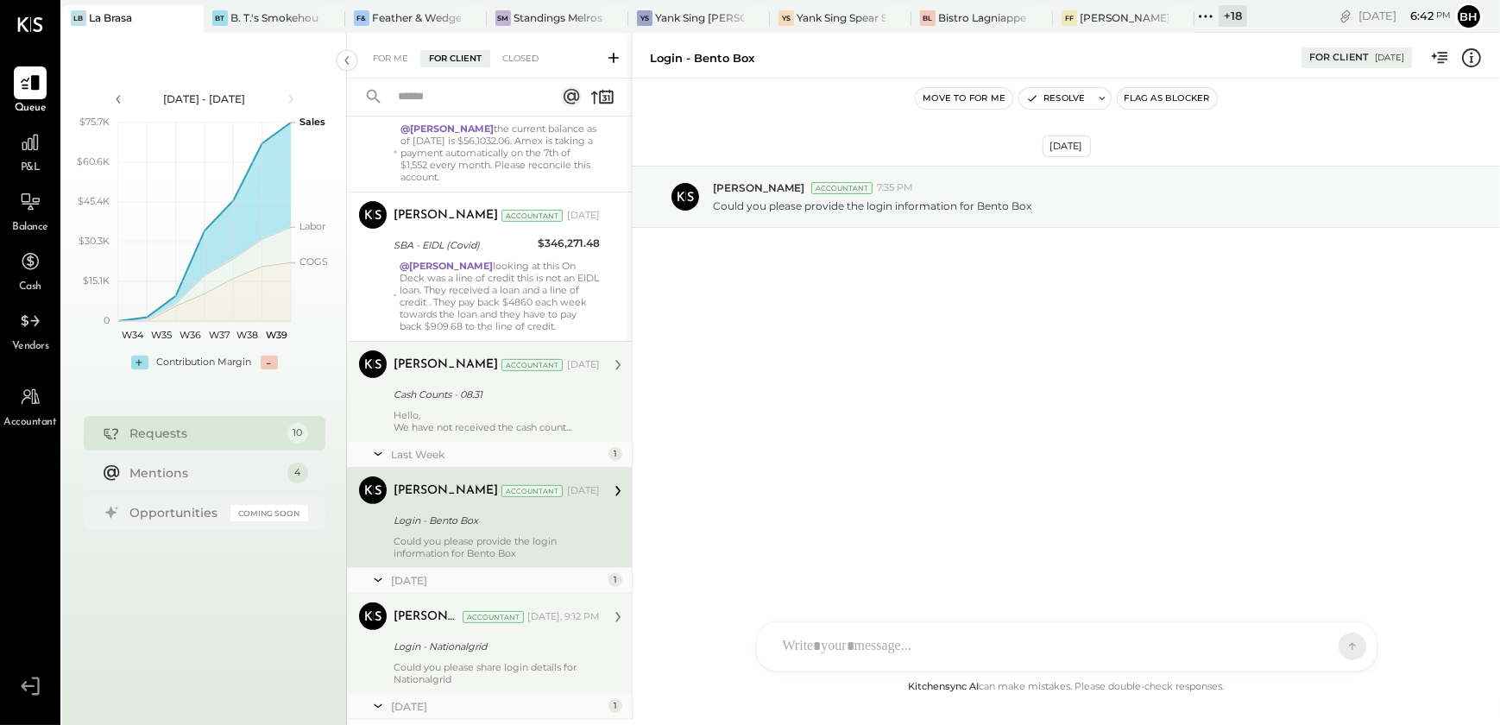
click at [507, 433] on div "We have not received the cash count reports recently, and the GL balance is inc…" at bounding box center [497, 427] width 206 height 12
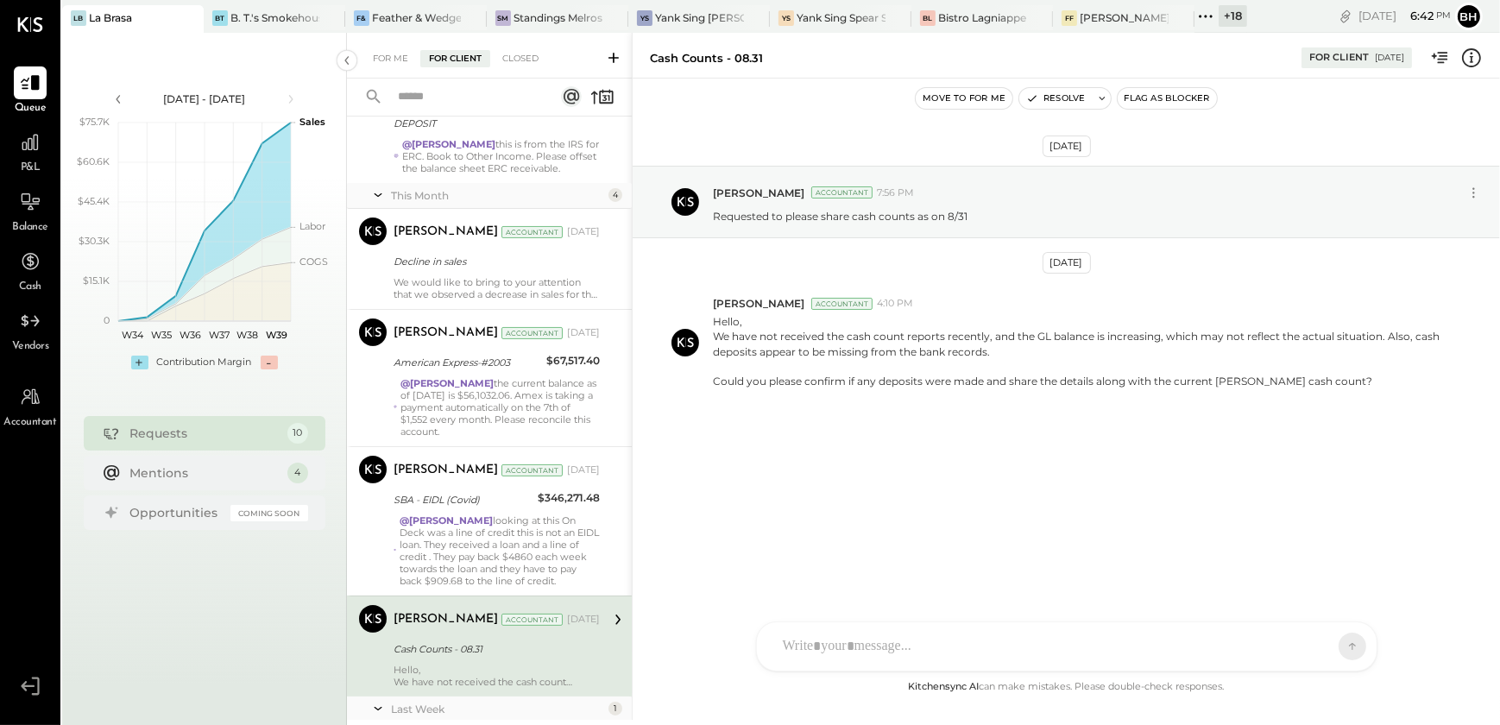
scroll to position [261, 0]
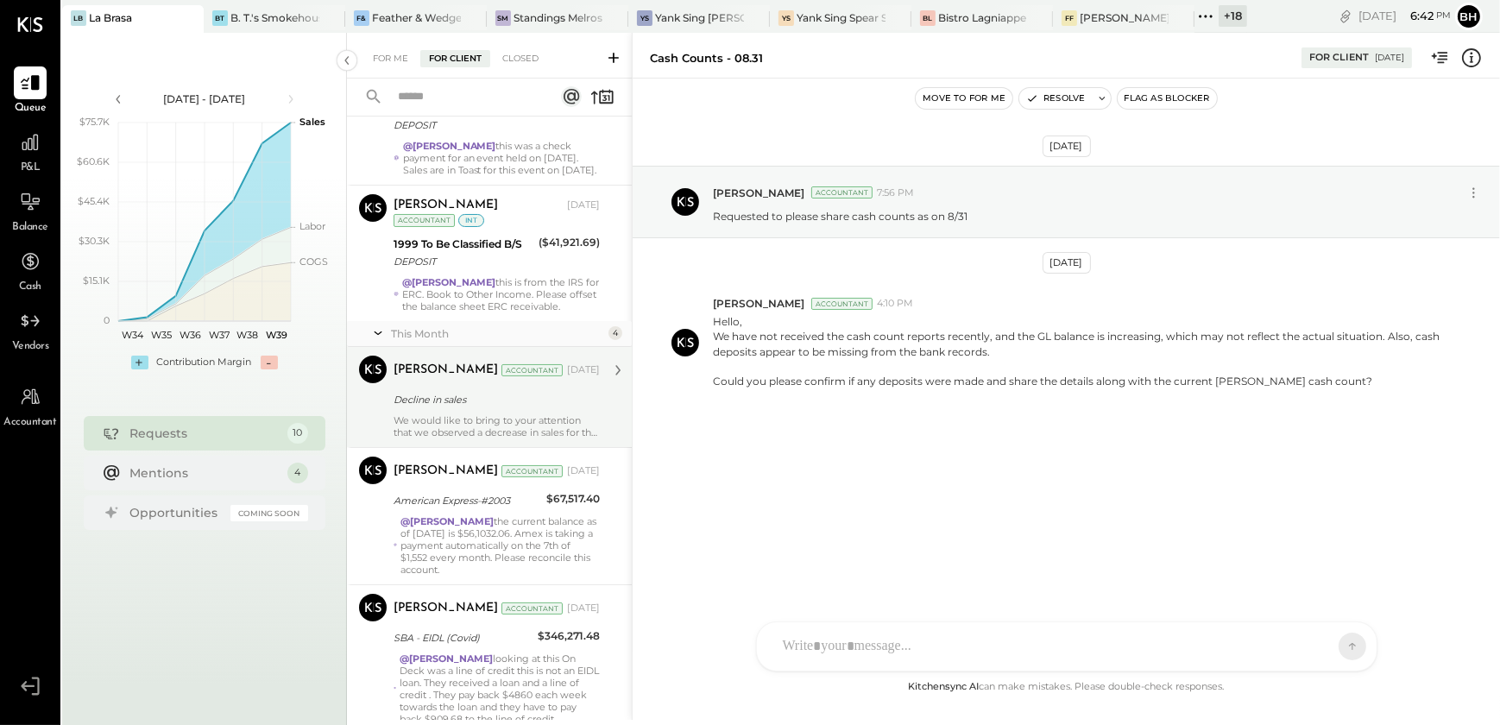
click at [498, 426] on div "We would like to bring to your attention that we observed a decrease in sales f…" at bounding box center [497, 426] width 206 height 24
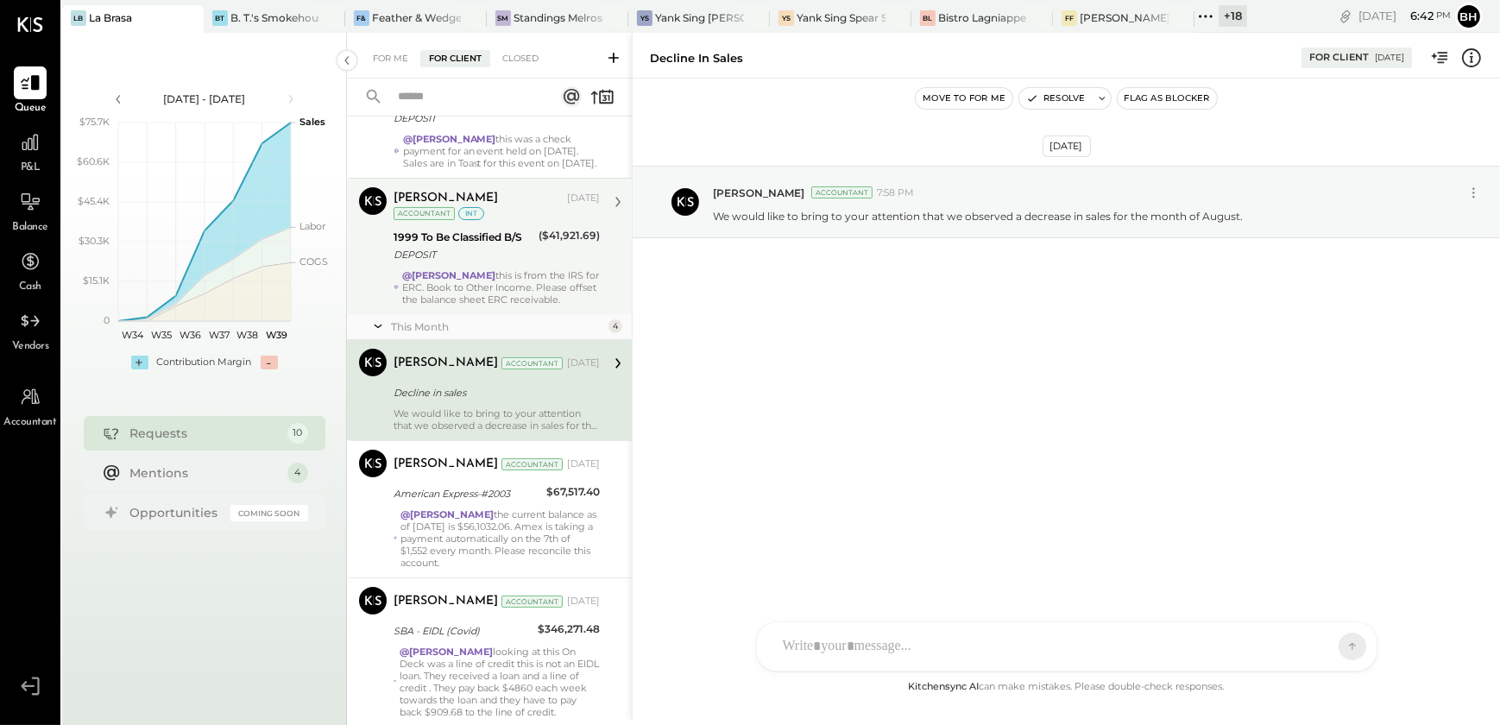
scroll to position [78, 0]
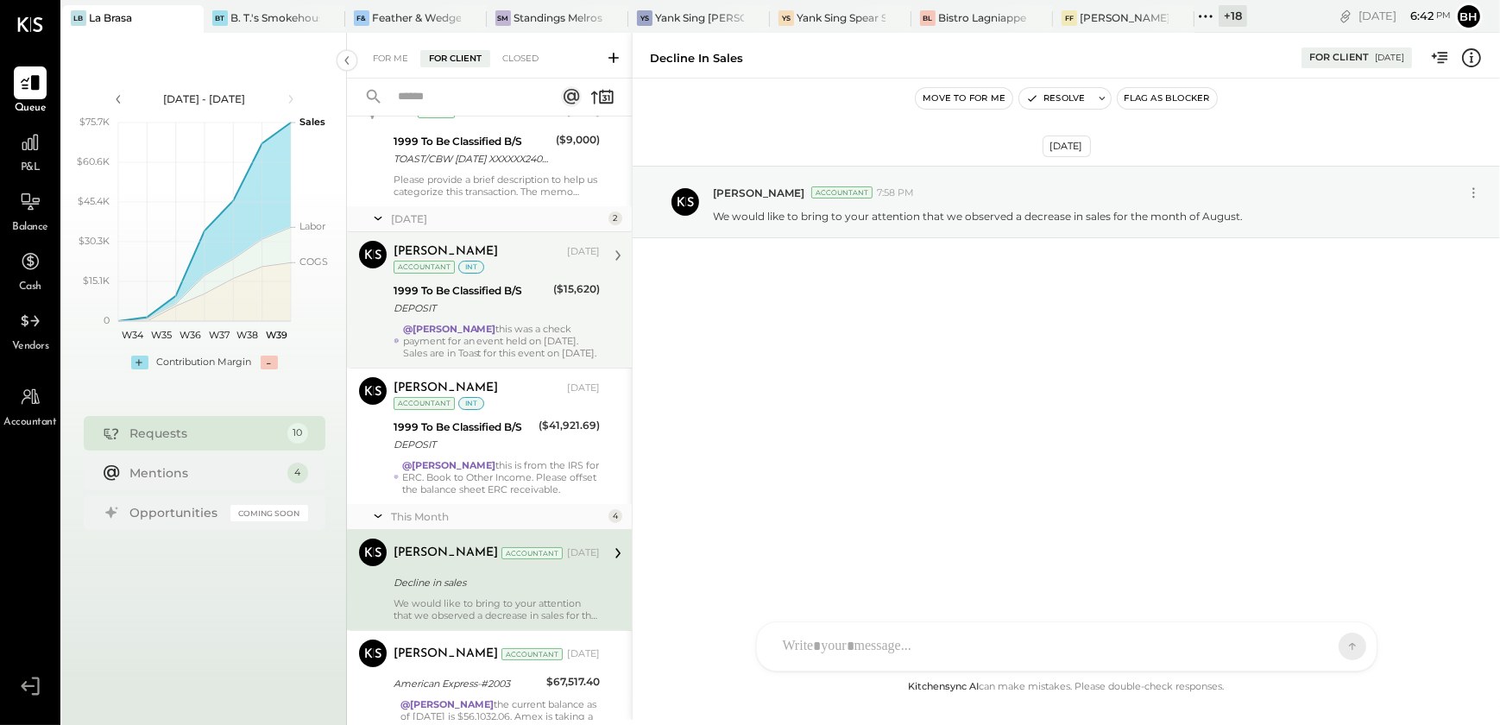
click at [517, 319] on div "[PERSON_NAME] [DATE] Accountant int 1999 To Be Classified B/S DEPOSIT ($15,620)…" at bounding box center [497, 300] width 206 height 118
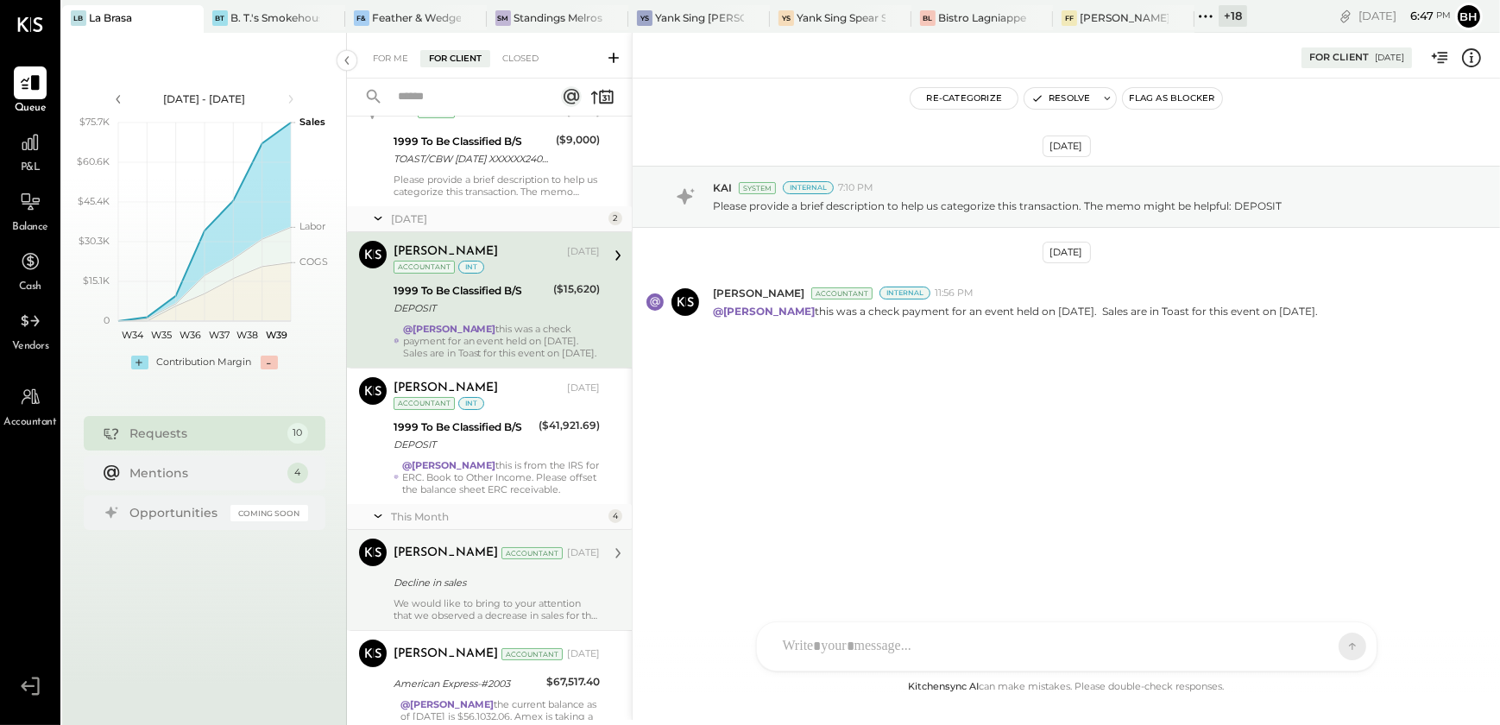
click at [1469, 56] on icon at bounding box center [1471, 58] width 22 height 22
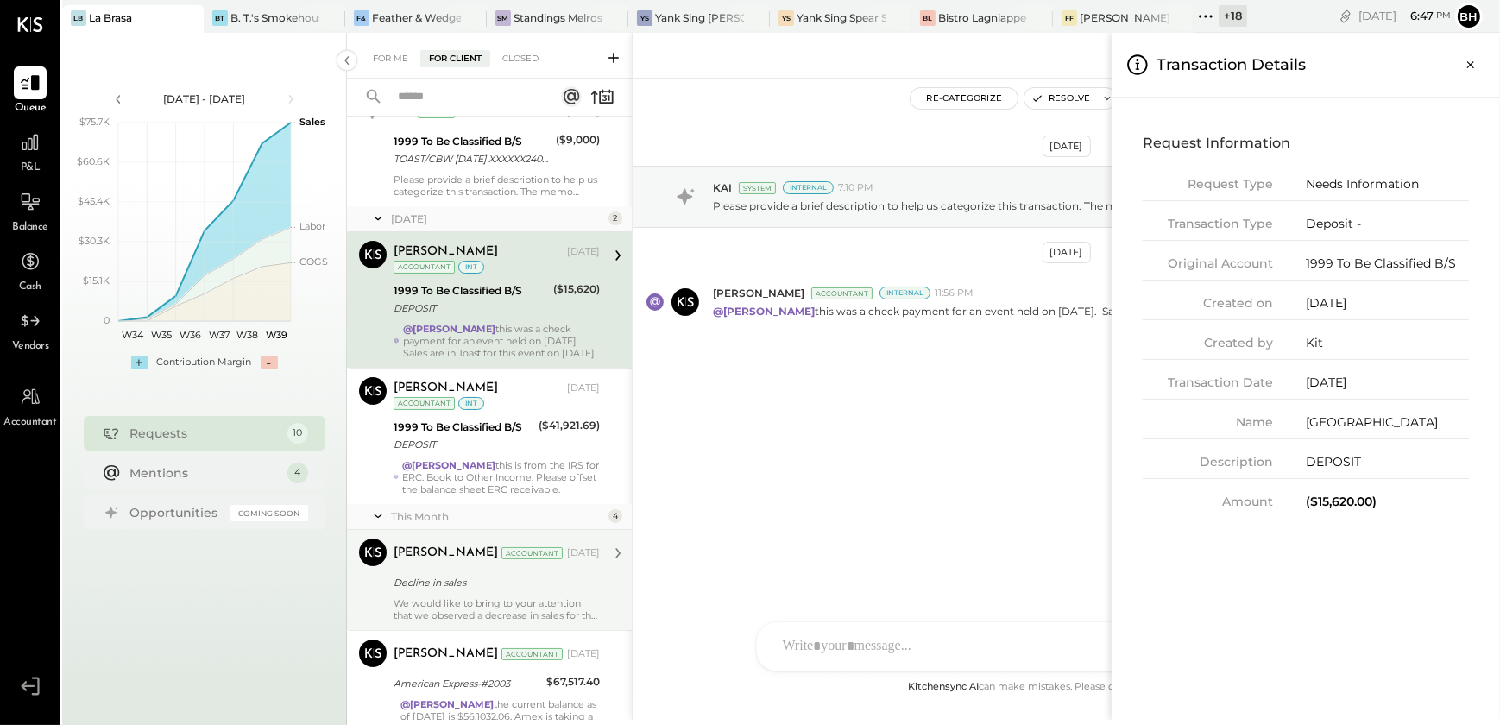
click at [880, 352] on div "For Me For Client Closed Requests [DATE] 1 KAI System [DATE] 1999 To Be Classif…" at bounding box center [923, 376] width 1153 height 687
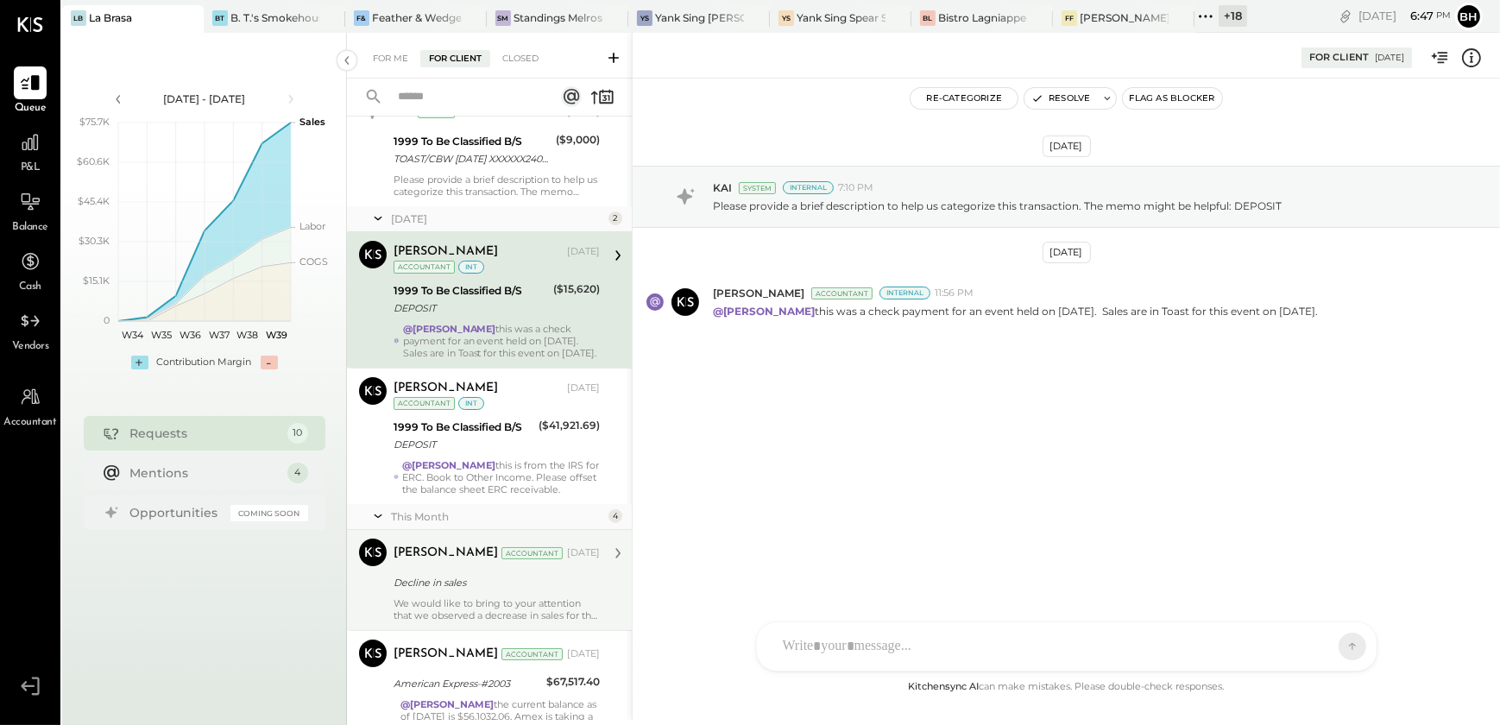
click at [1477, 54] on icon at bounding box center [1471, 58] width 22 height 22
click at [915, 546] on div "For Me For Client Closed Requests [DATE] 1 KAI System [DATE] 1999 To Be Classif…" at bounding box center [923, 376] width 1153 height 687
click at [811, 651] on div "TP [PERSON_NAME] [PERSON_NAME] D [PERSON_NAME] [PERSON_NAME] M mstaub [PERSON_N…" at bounding box center [1066, 599] width 621 height 144
click at [1332, 652] on icon at bounding box center [1338, 645] width 16 height 17
click at [842, 493] on div "[DATE] KAI System Internal 7:10 PM Please provide a brief description to help u…" at bounding box center [1066, 378] width 867 height 598
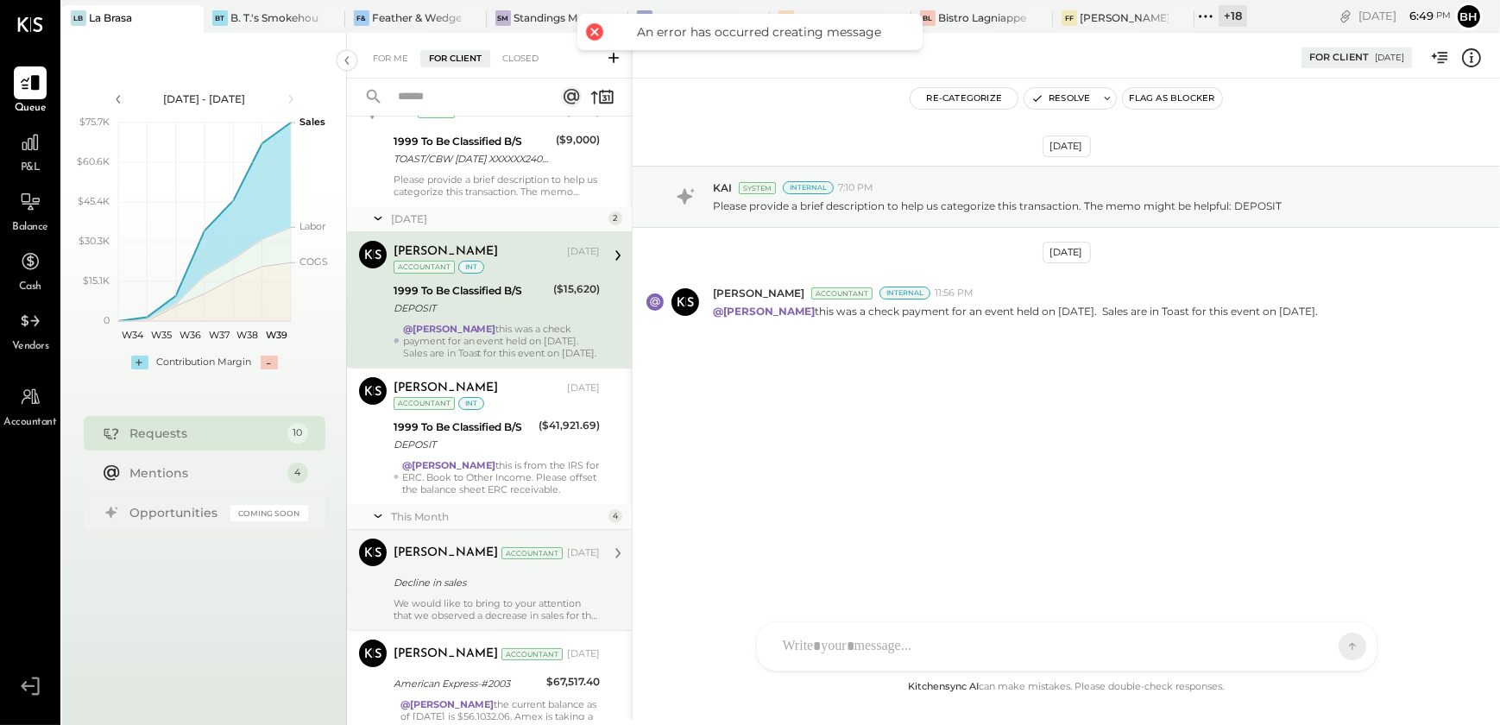
click at [824, 647] on div "TP [PERSON_NAME] [PERSON_NAME] D [PERSON_NAME] [PERSON_NAME] M mstaub [PERSON_N…" at bounding box center [1066, 646] width 621 height 50
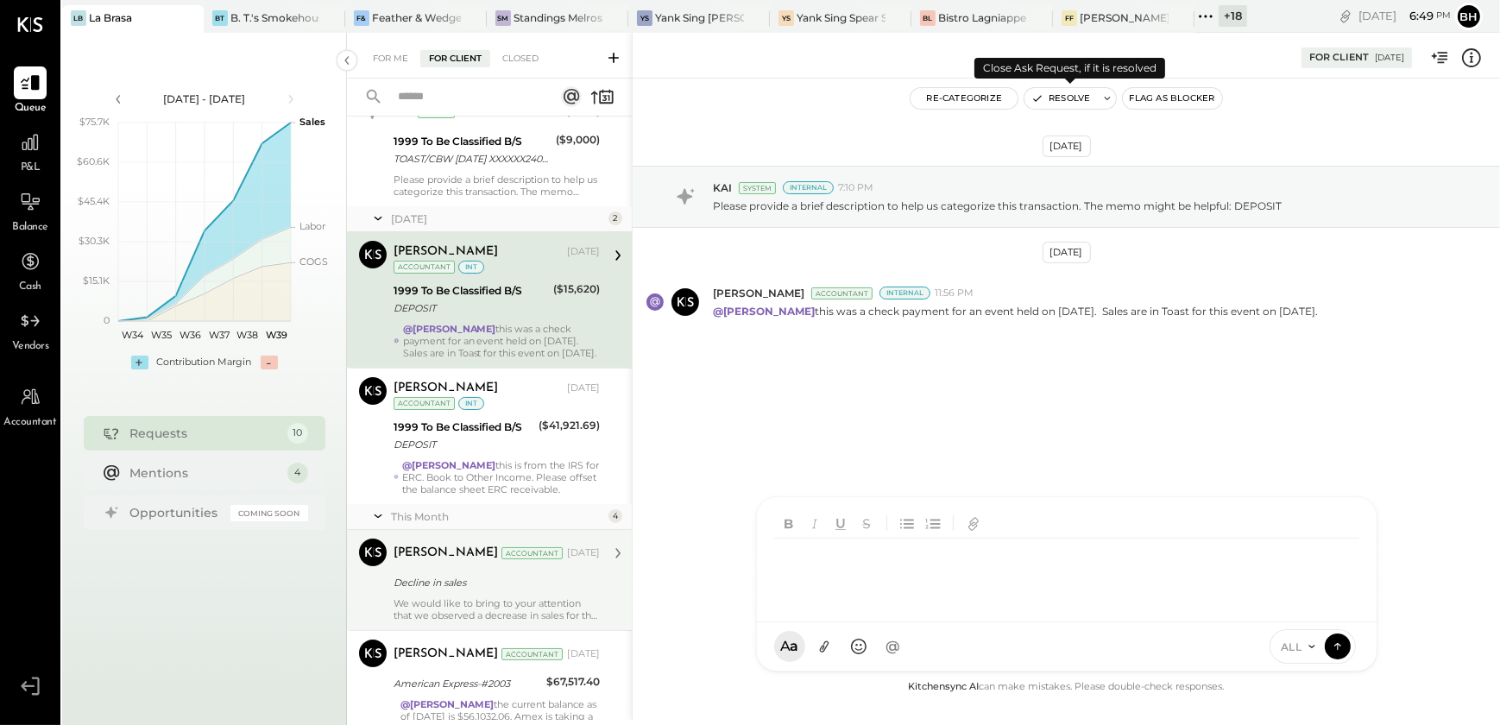
click at [1059, 98] on button "Resolve" at bounding box center [1061, 98] width 73 height 21
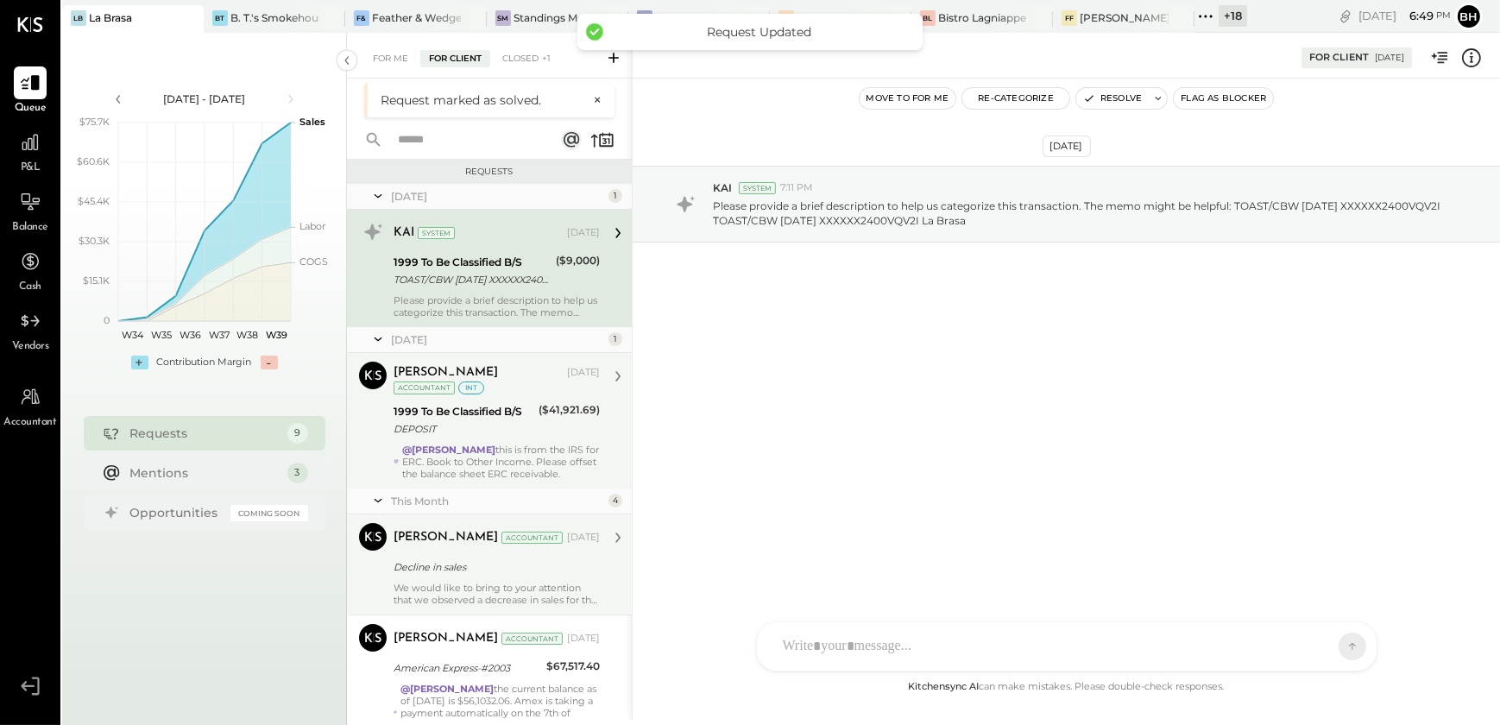
click at [520, 449] on div "@[PERSON_NAME] this is from the IRS for ERC. Book to Other Income. Please offse…" at bounding box center [501, 462] width 198 height 36
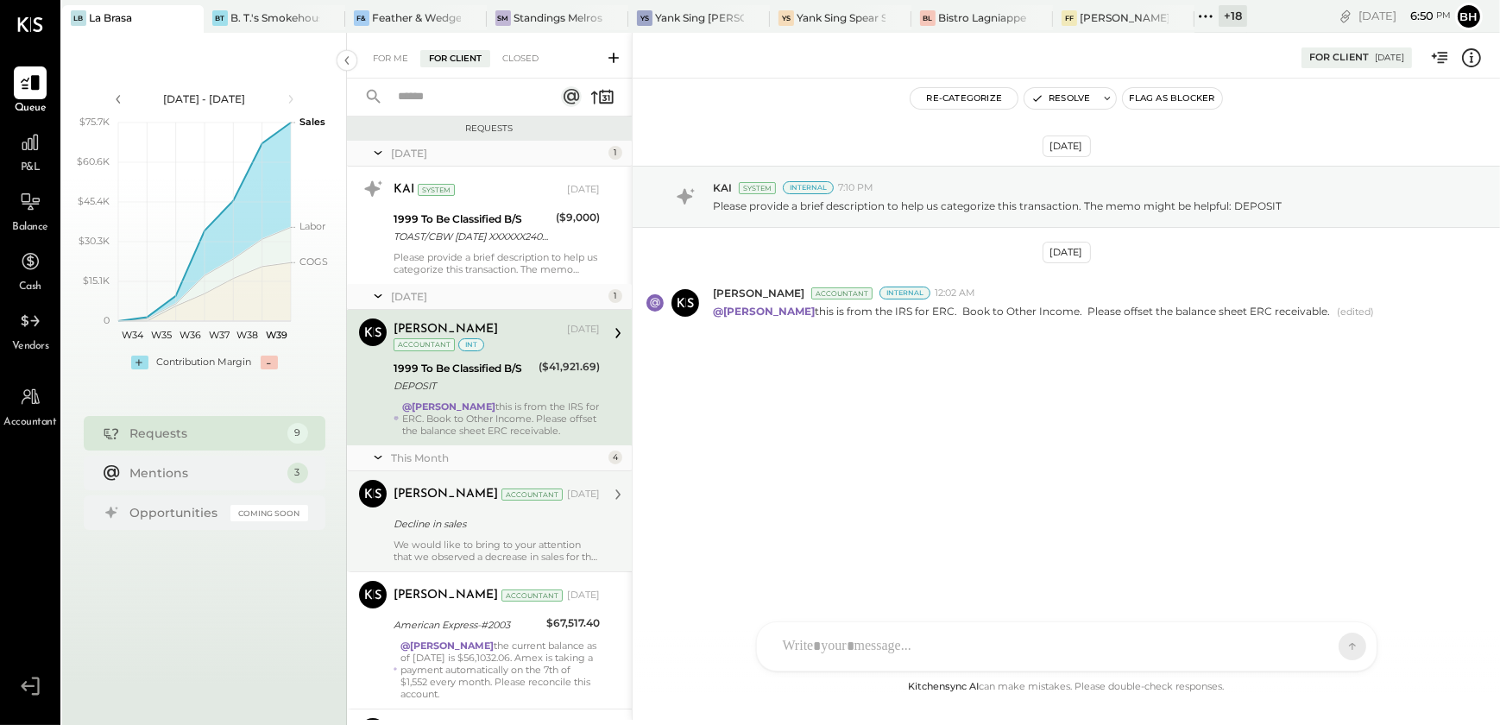
click at [1467, 49] on icon at bounding box center [1471, 58] width 22 height 22
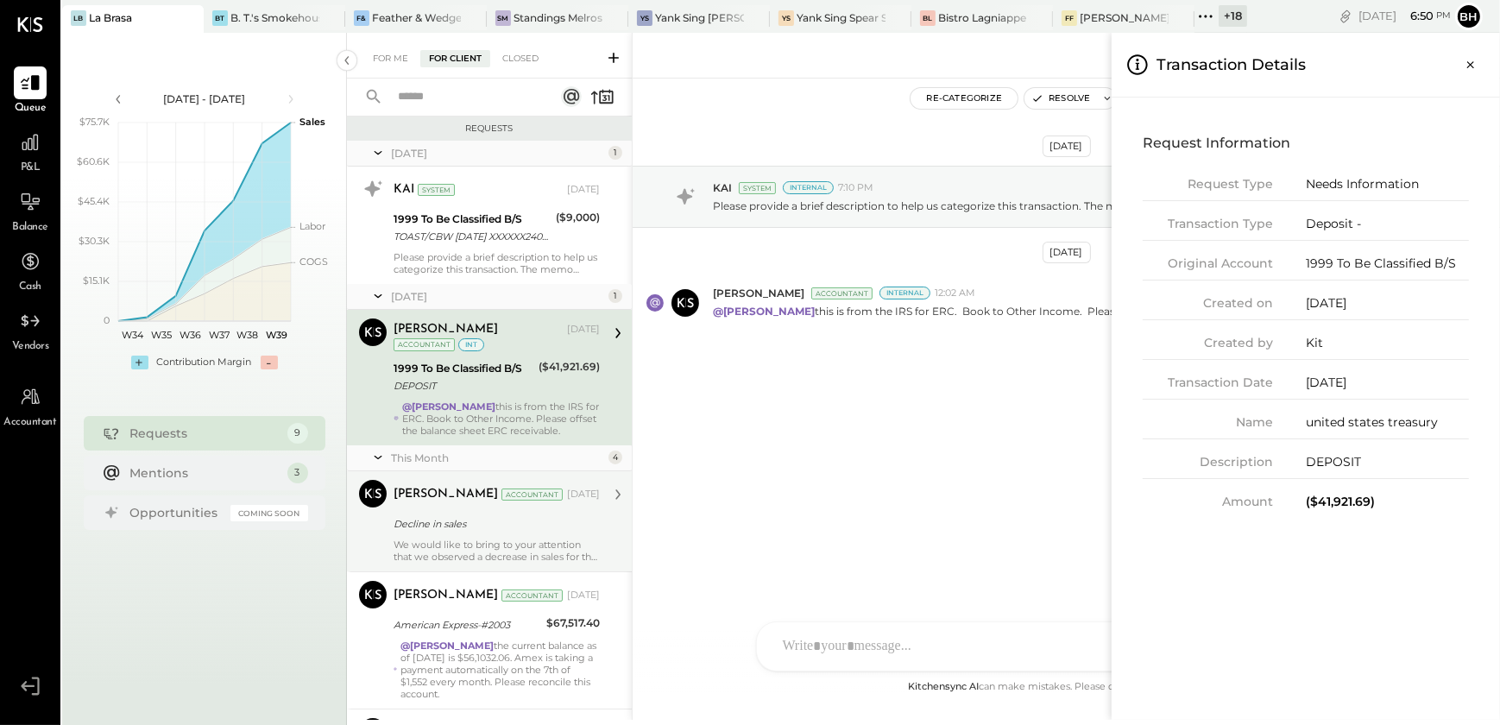
click at [858, 469] on div "For Me For Client Closed Requests [DATE] 1 KAI System [DATE] 1999 To Be Classif…" at bounding box center [923, 376] width 1153 height 687
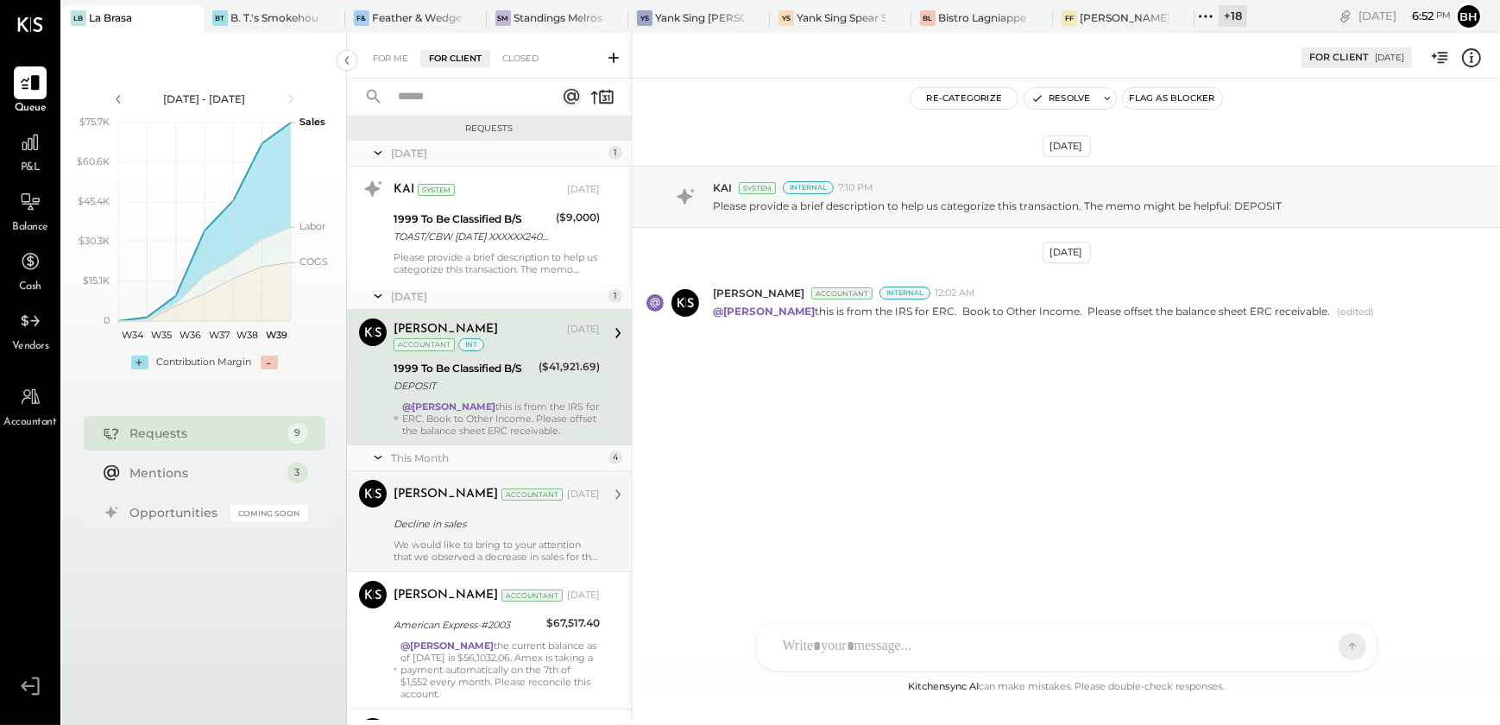
click at [1465, 60] on icon at bounding box center [1471, 58] width 22 height 22
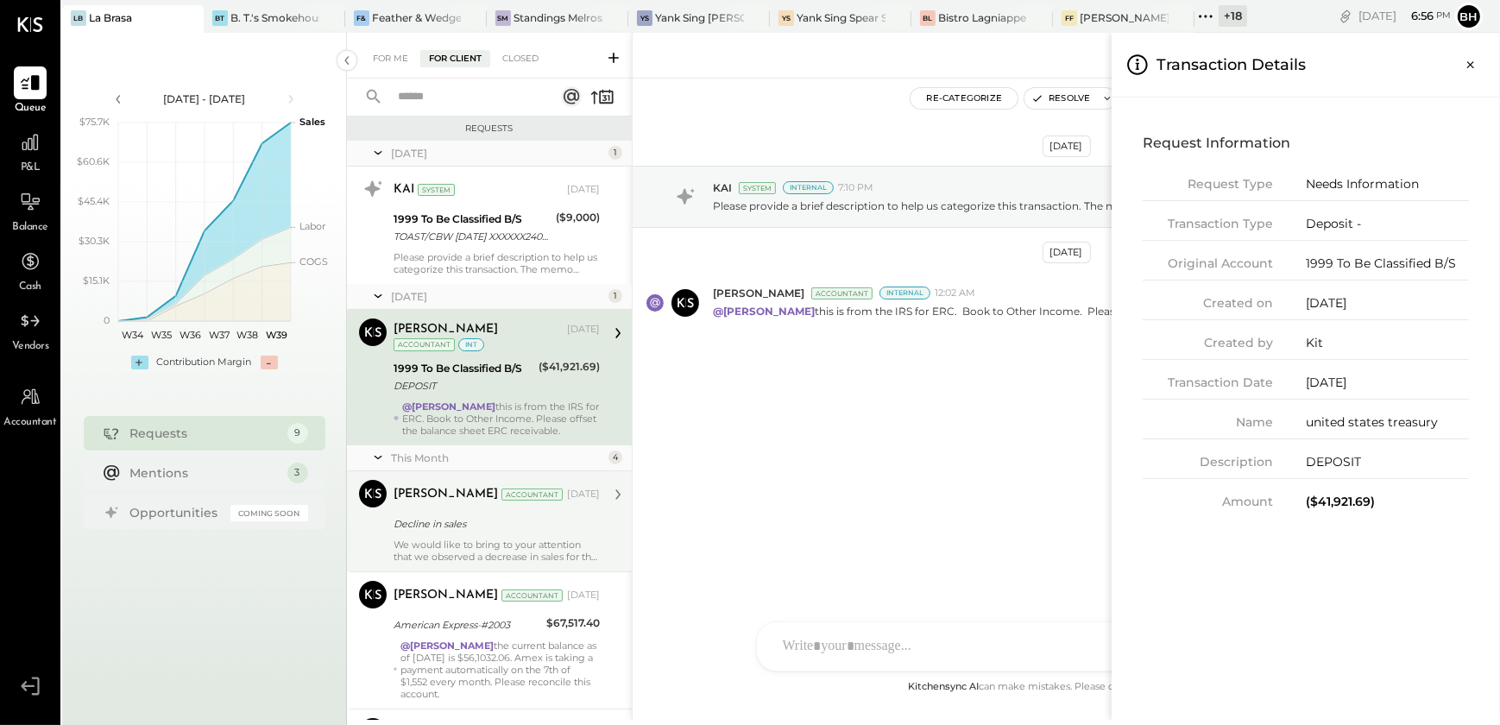
click at [486, 527] on div "For Me For Client Closed Requests [DATE] 1 KAI System [DATE] 1999 To Be Classif…" at bounding box center [923, 376] width 1153 height 687
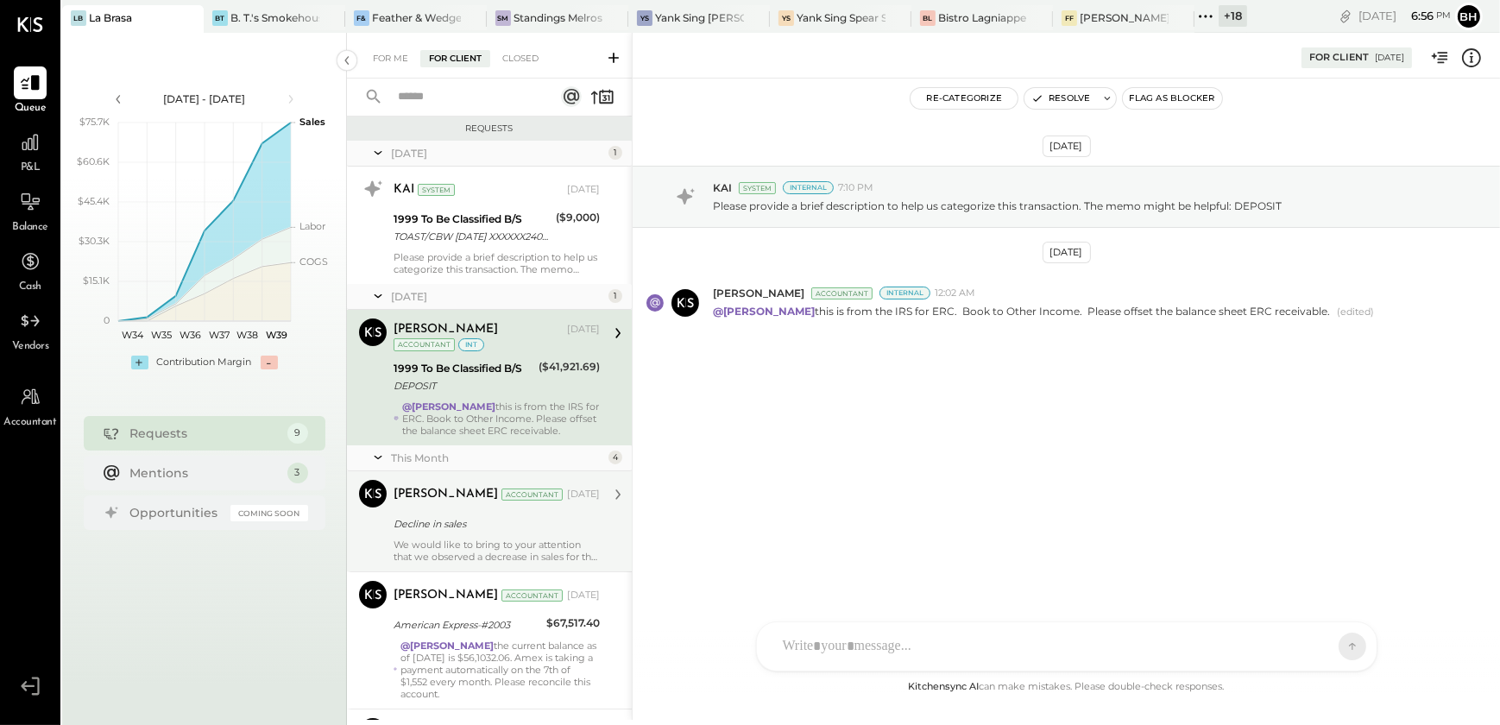
click at [486, 527] on div "Decline in sales" at bounding box center [494, 523] width 201 height 17
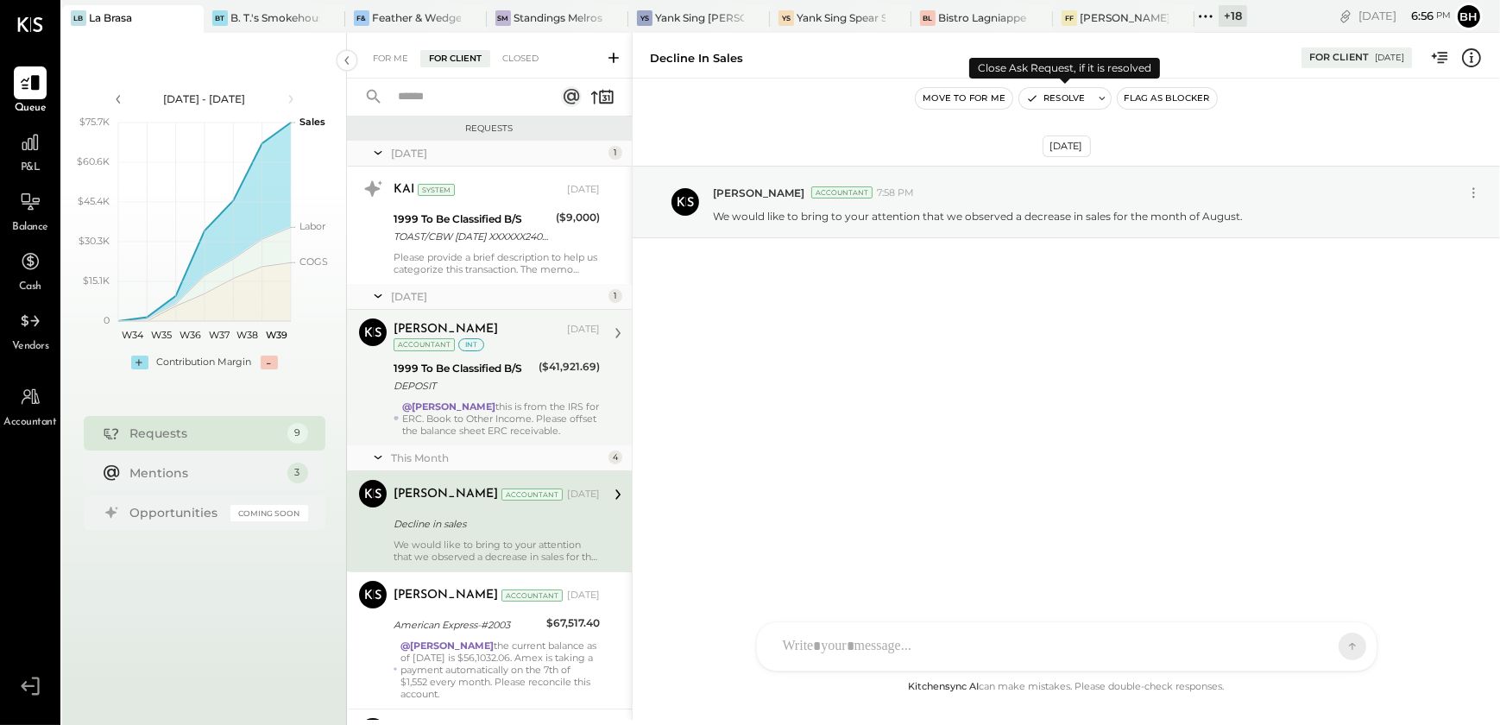
click at [1060, 99] on button "Resolve" at bounding box center [1055, 98] width 73 height 21
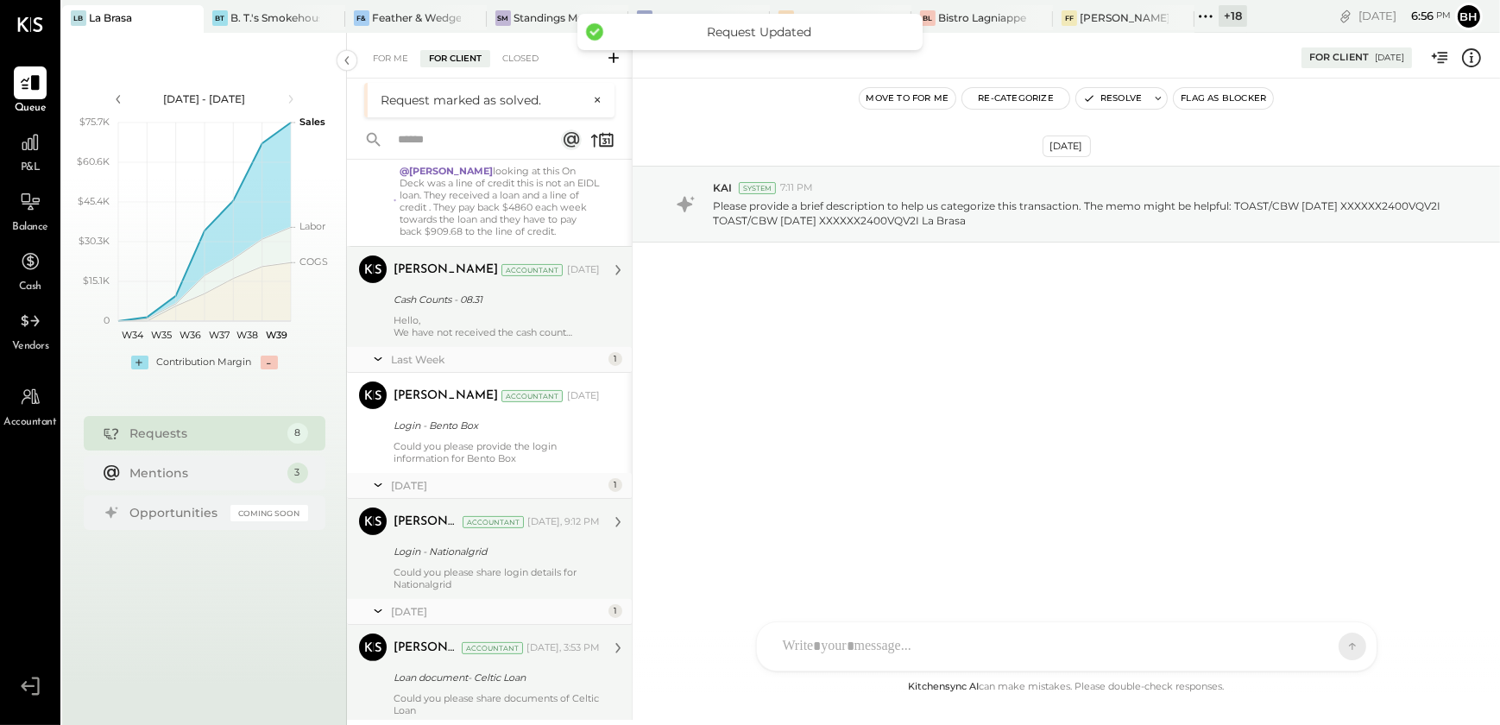
scroll to position [561, 0]
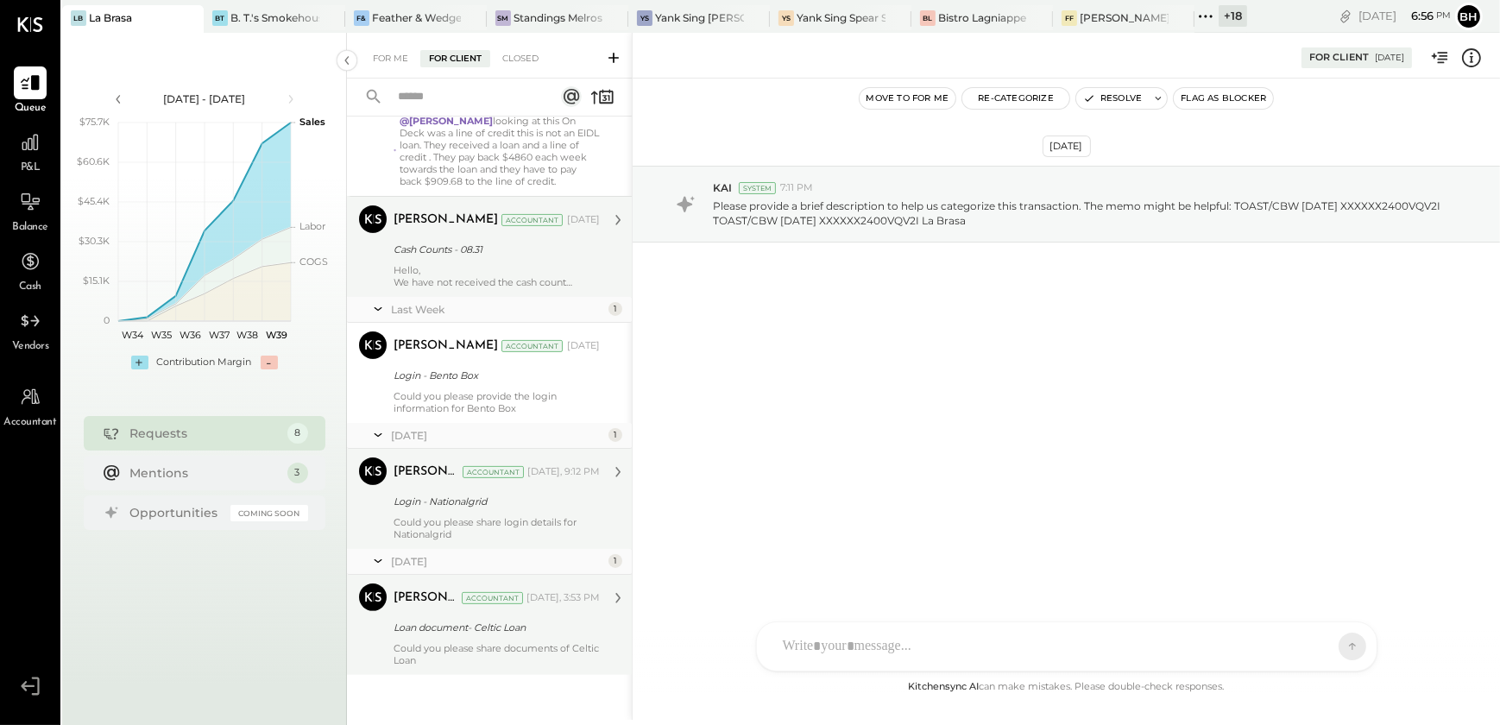
click at [540, 642] on div "Could you please share documents of Celtic Loan" at bounding box center [497, 654] width 206 height 24
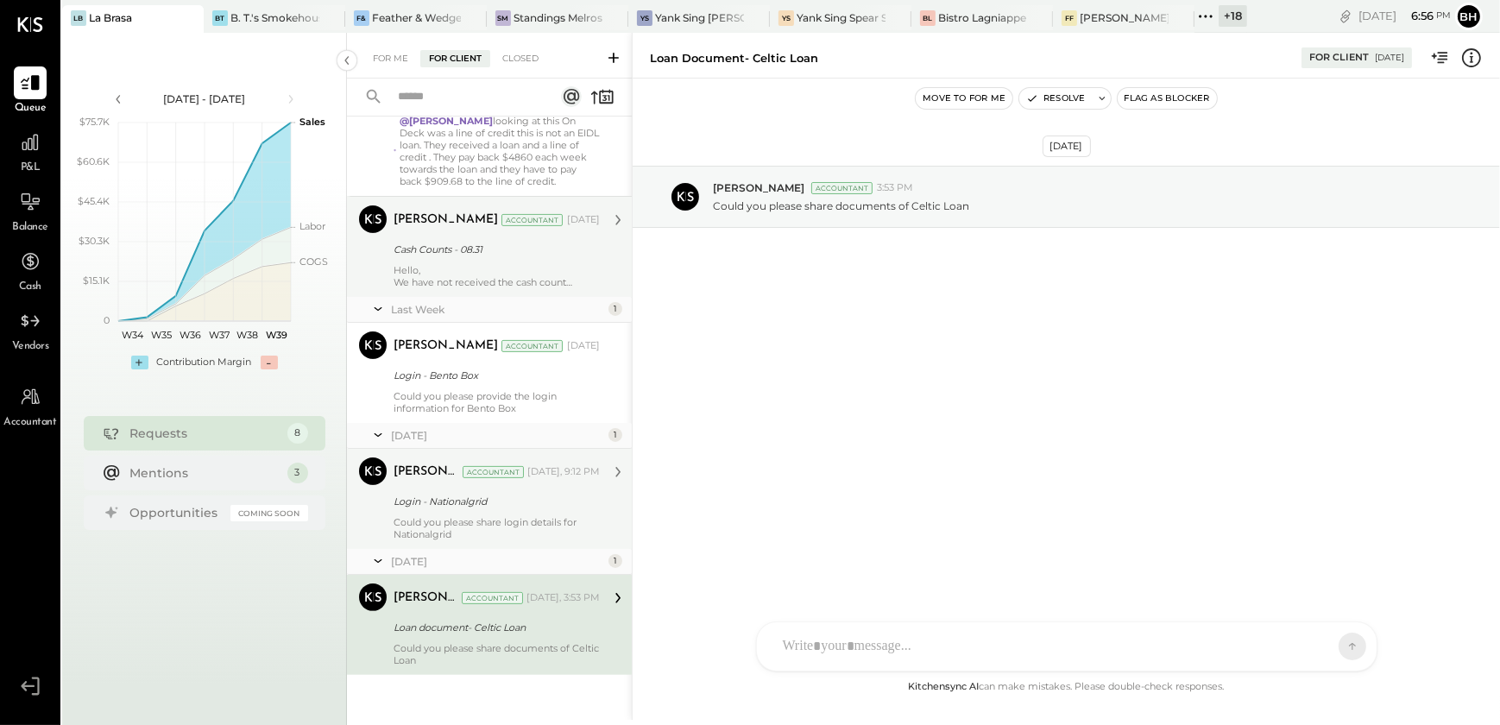
click at [514, 529] on div "Could you please share login details for Nationalgrid" at bounding box center [497, 528] width 206 height 24
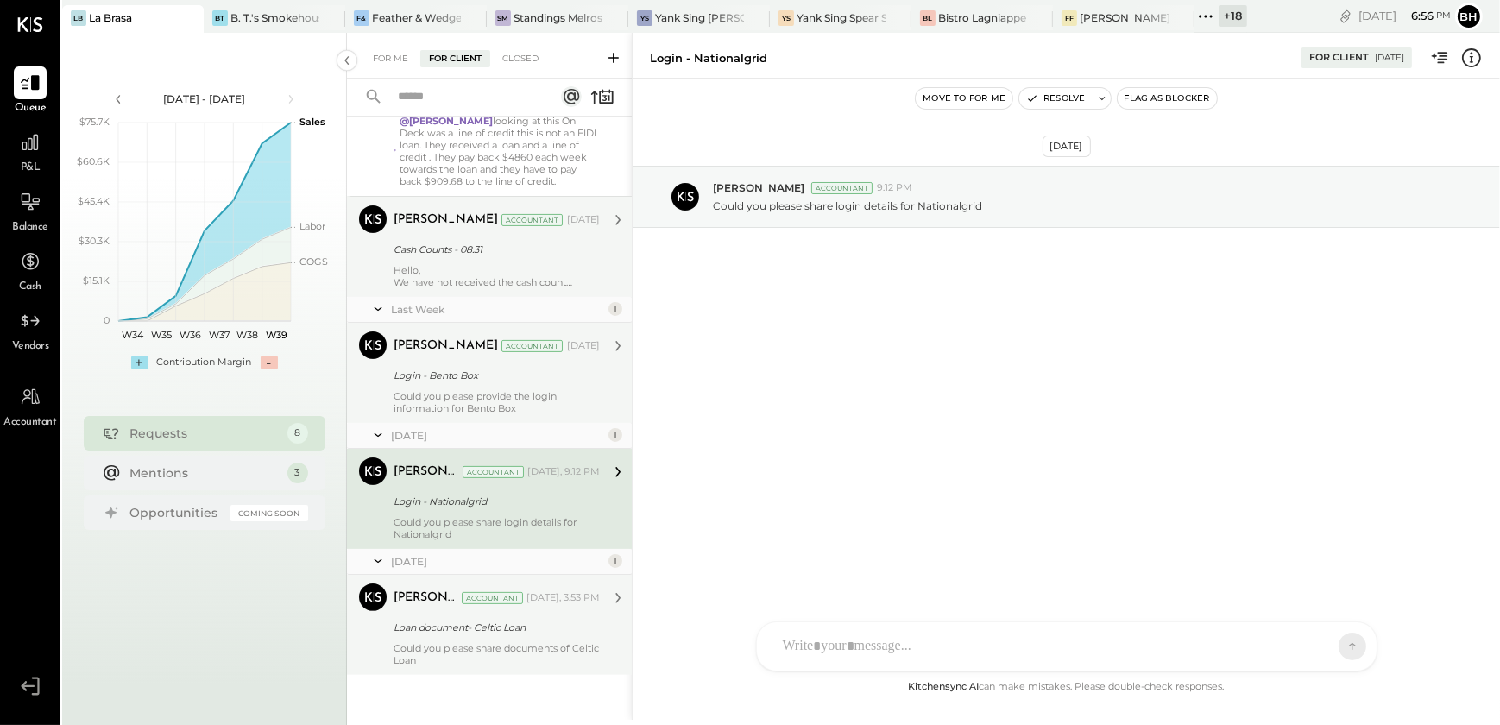
click at [496, 409] on div "Could you please provide the login information for Bento Box" at bounding box center [497, 402] width 206 height 24
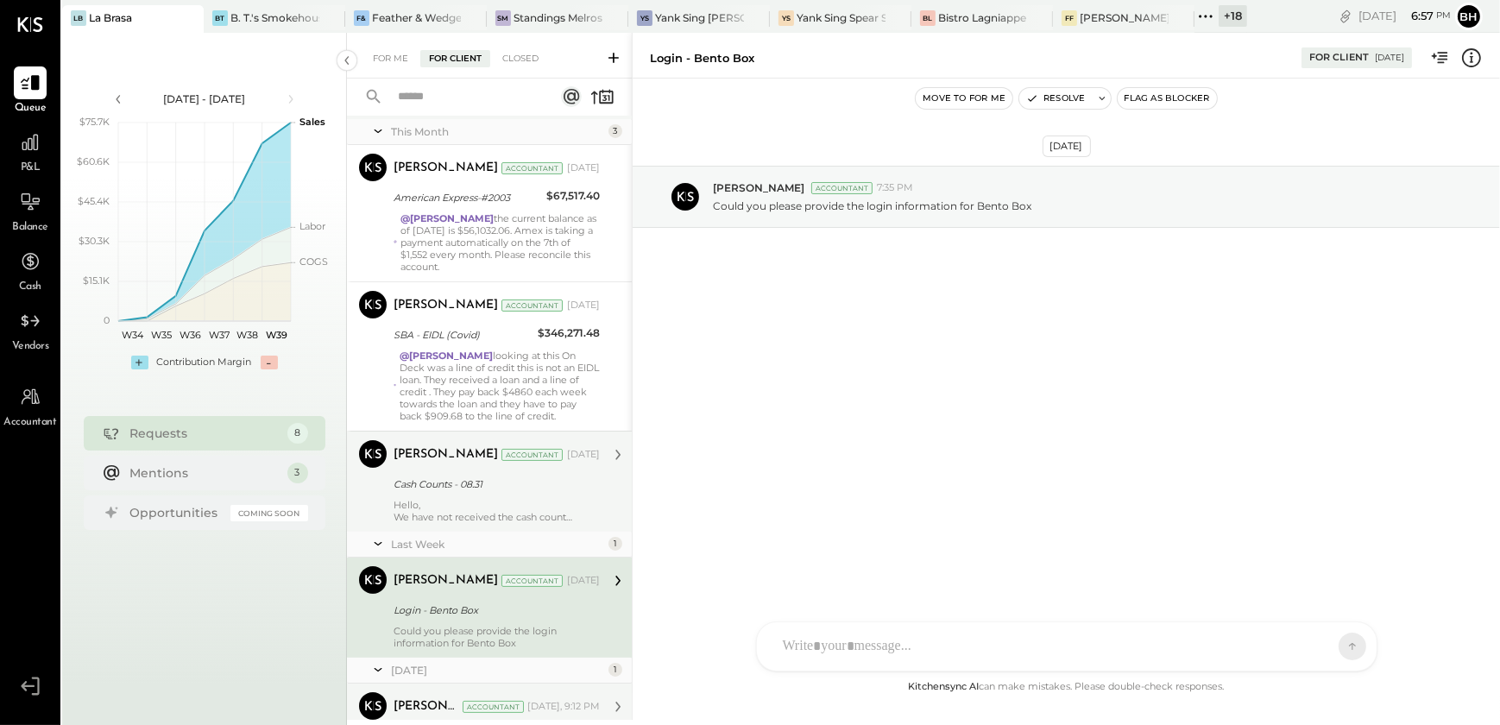
scroll to position [325, 0]
click at [502, 502] on div "Hello, We have not received the cash count reports recently, and the GL balance…" at bounding box center [497, 512] width 206 height 24
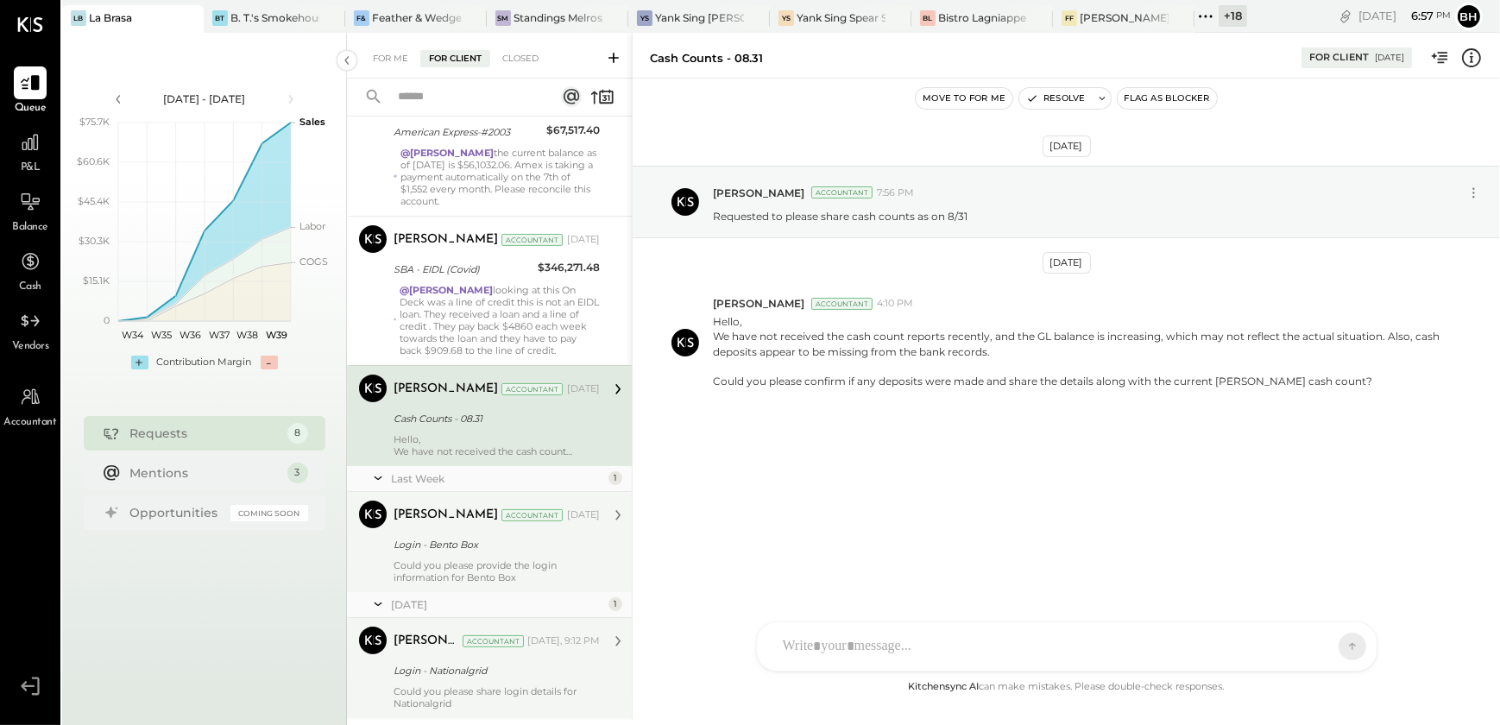
scroll to position [235, 0]
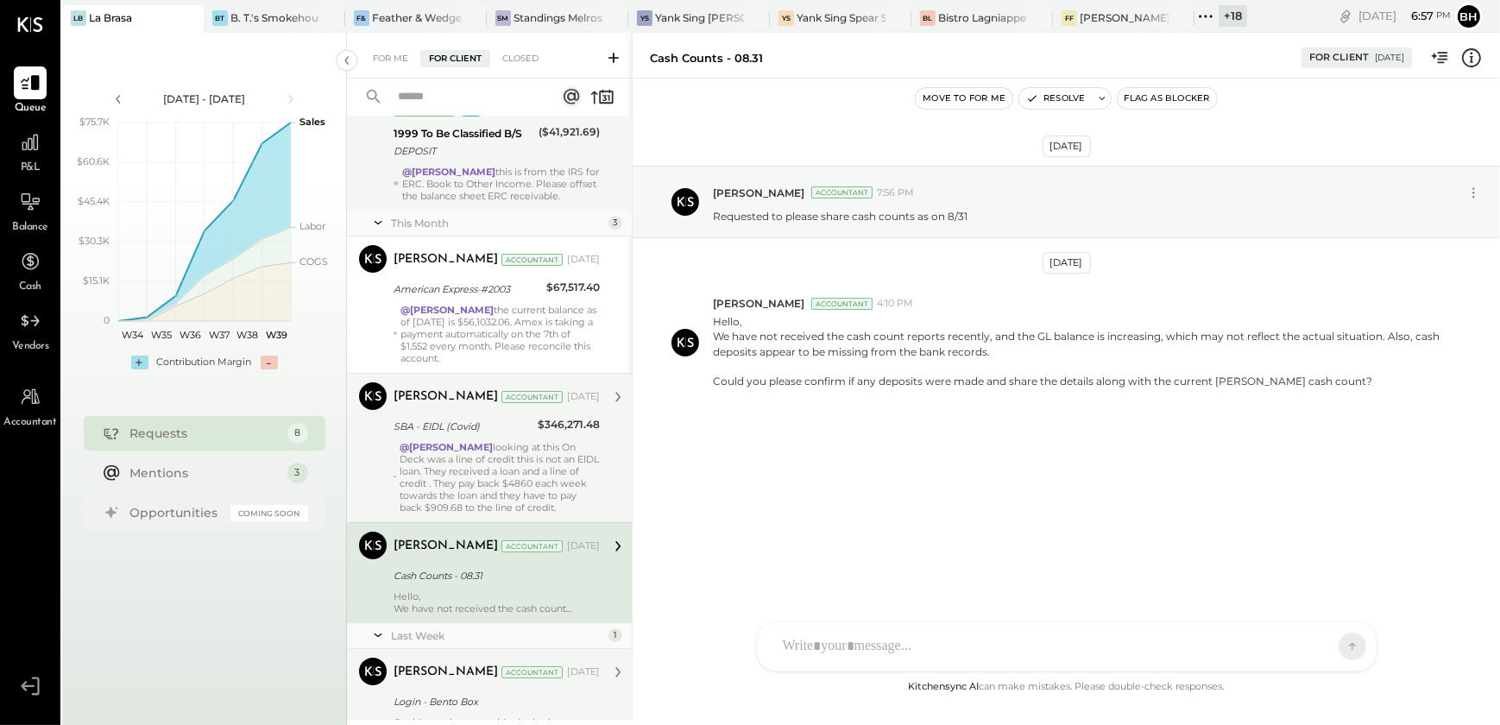
click at [506, 476] on div "@[PERSON_NAME] looking at this On Deck was a line of credit this is not an EIDL…" at bounding box center [500, 477] width 200 height 73
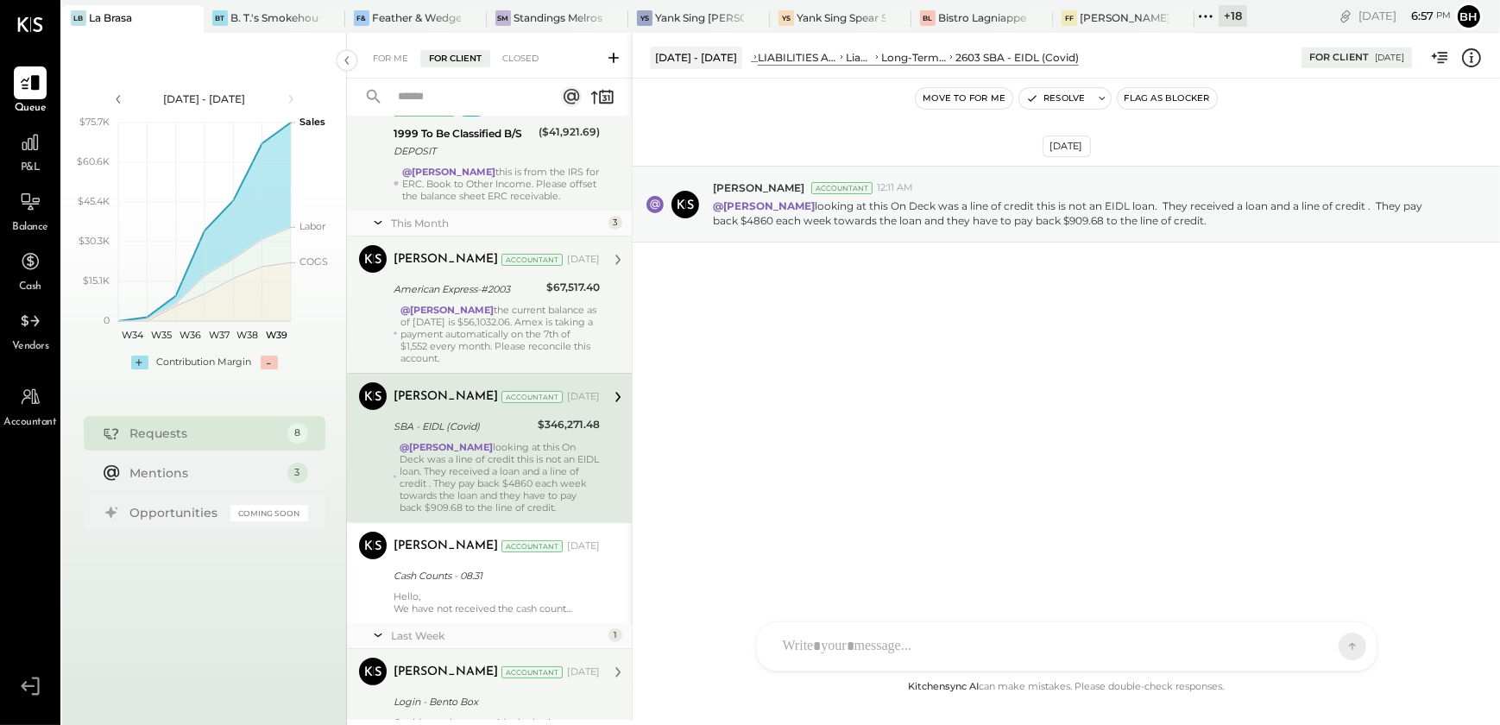
click at [509, 338] on div "@[PERSON_NAME] the current balance as of [DATE] is $56,1032.06. Amex is taking …" at bounding box center [500, 334] width 199 height 60
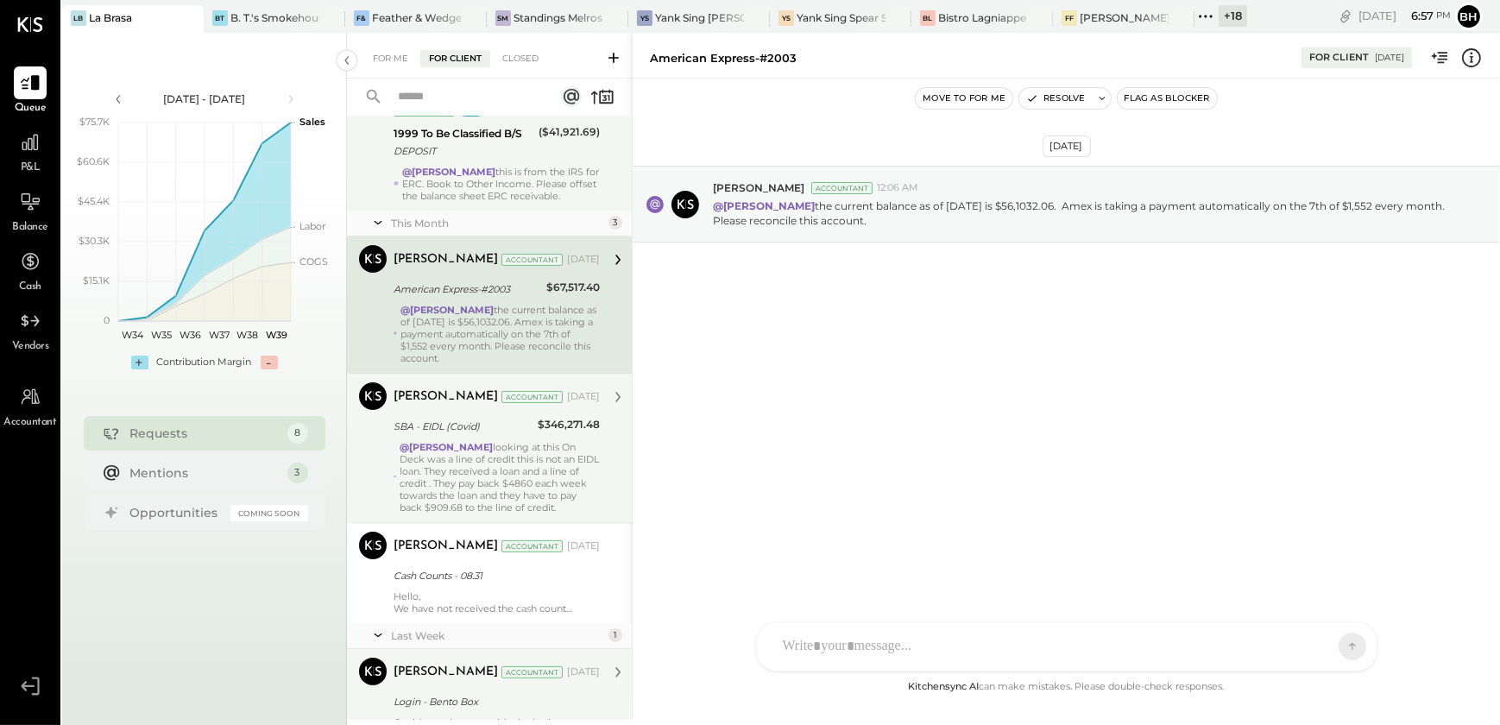
click at [511, 173] on div "@[PERSON_NAME] this is from the IRS for ERC. Book to Other Income. Please offse…" at bounding box center [501, 184] width 198 height 36
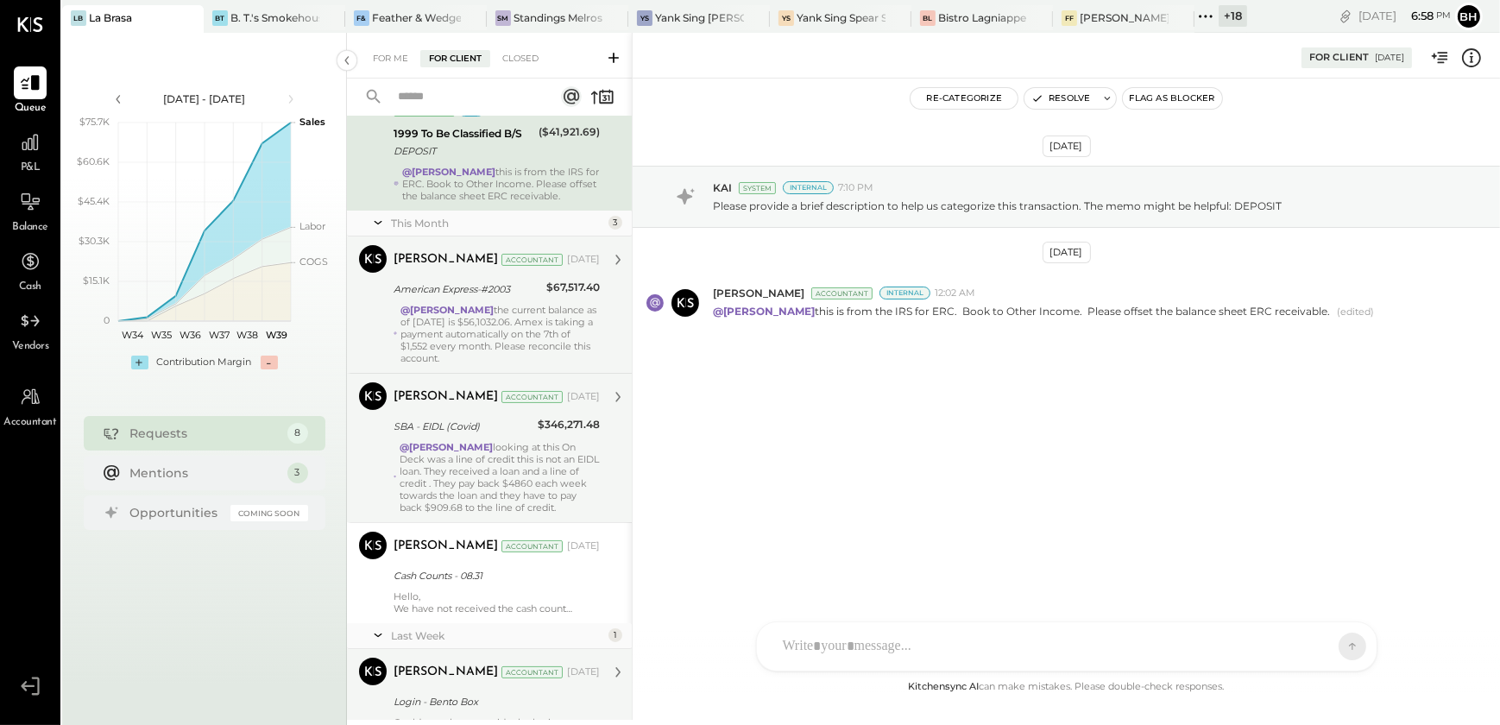
click at [894, 516] on div "[DATE] KAI System Internal 7:10 PM Please provide a brief description to help u…" at bounding box center [1066, 378] width 867 height 598
click at [473, 467] on div "@[PERSON_NAME] looking at this On Deck was a line of credit this is not an EIDL…" at bounding box center [500, 477] width 200 height 73
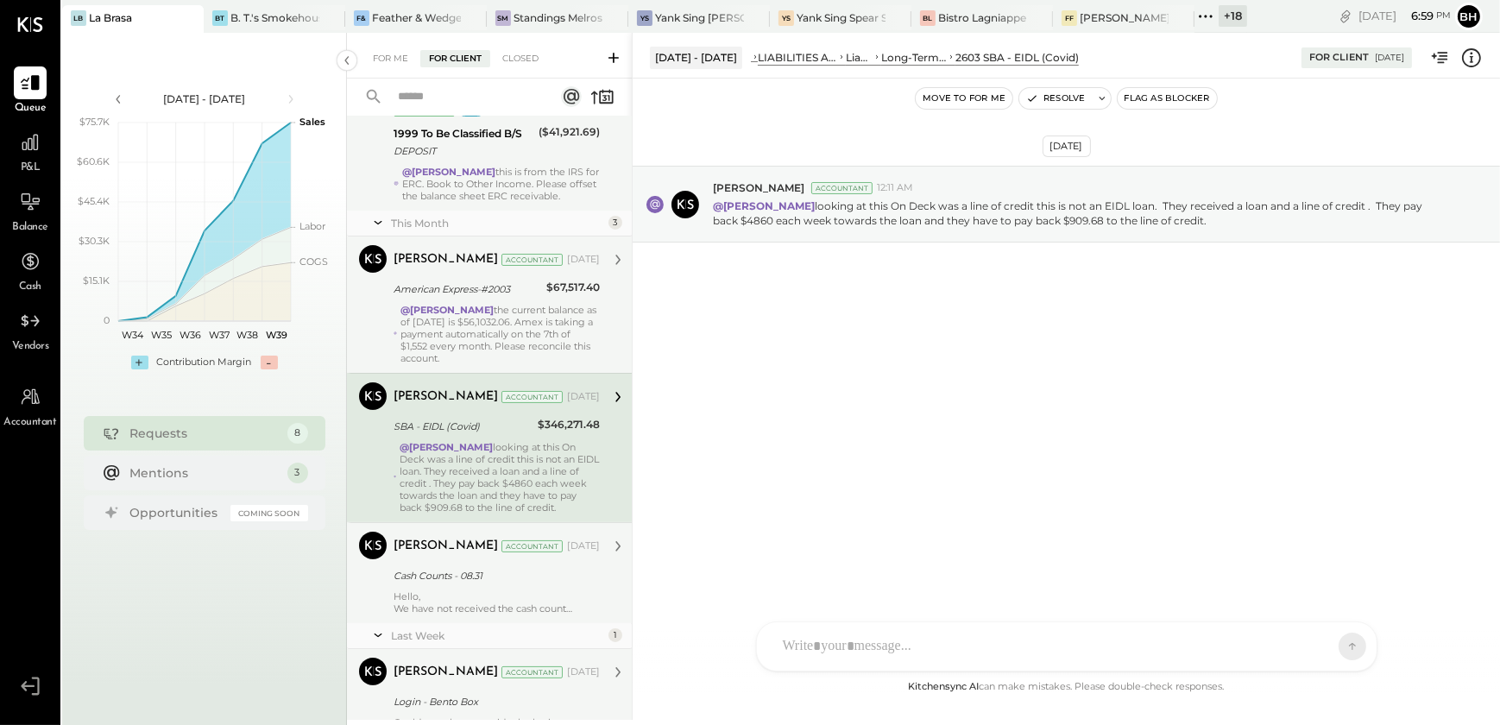
click at [464, 593] on div "Hello, We have not received the cash count reports recently, and the GL balance…" at bounding box center [497, 602] width 206 height 24
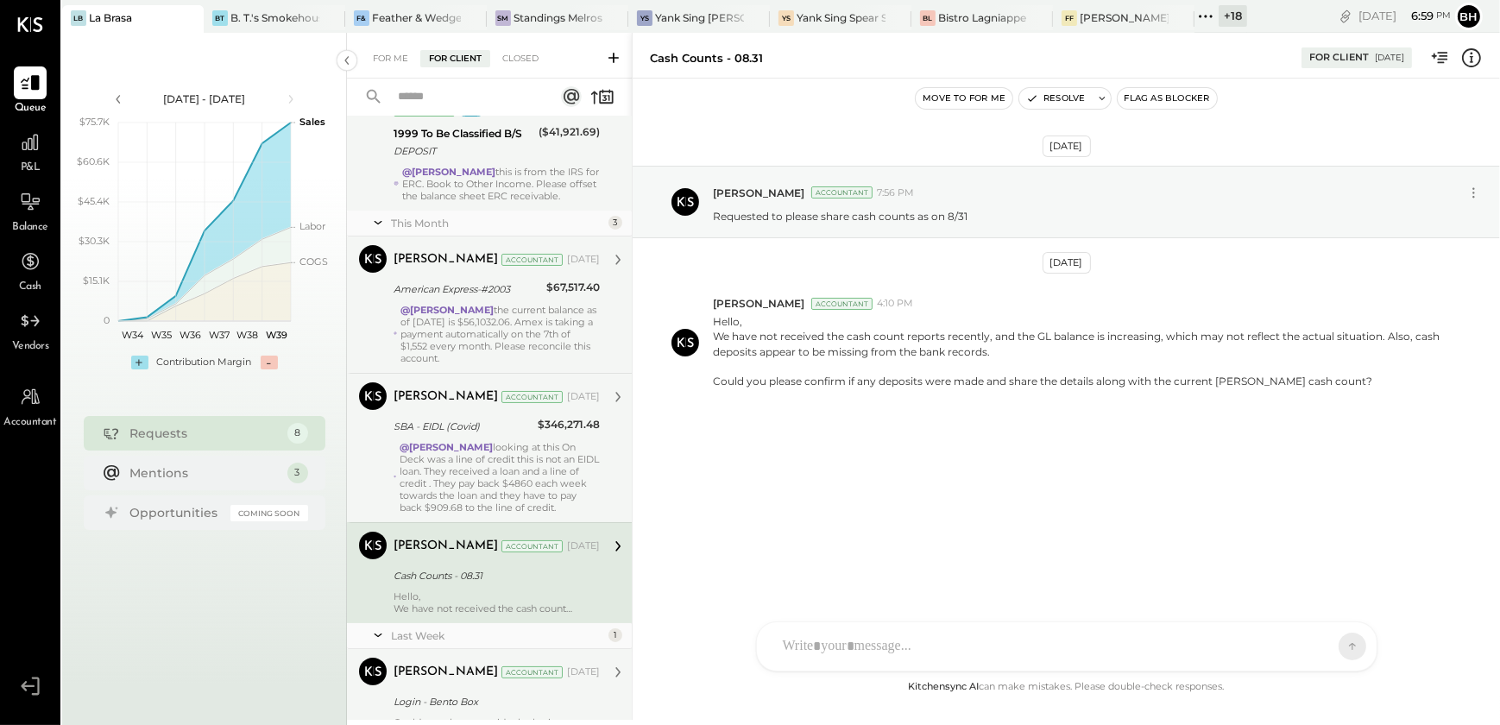
click at [483, 478] on div "@[PERSON_NAME] looking at this On Deck was a line of credit this is not an EIDL…" at bounding box center [500, 477] width 200 height 73
